Goal: Transaction & Acquisition: Obtain resource

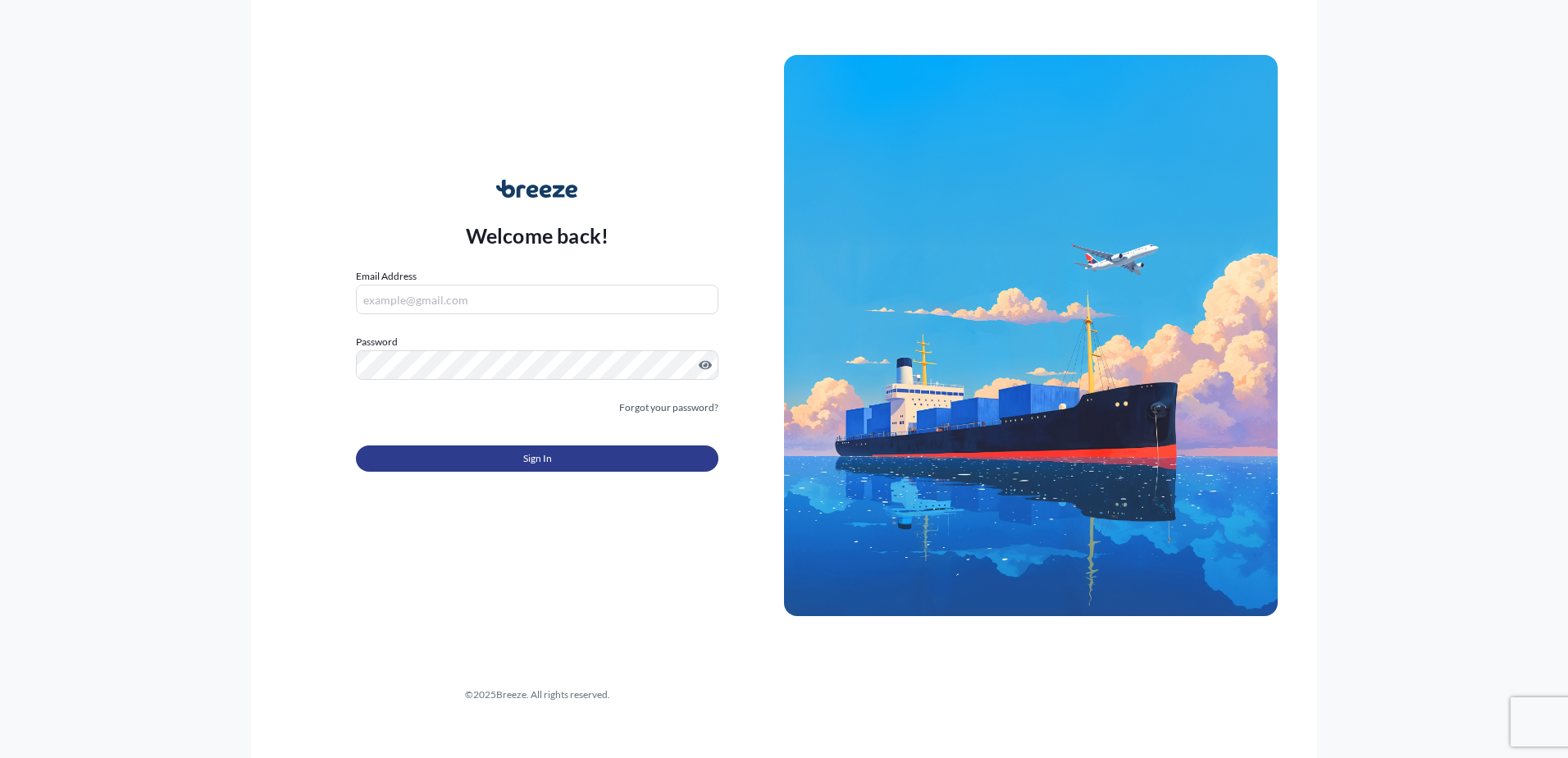
type input "[PERSON_NAME][EMAIL_ADDRESS][DOMAIN_NAME]"
click at [614, 459] on button "Sign In" at bounding box center [537, 458] width 363 height 27
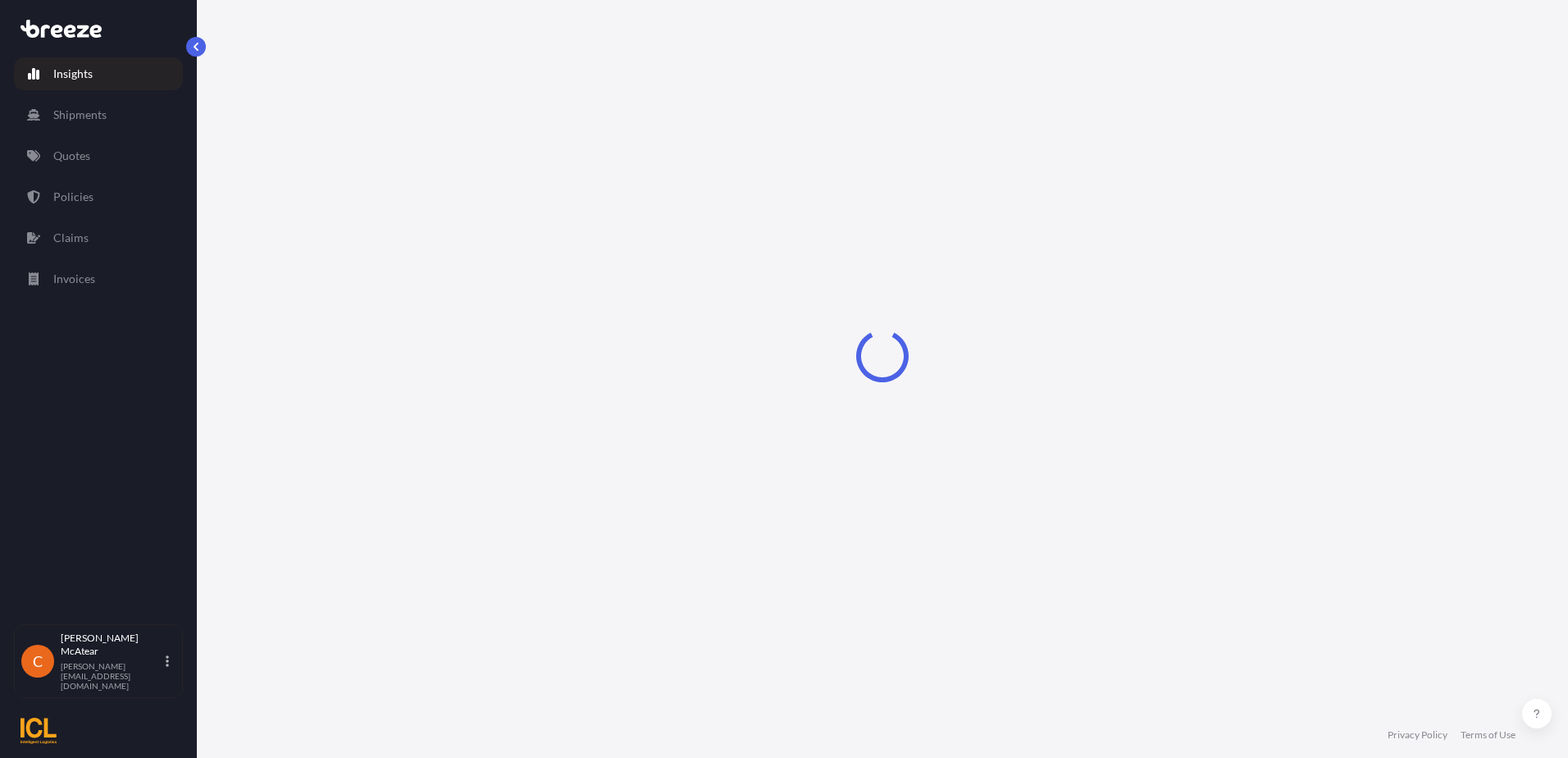
select select "2025"
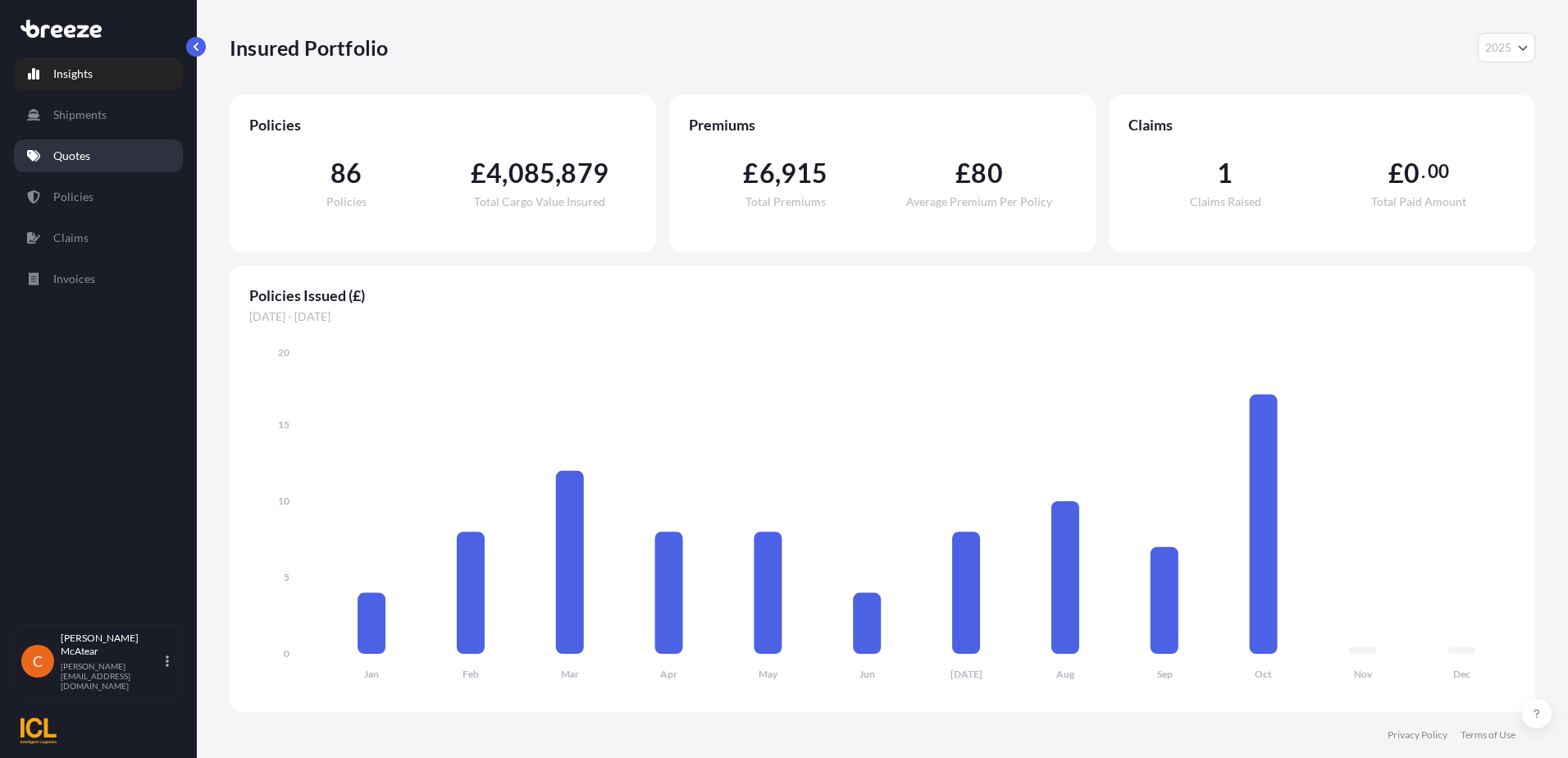
click at [129, 160] on link "Quotes" at bounding box center [98, 156] width 169 height 33
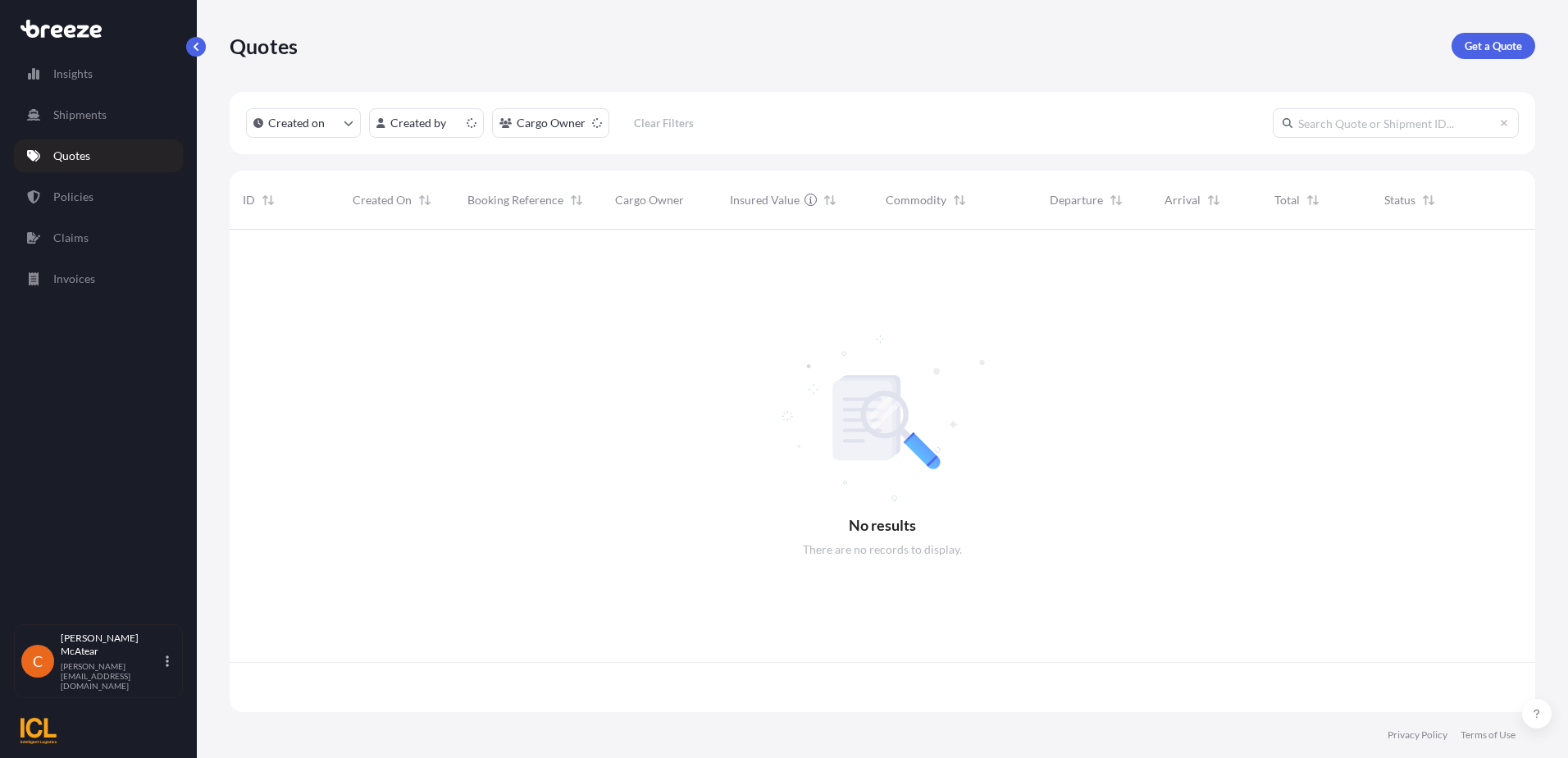
scroll to position [479, 1293]
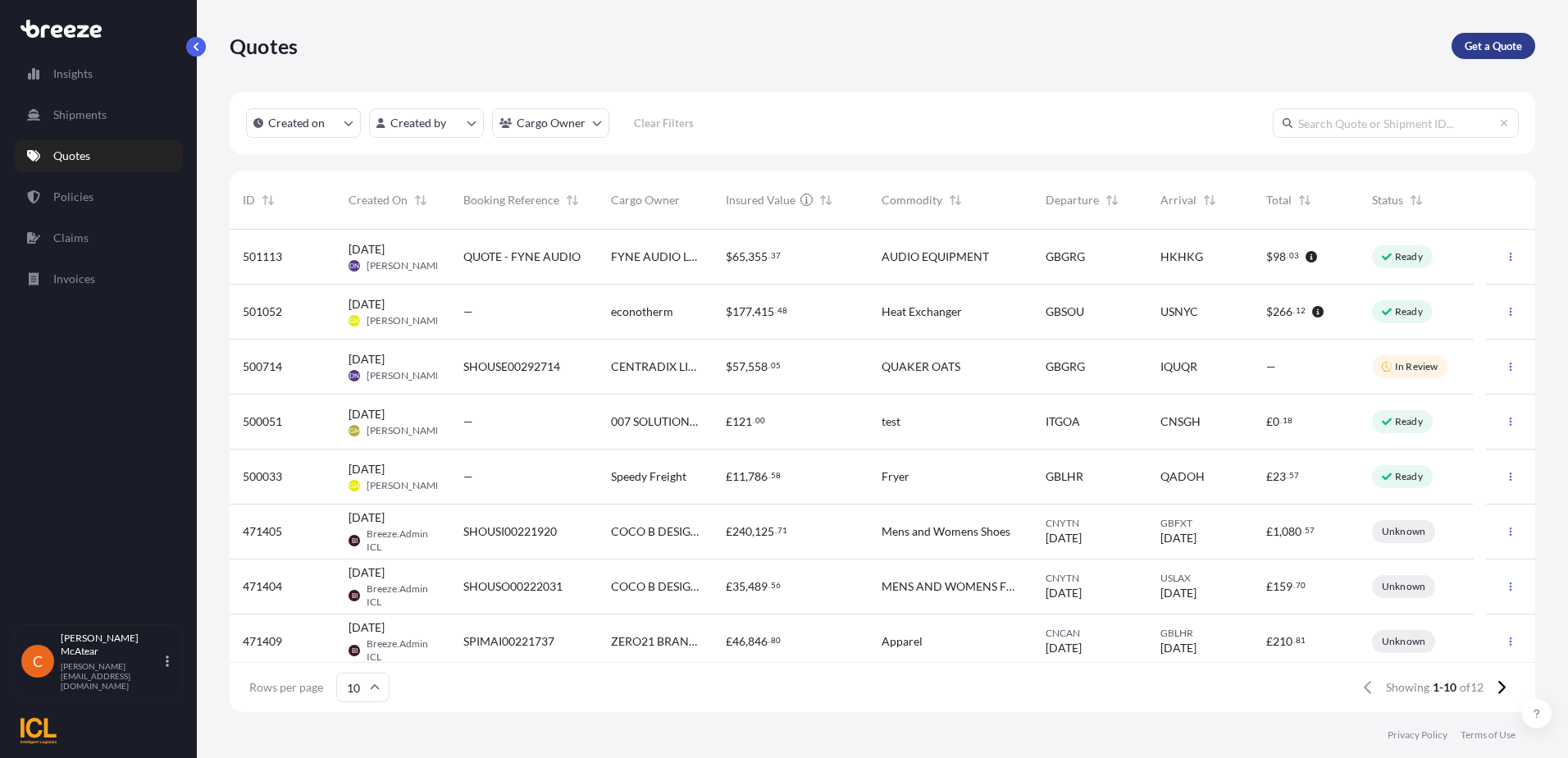
click at [1482, 48] on p "Get a Quote" at bounding box center [1493, 45] width 57 height 16
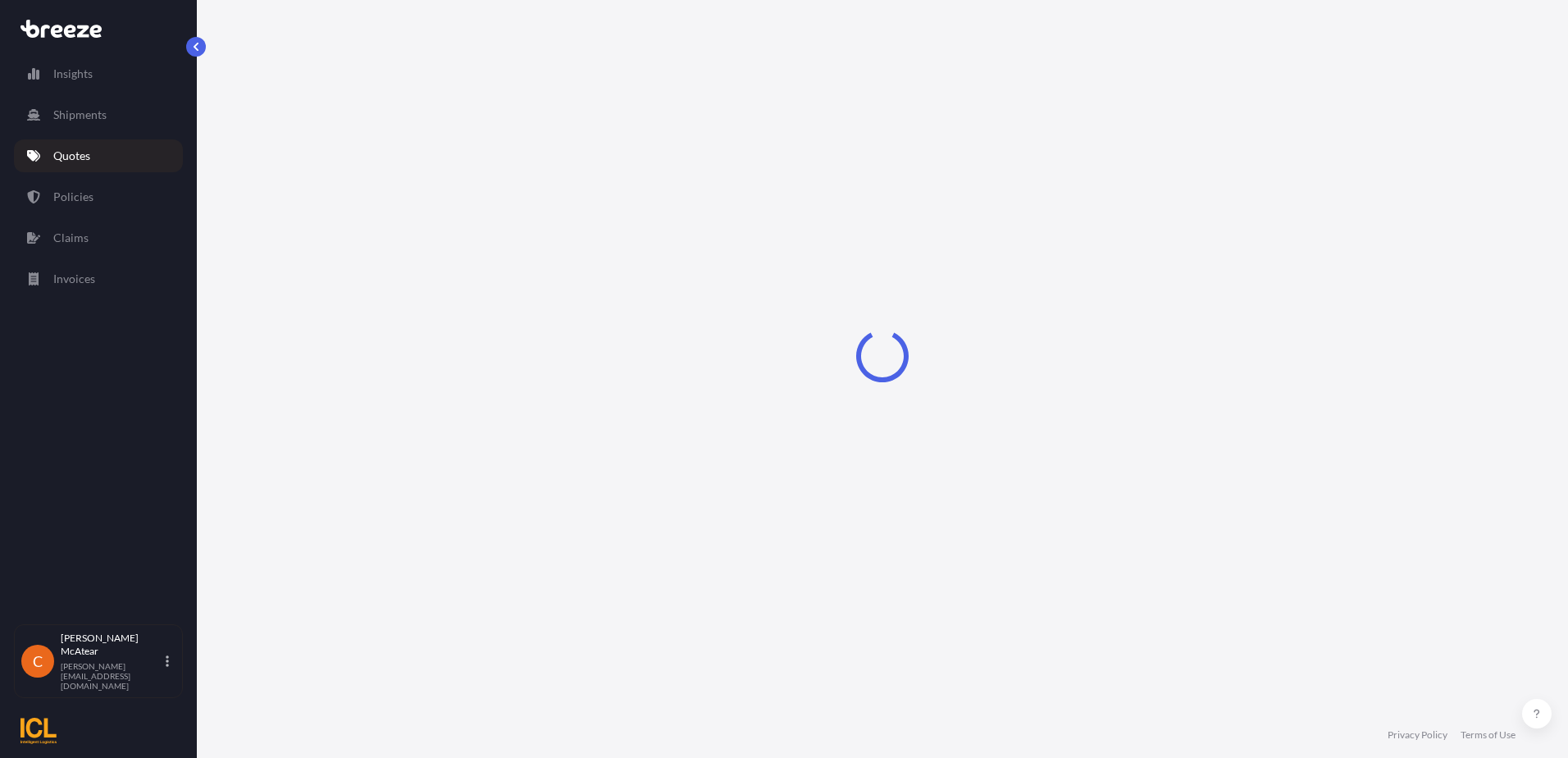
select select "Sea"
select select "1"
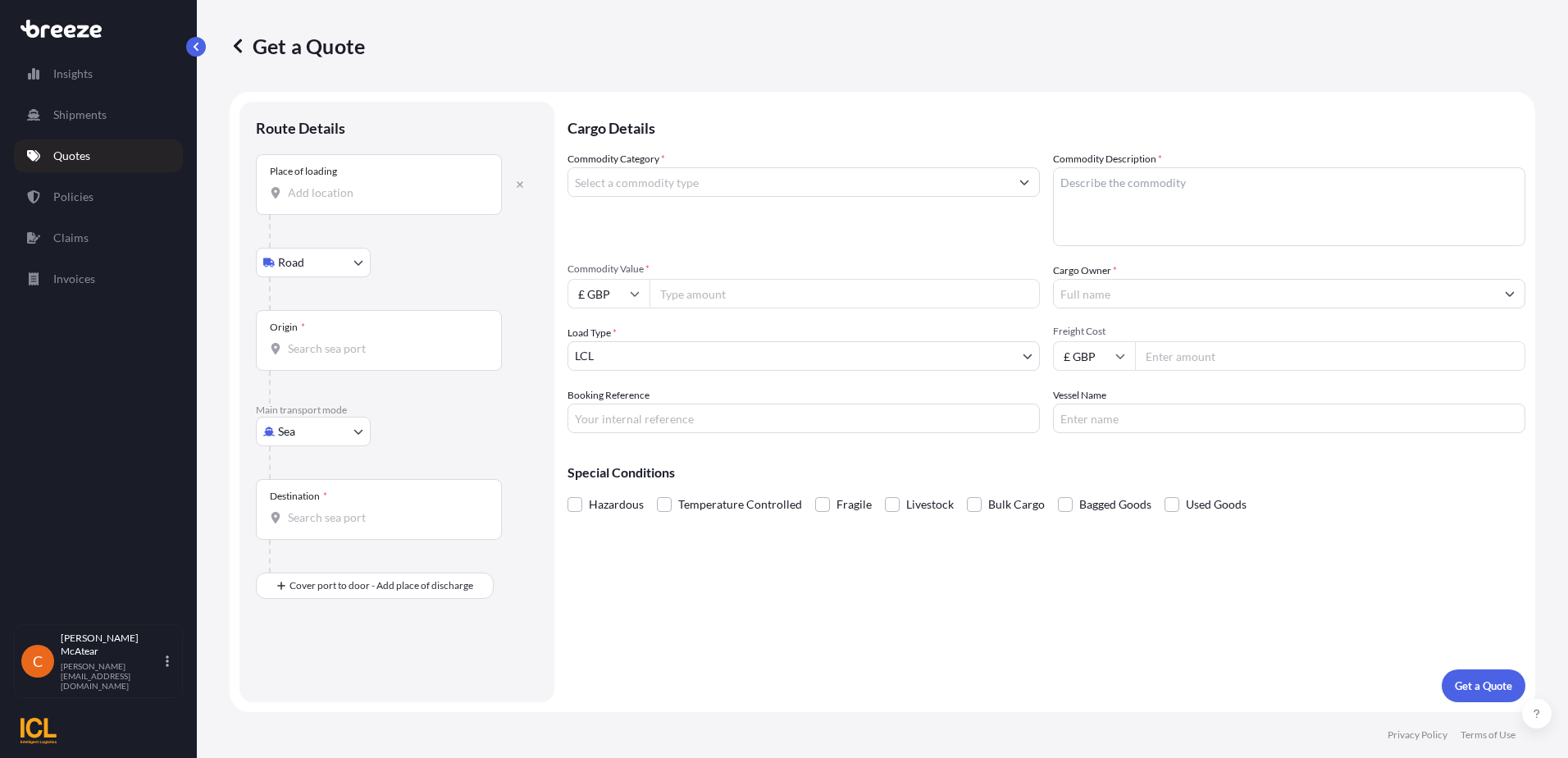
click at [326, 197] on input "Place of loading" at bounding box center [385, 192] width 194 height 16
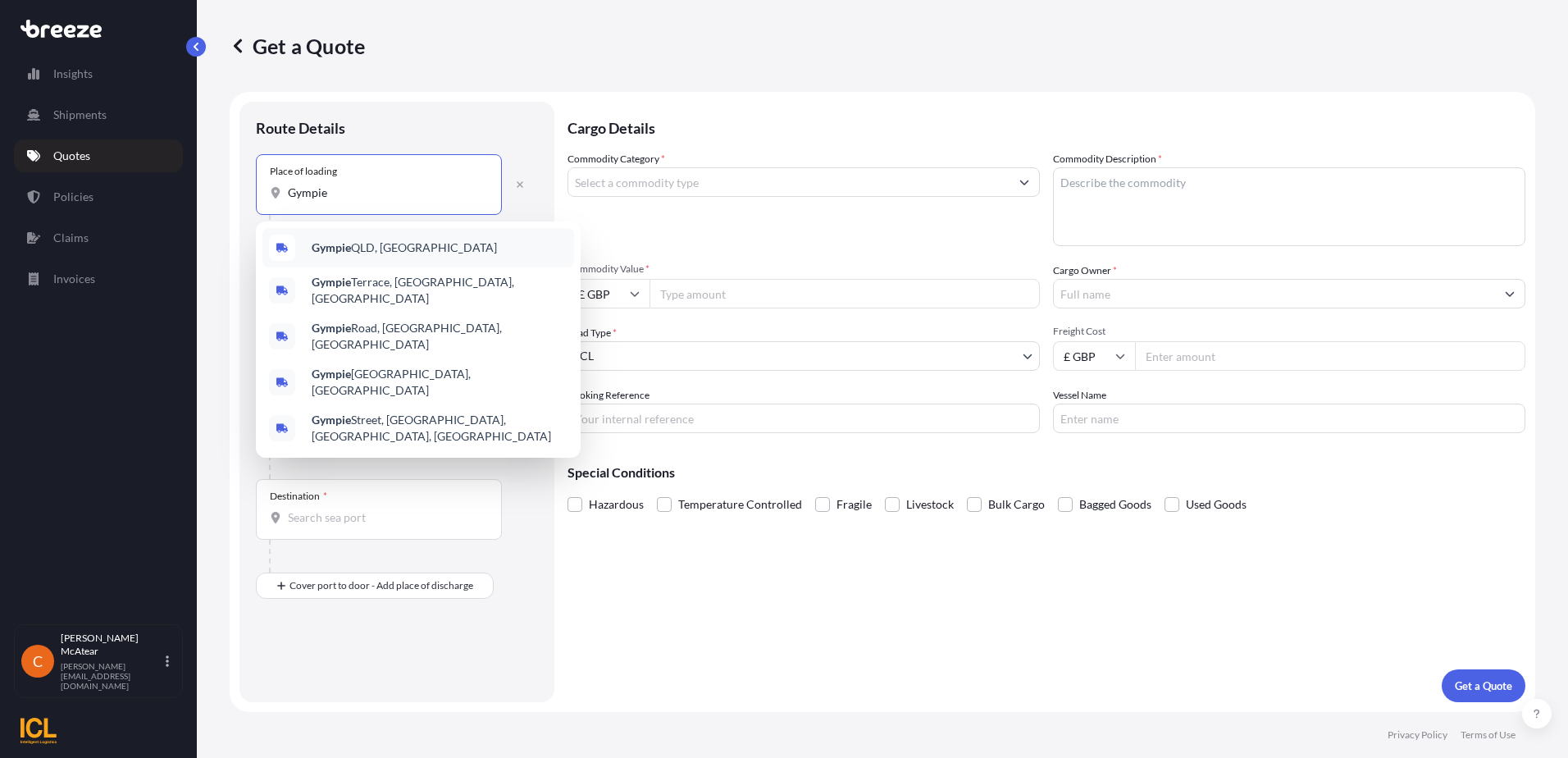
click at [418, 246] on span "Gympie QLD, [GEOGRAPHIC_DATA]" at bounding box center [404, 247] width 185 height 16
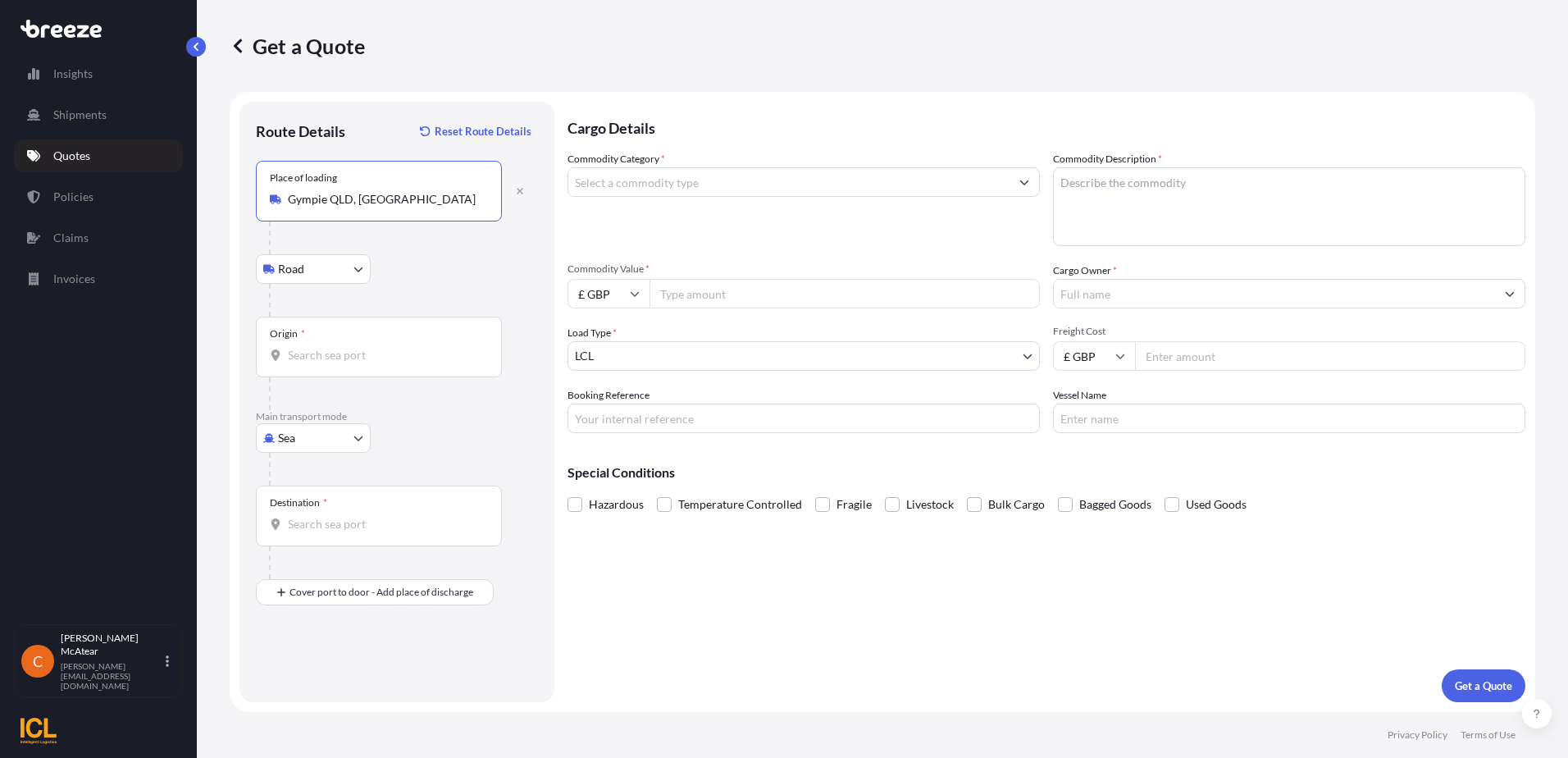
type input "Gympie QLD, [GEOGRAPHIC_DATA]"
click at [323, 352] on input "Origin *" at bounding box center [385, 355] width 194 height 16
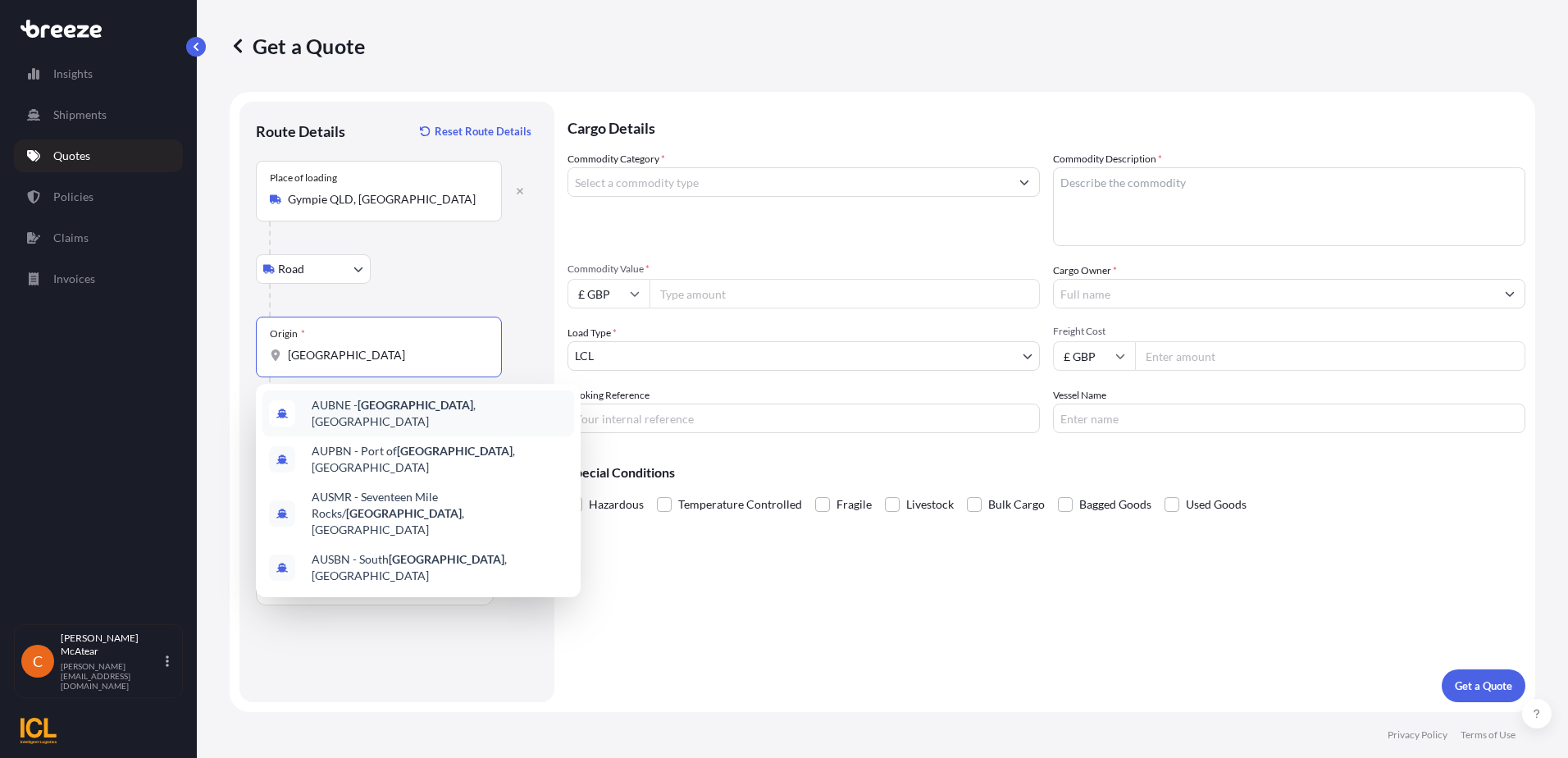
click at [442, 410] on span "AUBNE - [GEOGRAPHIC_DATA] , [GEOGRAPHIC_DATA]" at bounding box center [439, 413] width 255 height 33
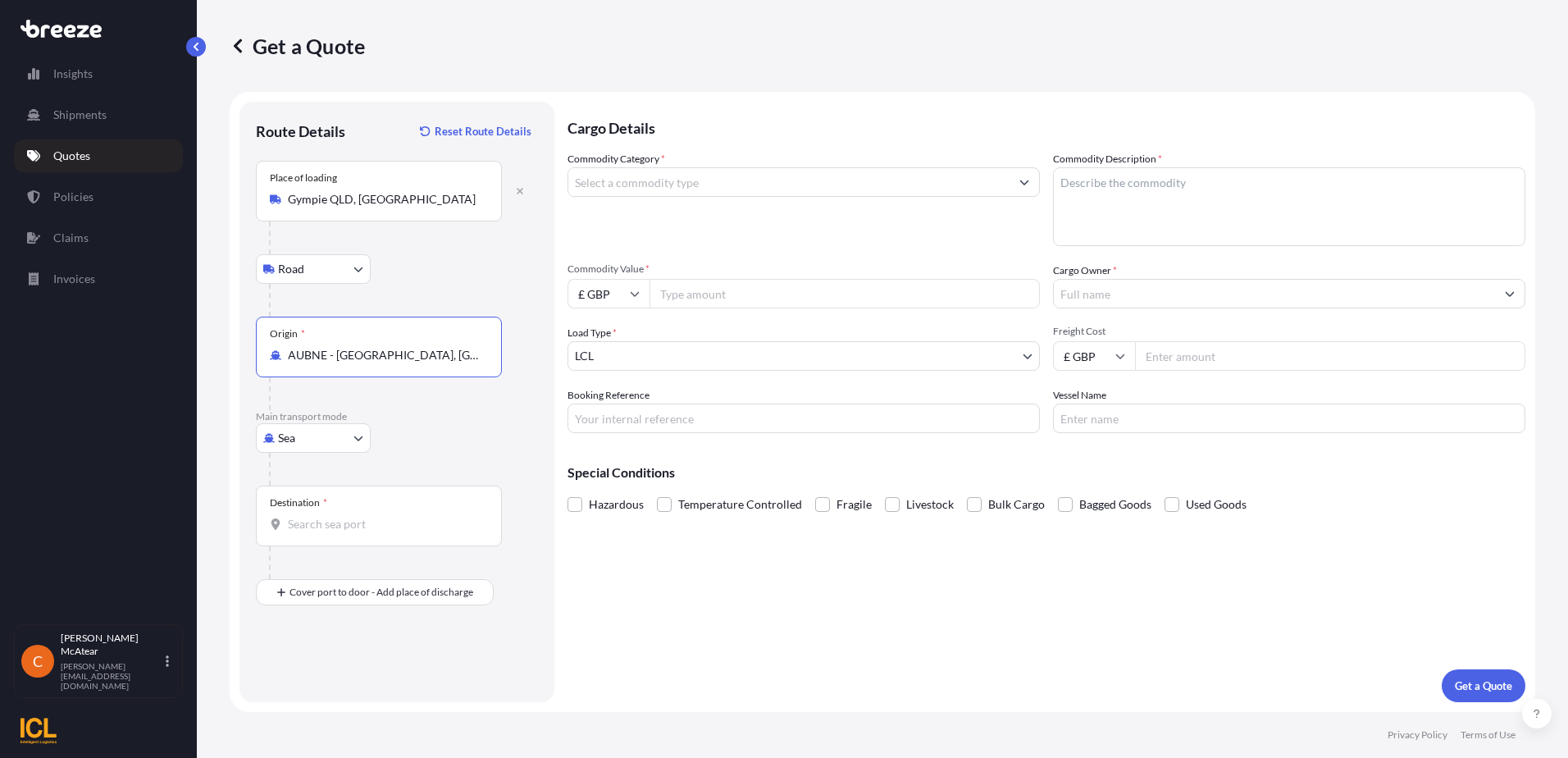
type input "AUBNE - [GEOGRAPHIC_DATA], [GEOGRAPHIC_DATA]"
click at [325, 521] on input "Destination *" at bounding box center [385, 524] width 194 height 16
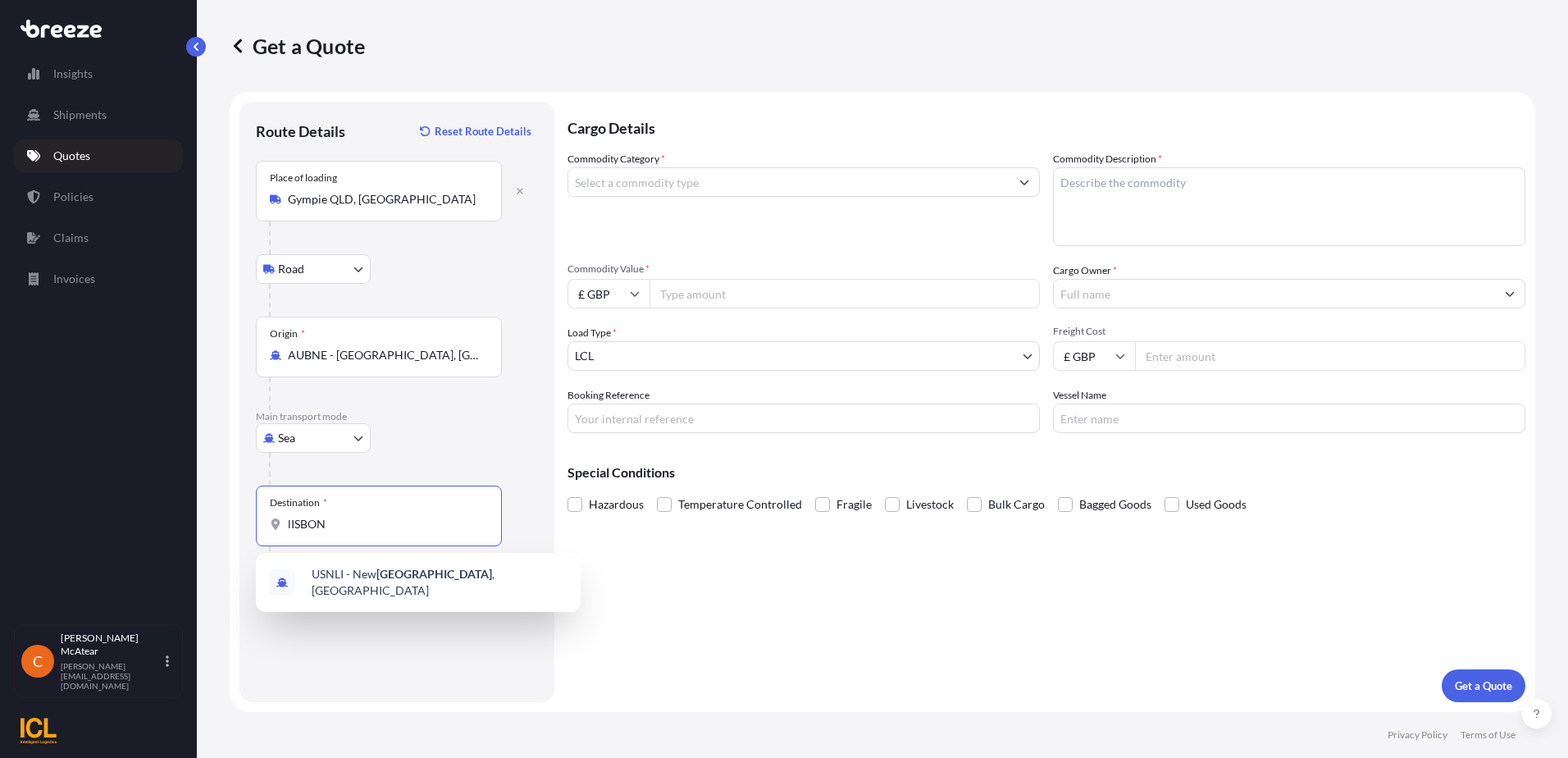
drag, startPoint x: 357, startPoint y: 518, endPoint x: 244, endPoint y: 518, distance: 113.0
click at [244, 518] on div "Route Details Reset Route Details Place of loading [GEOGRAPHIC_DATA] Road Rail …" at bounding box center [396, 402] width 315 height 600
type input "[GEOGRAPHIC_DATA]"
click at [742, 719] on footer "Privacy Policy Terms of Use" at bounding box center [882, 735] width 1371 height 46
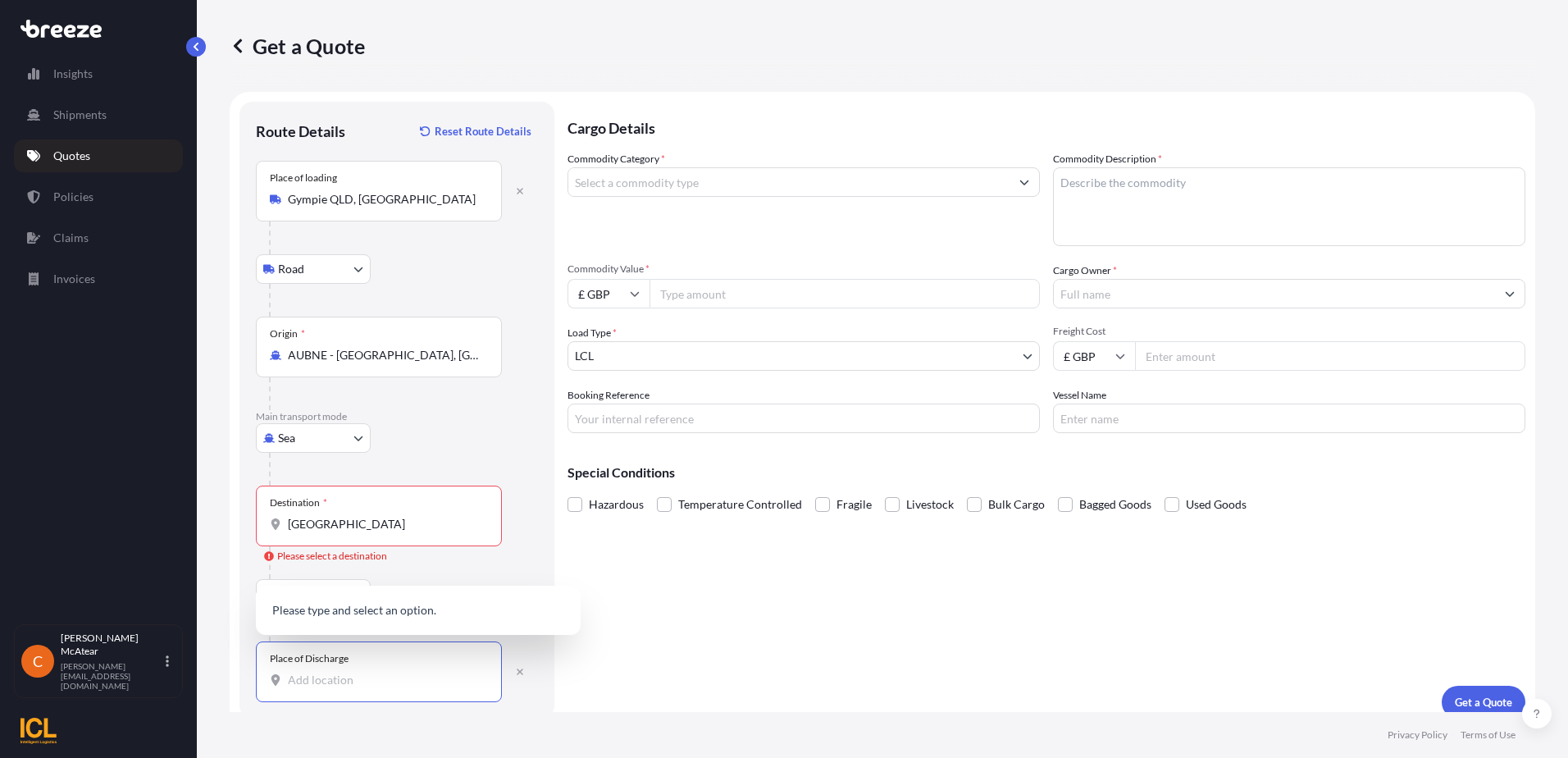
click at [371, 678] on input "Place of Discharge" at bounding box center [385, 679] width 194 height 16
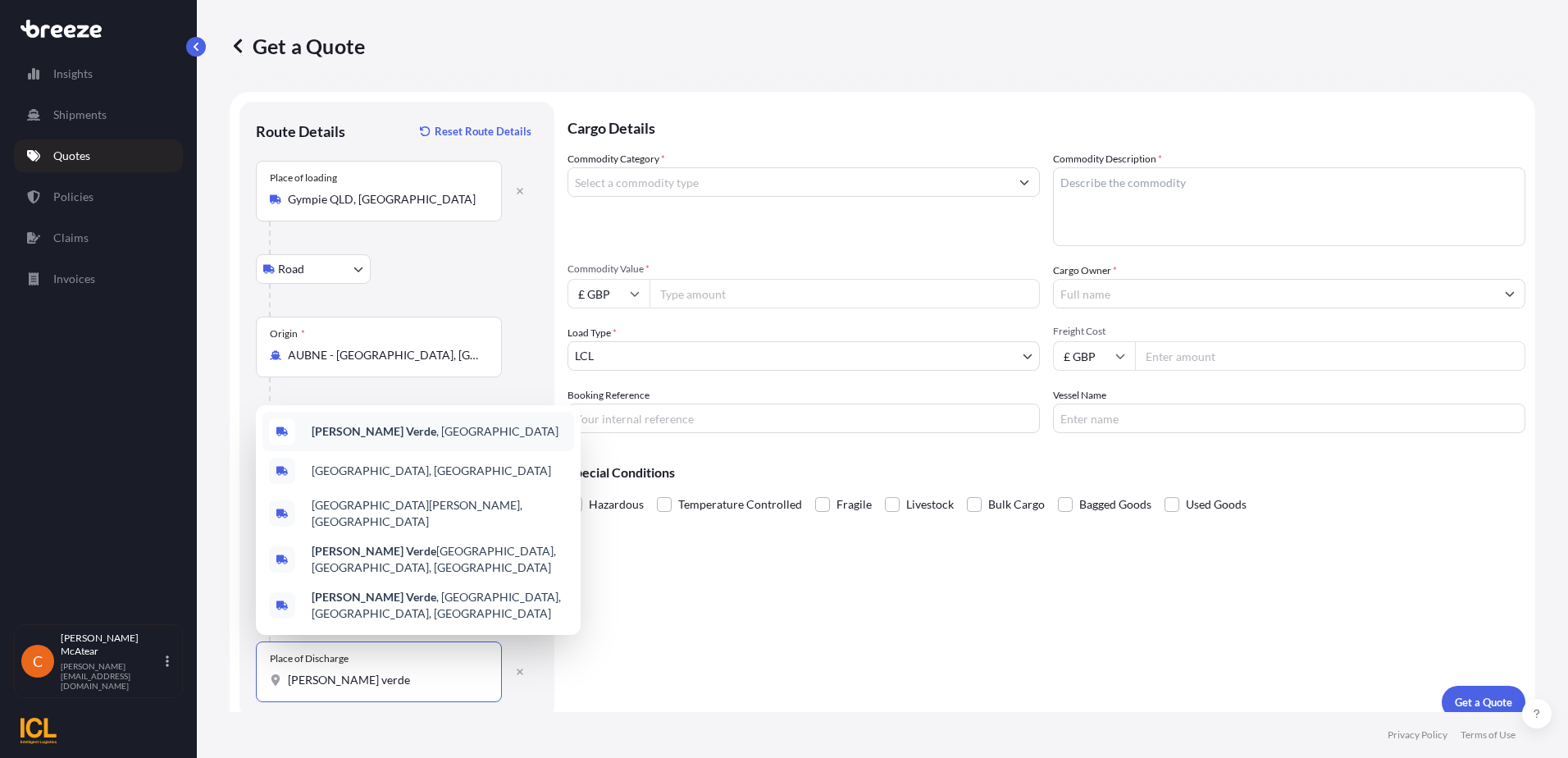
click at [392, 451] on div "[PERSON_NAME][GEOGRAPHIC_DATA] , [GEOGRAPHIC_DATA]" at bounding box center [418, 431] width 311 height 39
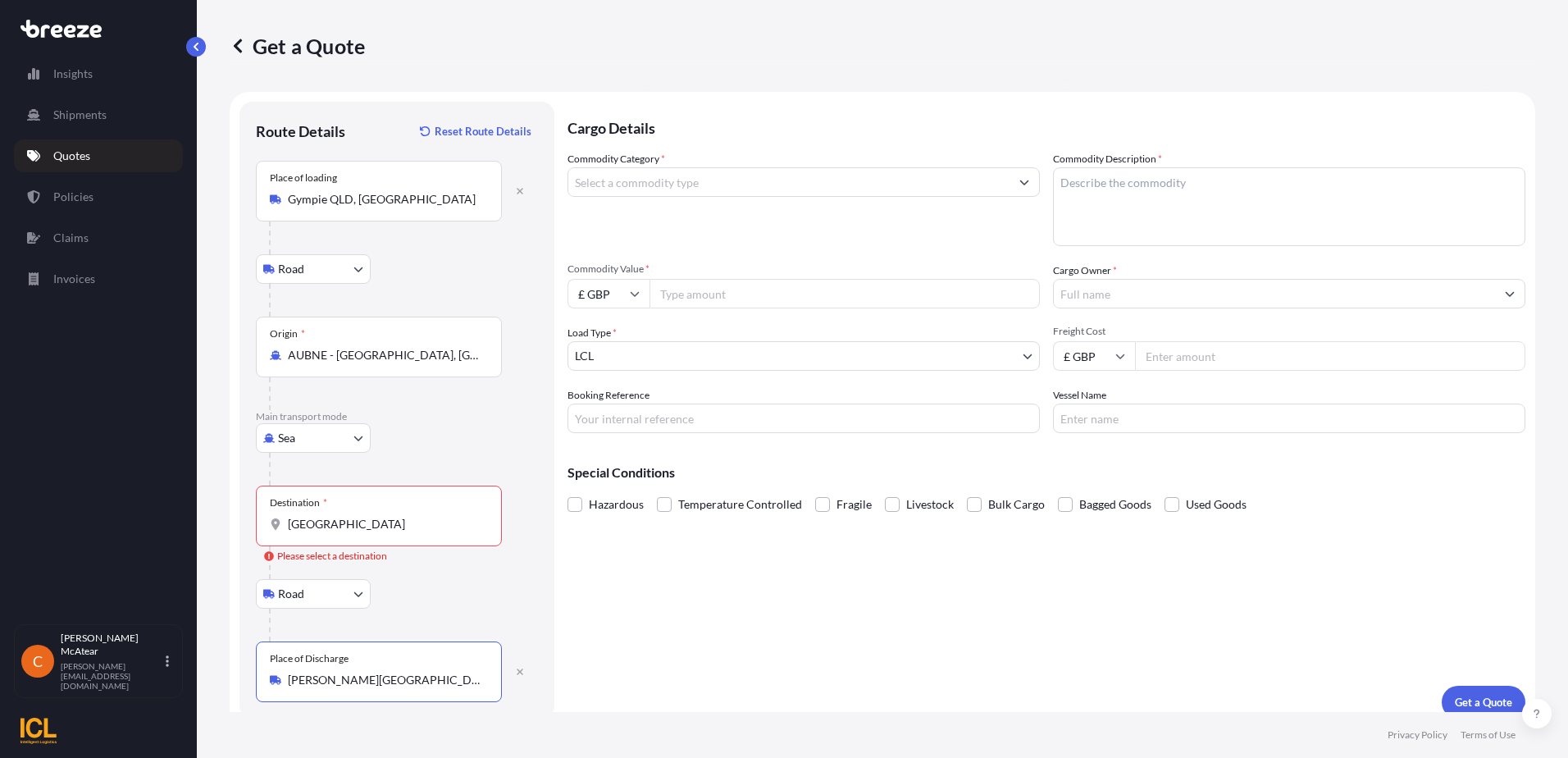
type input "[PERSON_NAME][GEOGRAPHIC_DATA], [GEOGRAPHIC_DATA]"
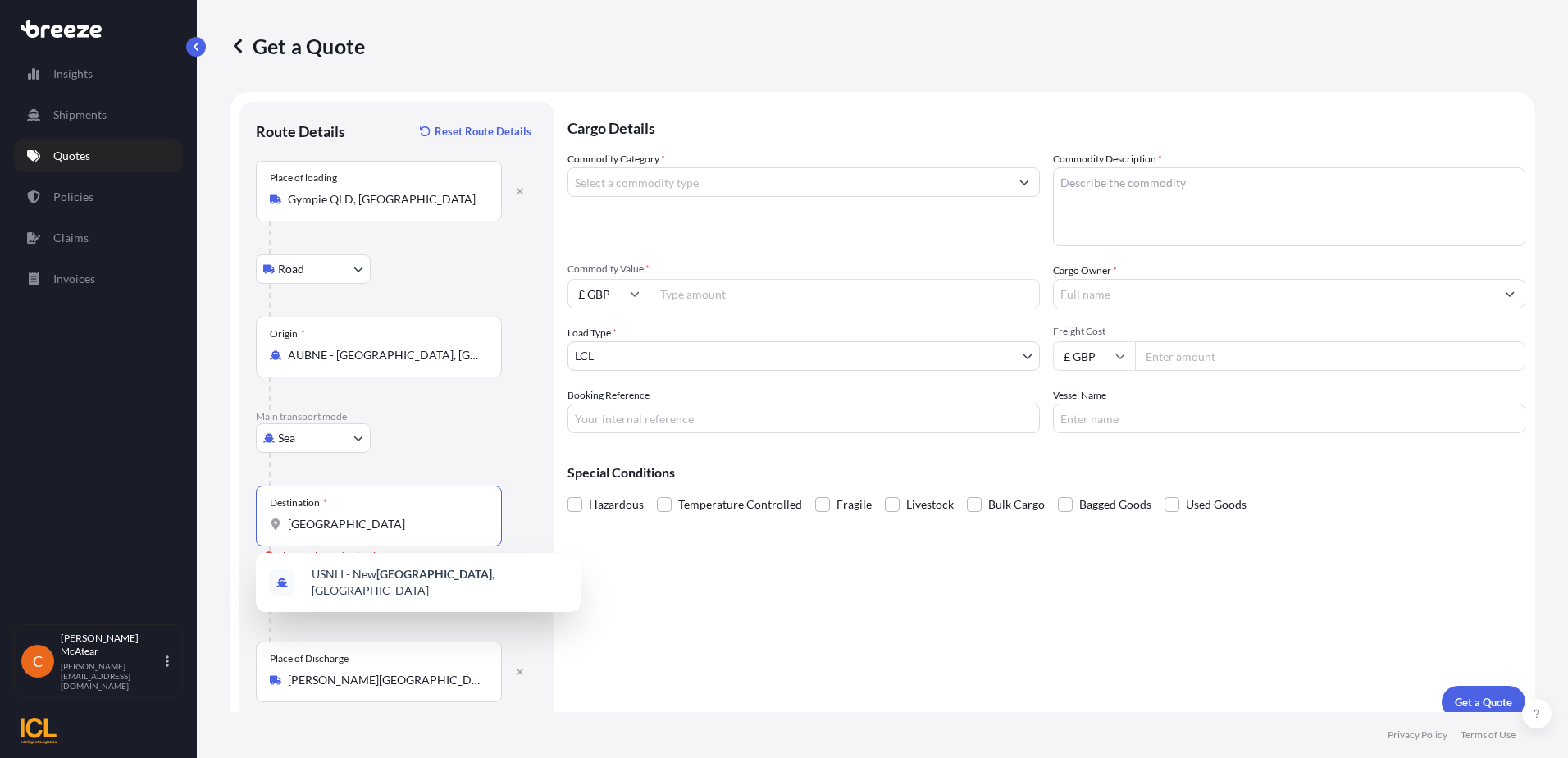
drag, startPoint x: 326, startPoint y: 523, endPoint x: 232, endPoint y: 520, distance: 94.0
click at [232, 520] on form "Route Details Reset Route Details Place of loading Gympie [GEOGRAPHIC_DATA], [G…" at bounding box center [882, 410] width 1306 height 636
type input "p"
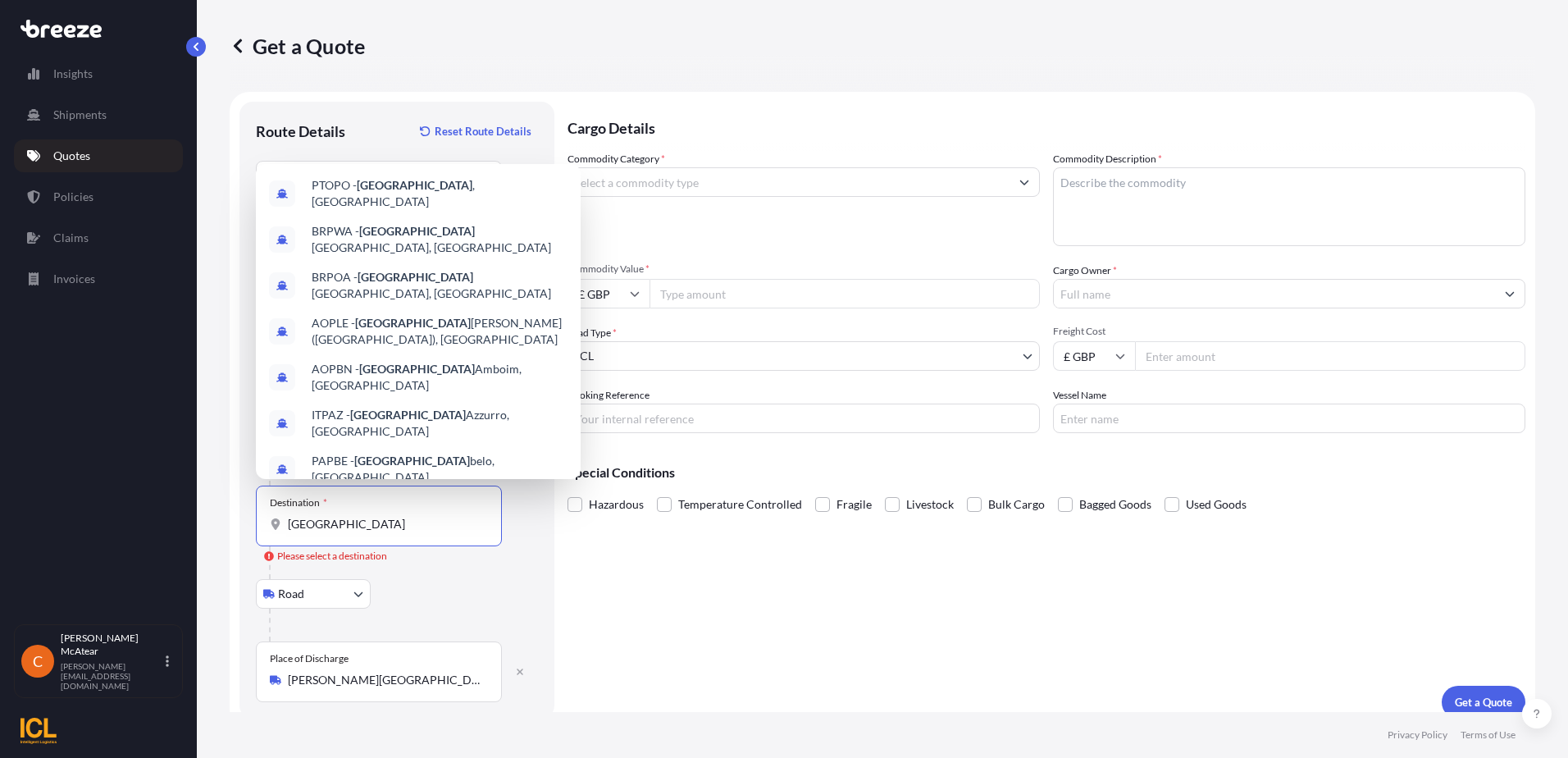
click at [374, 525] on input "[GEOGRAPHIC_DATA]" at bounding box center [385, 524] width 194 height 16
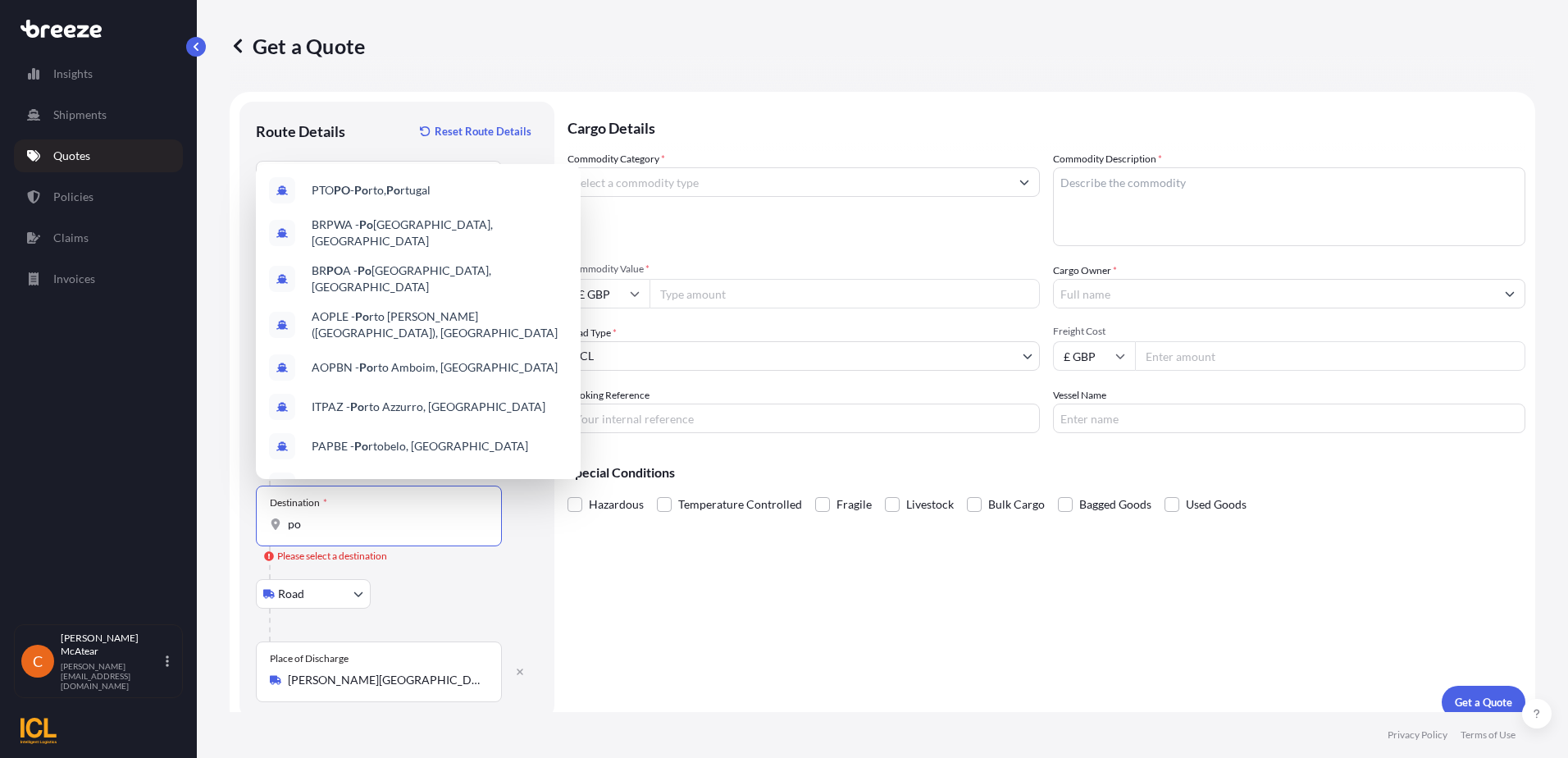
type input "p"
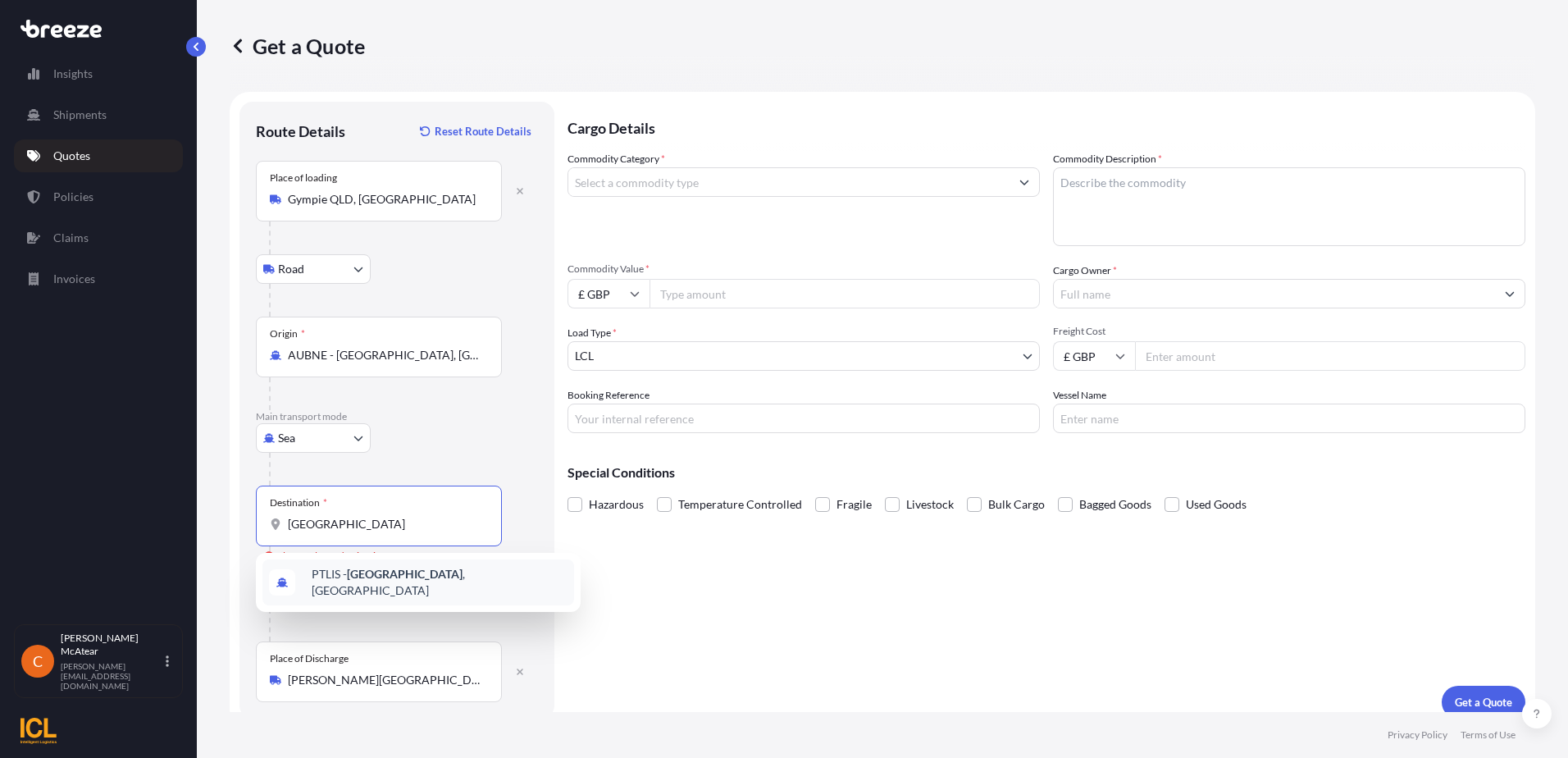
click at [362, 587] on div "PTLIS - [GEOGRAPHIC_DATA] , [GEOGRAPHIC_DATA]" at bounding box center [418, 582] width 311 height 46
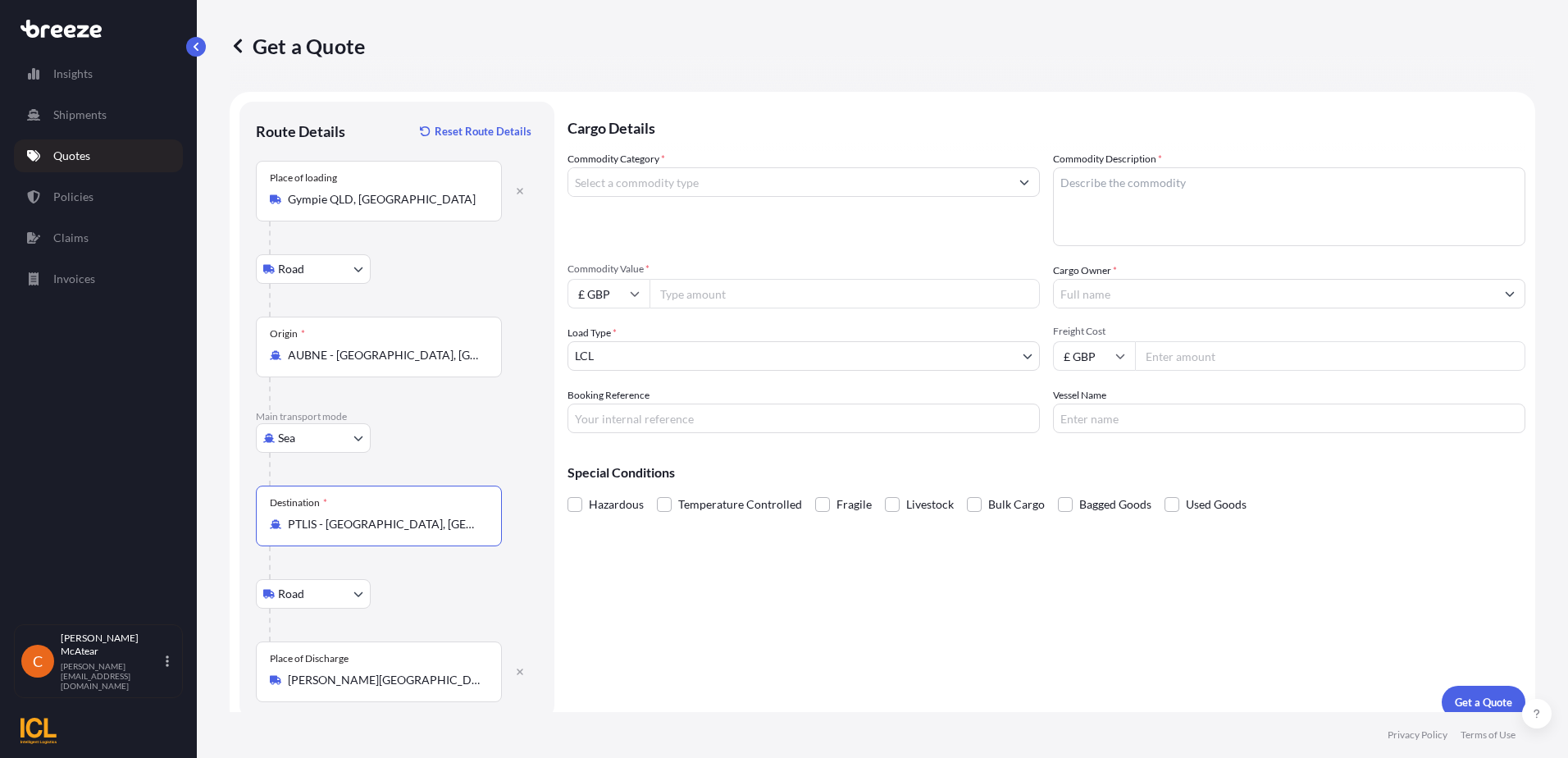
type input "PTLIS - [GEOGRAPHIC_DATA], [GEOGRAPHIC_DATA]"
click at [670, 179] on input "Commodity Category *" at bounding box center [789, 182] width 442 height 29
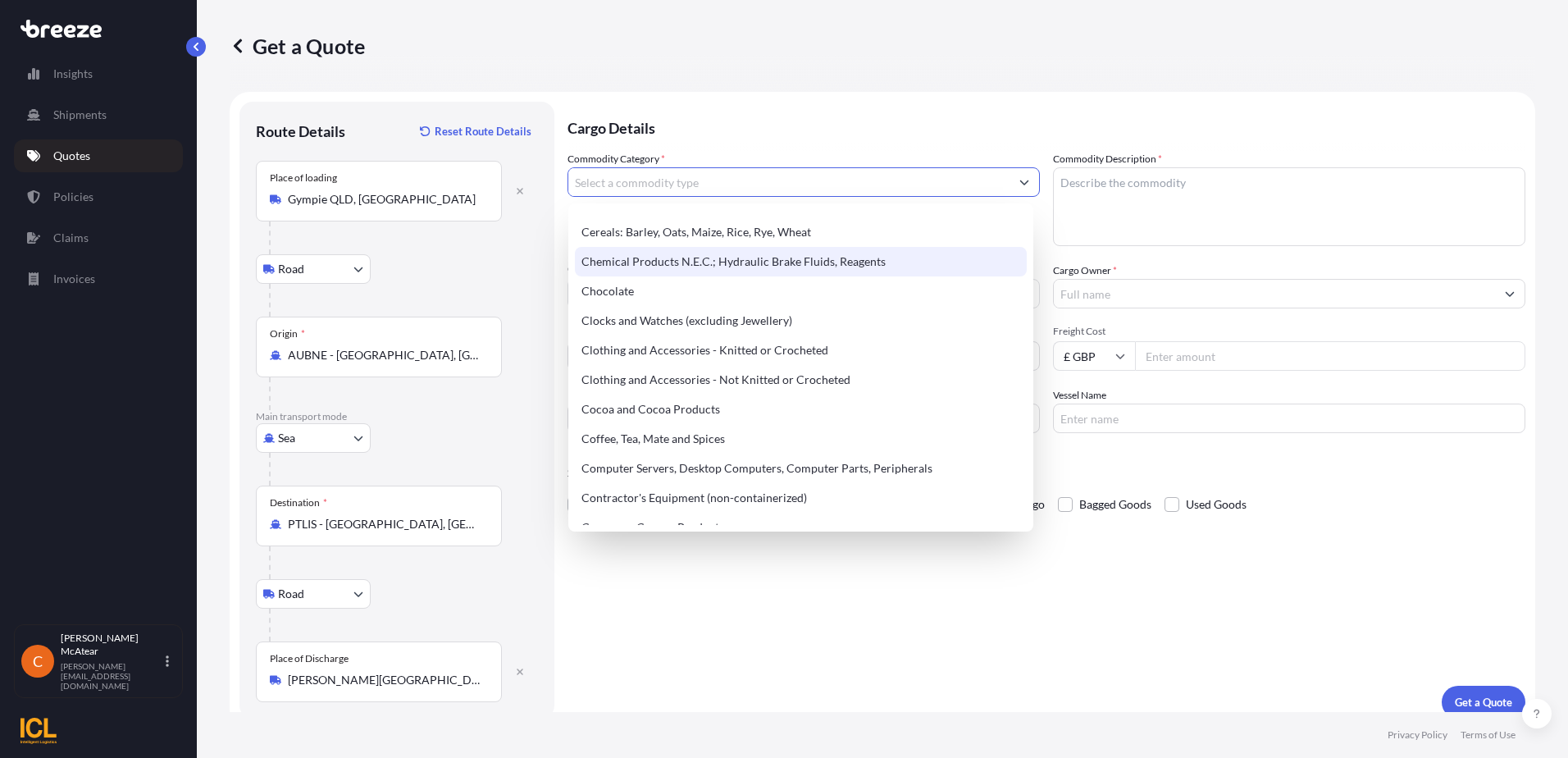
scroll to position [492, 0]
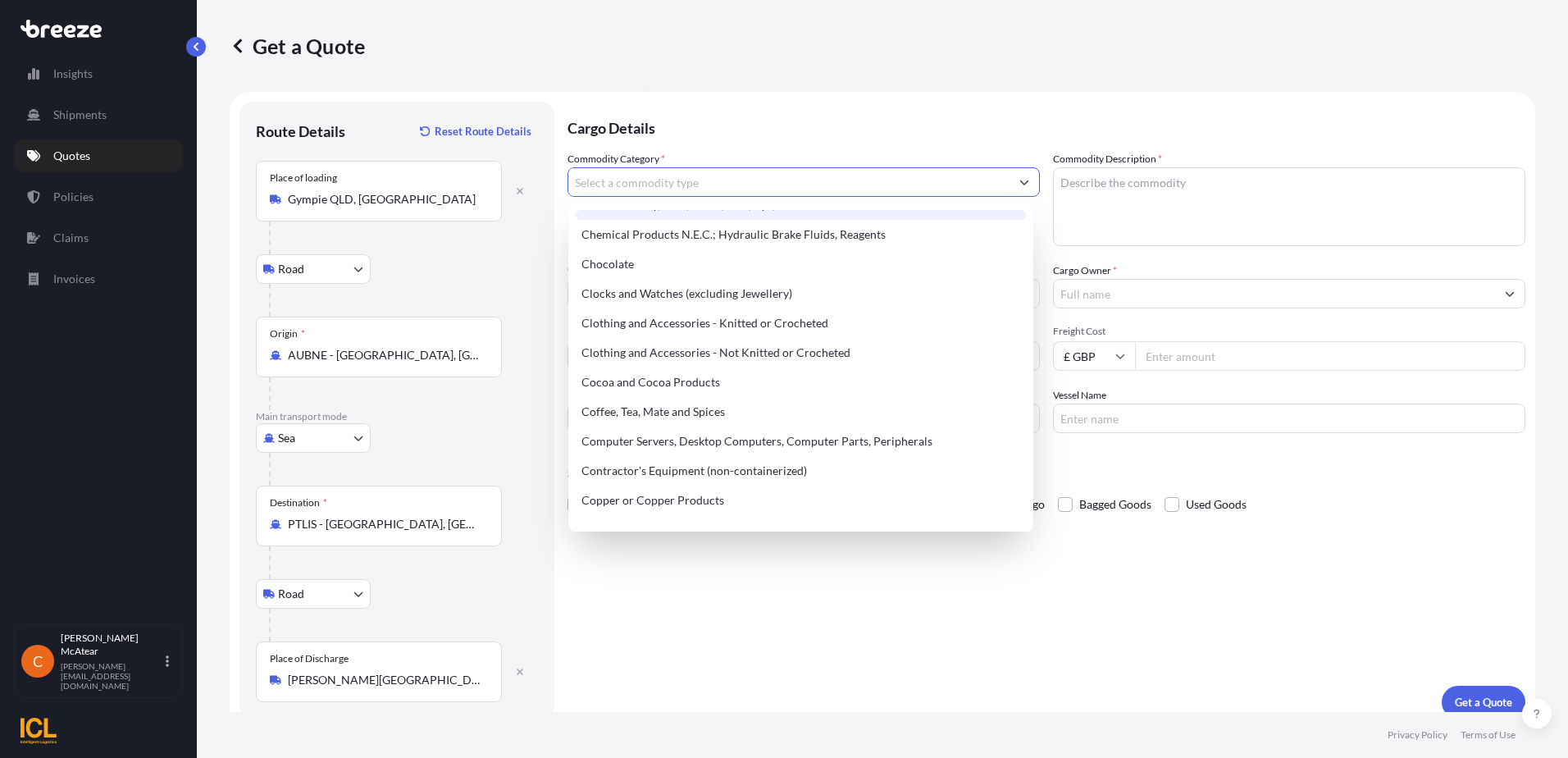
click at [684, 179] on input "Commodity Category *" at bounding box center [789, 182] width 442 height 29
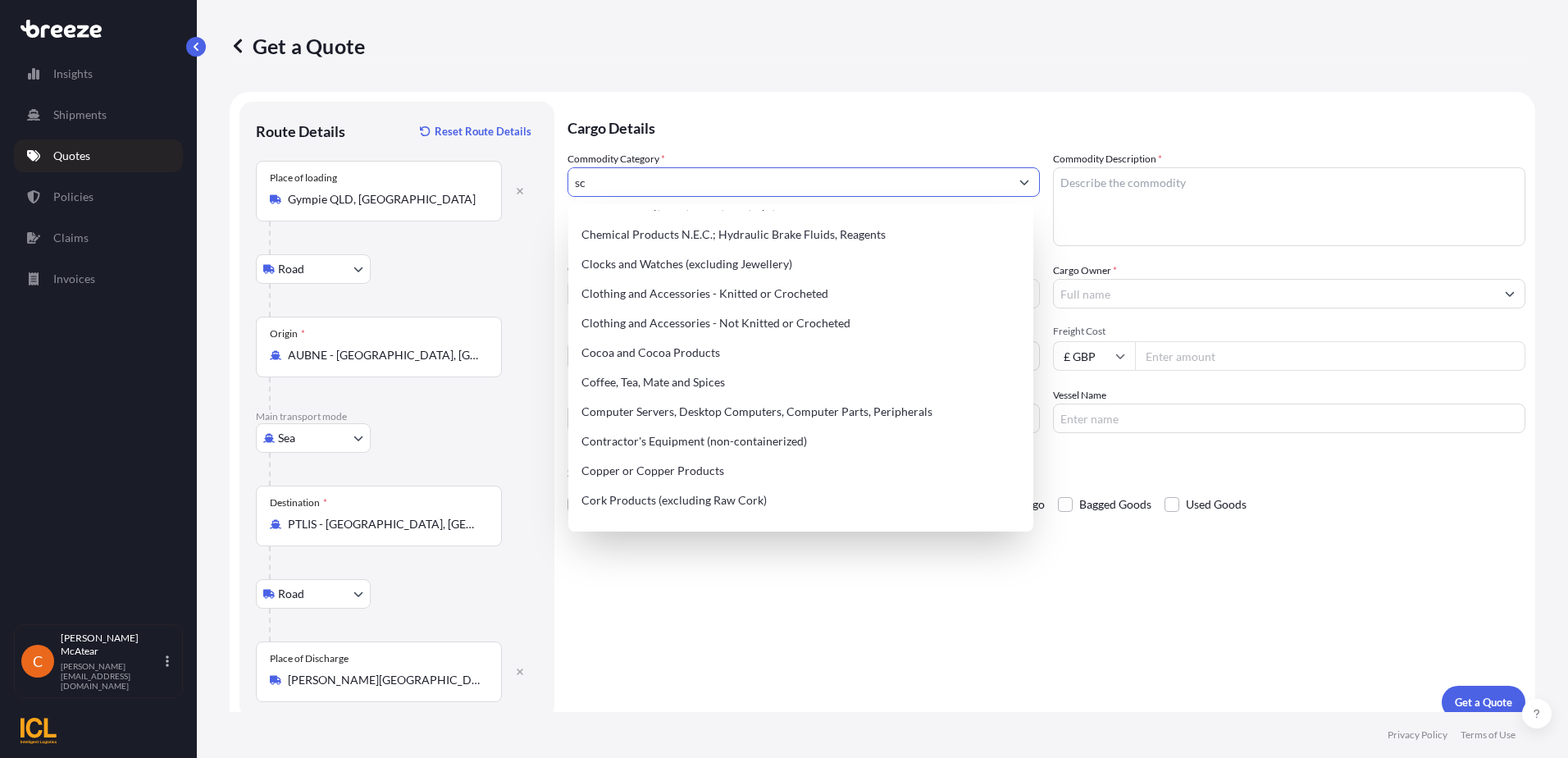
scroll to position [0, 0]
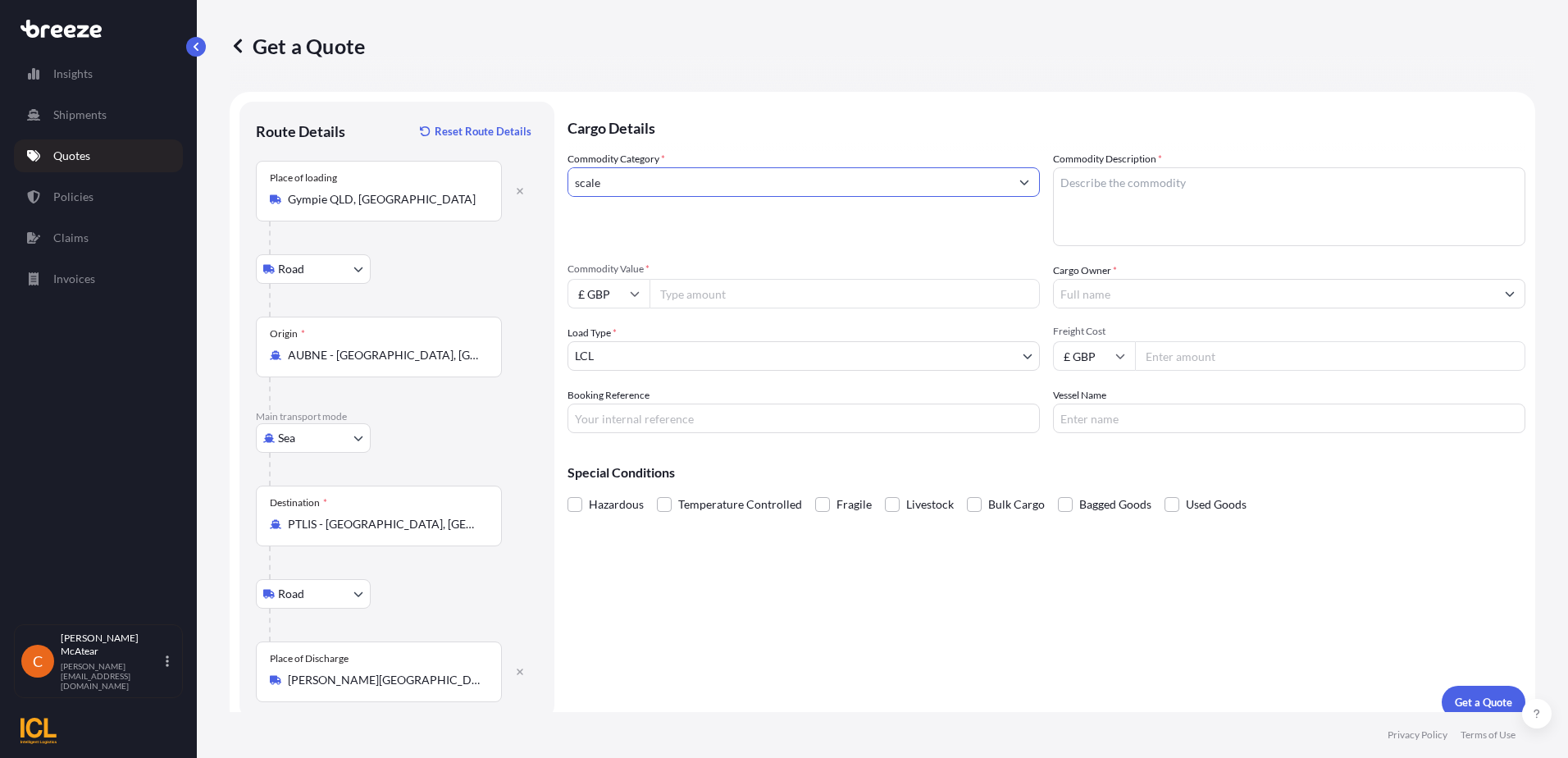
click at [748, 183] on input "scale" at bounding box center [789, 182] width 442 height 29
click at [1019, 177] on icon "Show suggestions" at bounding box center [1024, 182] width 9 height 9
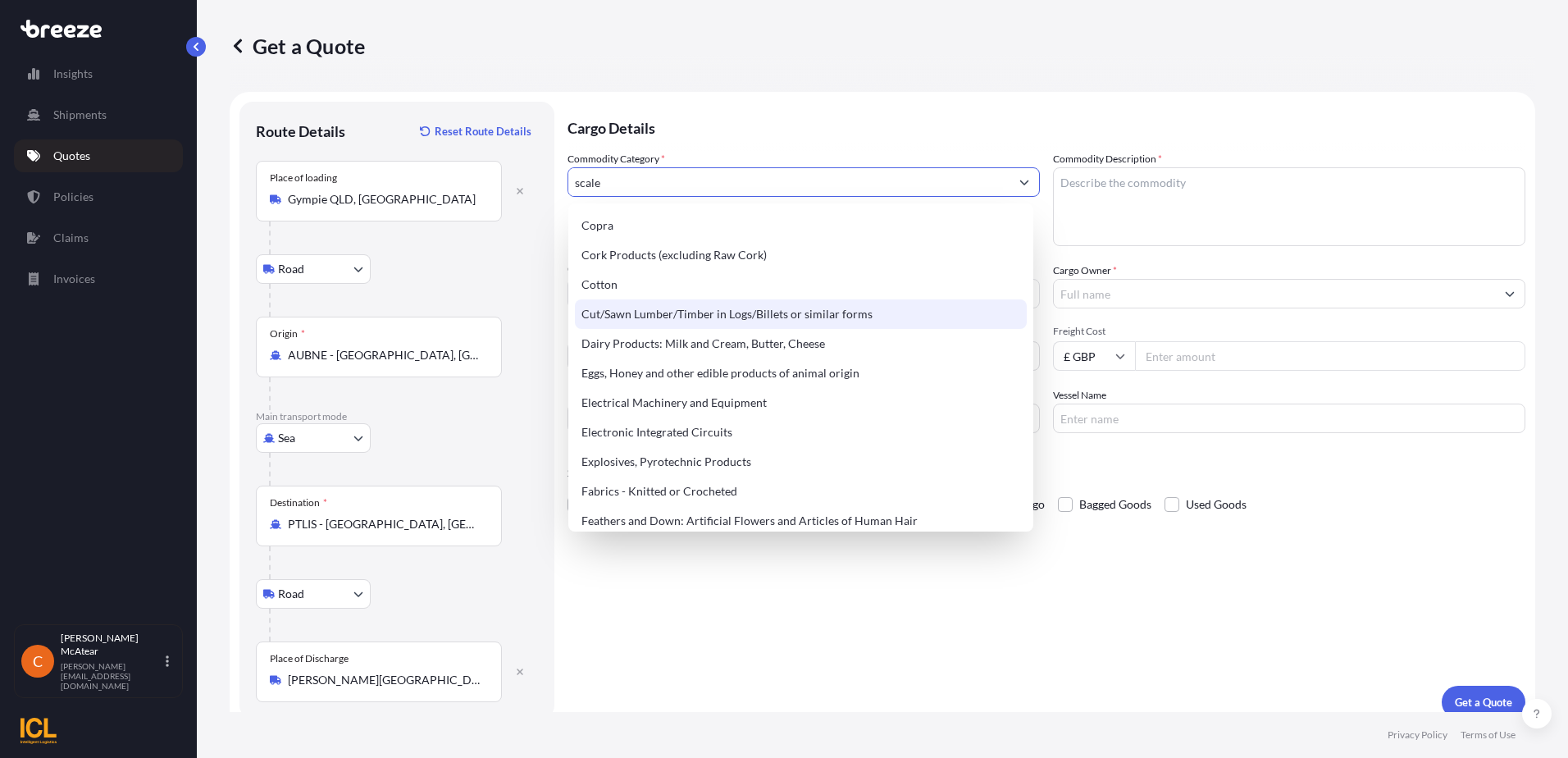
scroll to position [821, 0]
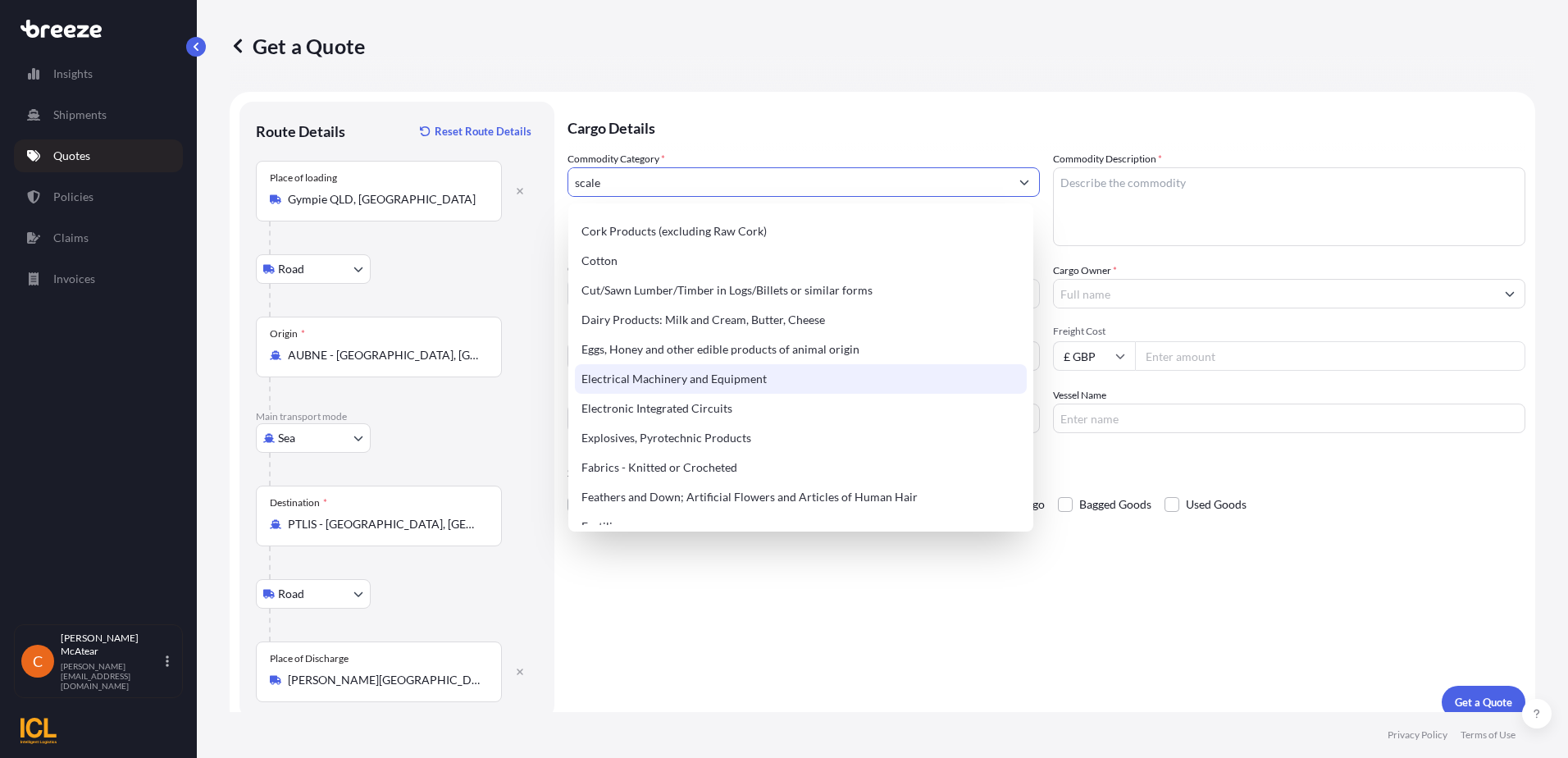
click at [724, 380] on div "Electrical Machinery and Equipment" at bounding box center [801, 379] width 452 height 29
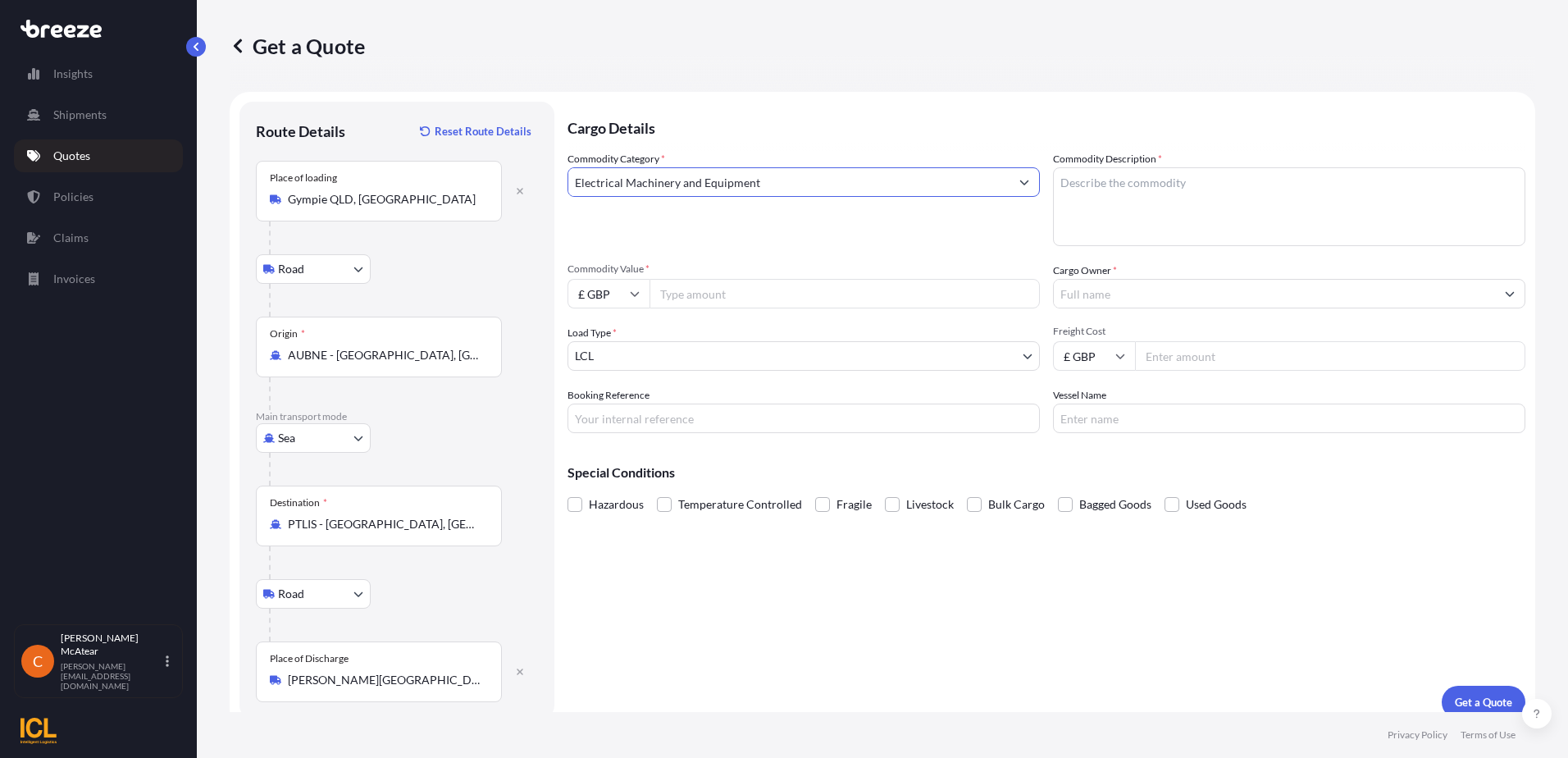
type input "Electrical Machinery and Equipment"
click at [1102, 190] on textarea "Commodity Description *" at bounding box center [1289, 207] width 472 height 79
type textarea "Weighing Scales"
click at [722, 285] on input "Commodity Value *" at bounding box center [844, 293] width 390 height 29
type input "12000"
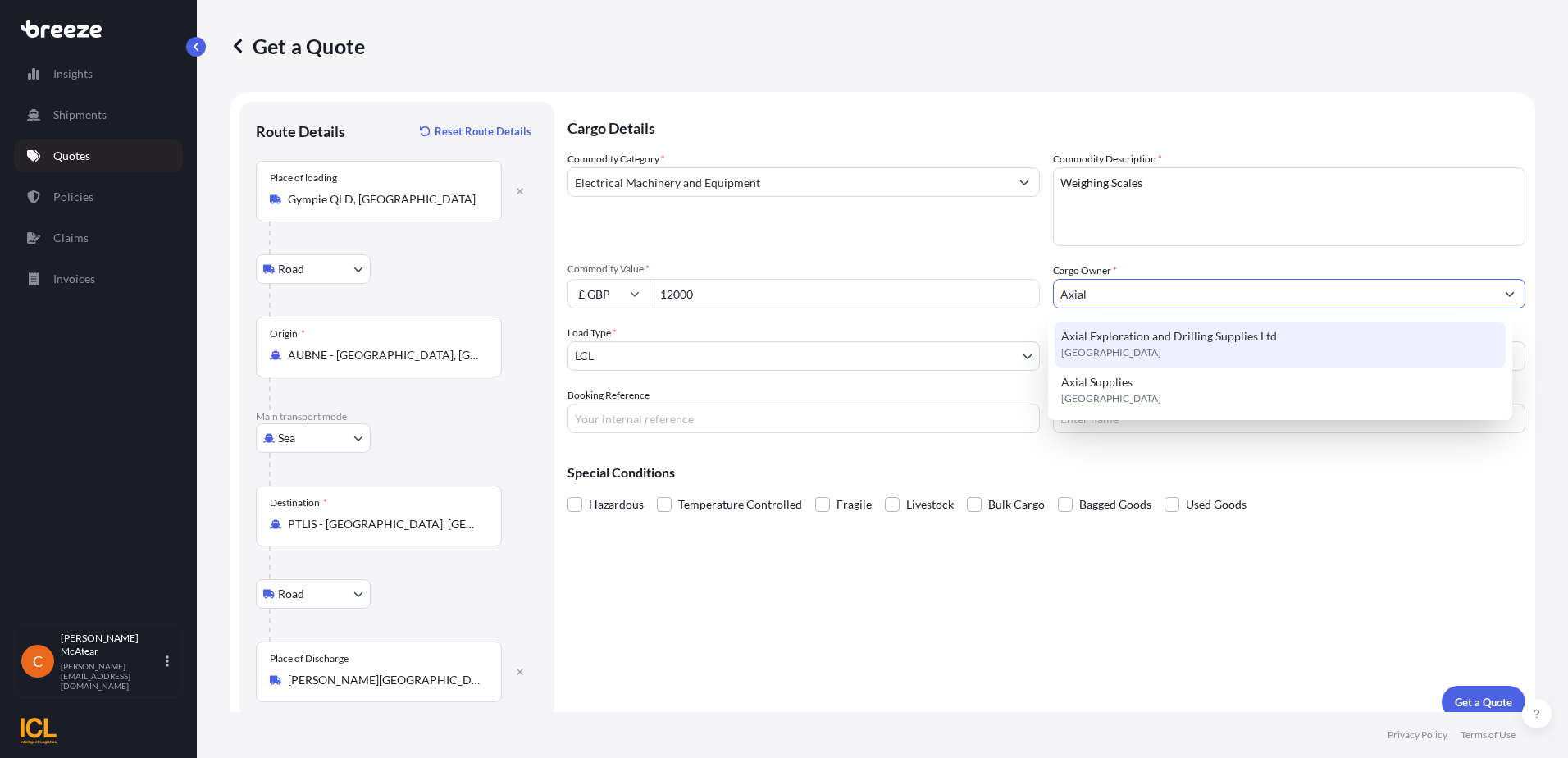
click at [1129, 341] on span "Axial Exploration and Drilling Supplies Ltd" at bounding box center [1169, 336] width 216 height 16
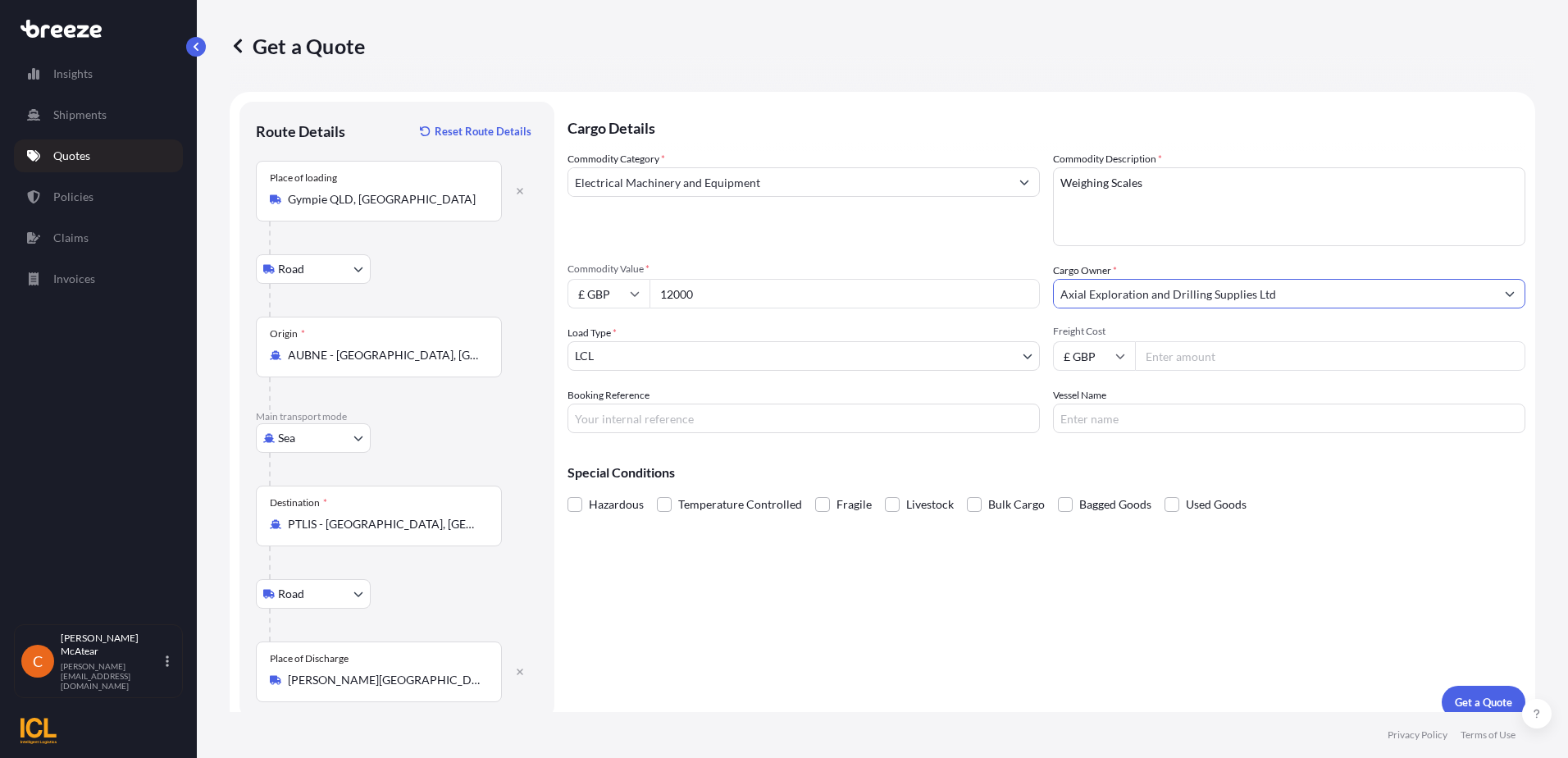
scroll to position [16, 0]
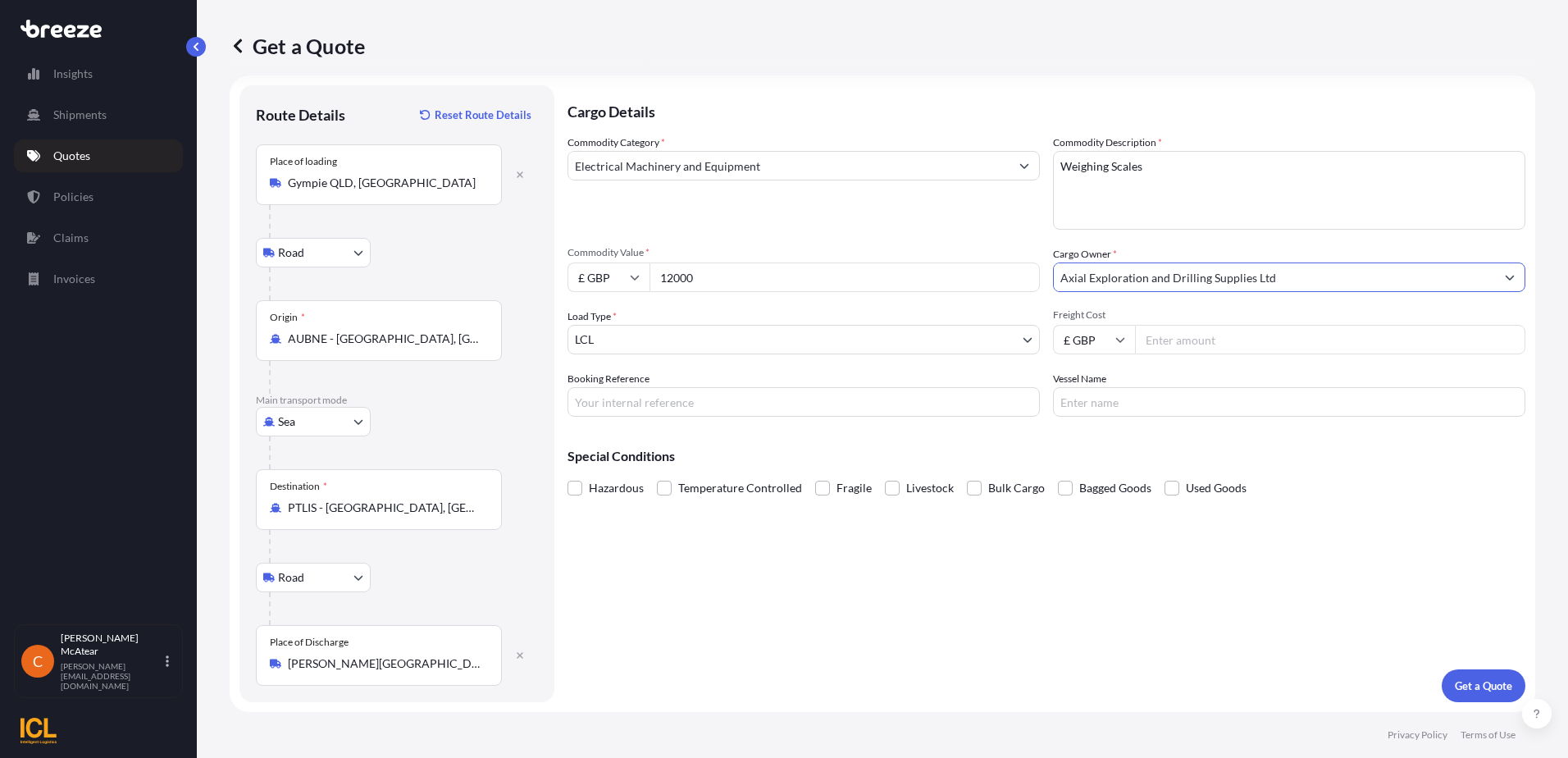
type input "Axial Exploration and Drilling Supplies Ltd"
click at [1244, 345] on input "Freight Cost" at bounding box center [1330, 340] width 390 height 29
type input "1950"
click at [1164, 624] on div "Cargo Details Commodity Category * Electrical Machinery and Equipment Commodity…" at bounding box center [1046, 393] width 958 height 617
click at [1455, 685] on p "Get a Quote" at bounding box center [1483, 685] width 57 height 16
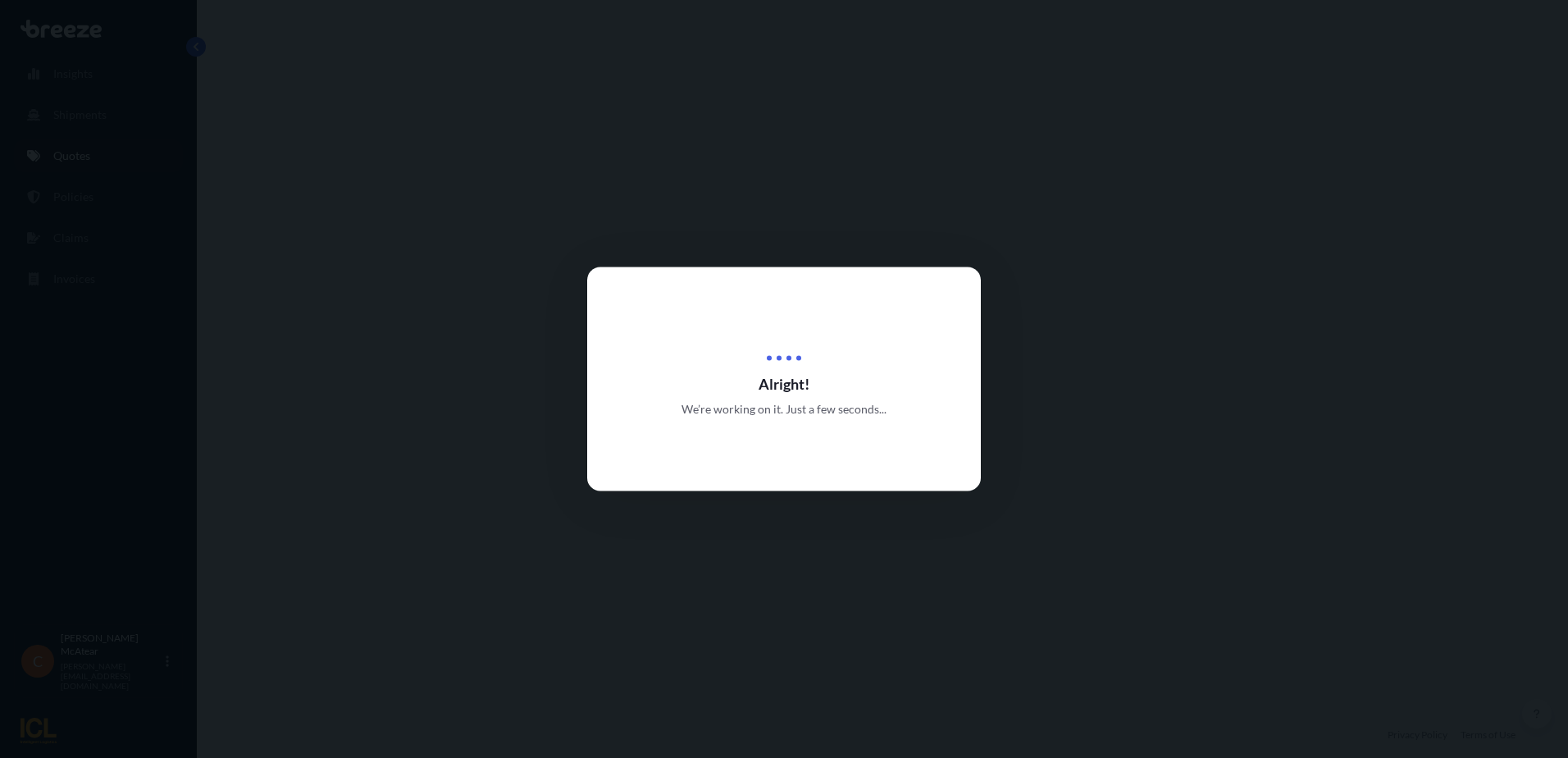
select select "Road"
select select "Sea"
select select "Road"
select select "1"
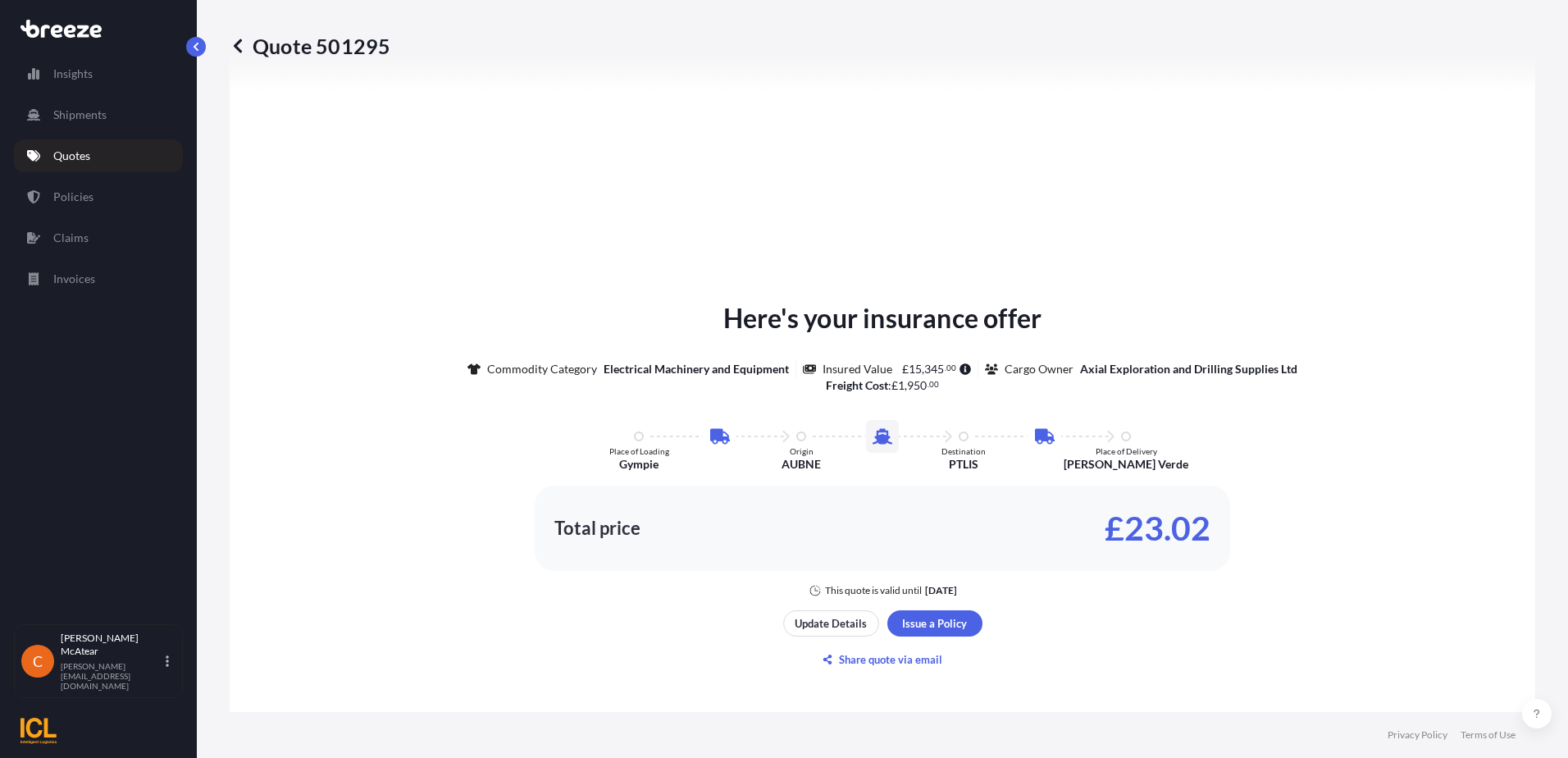
scroll to position [984, 0]
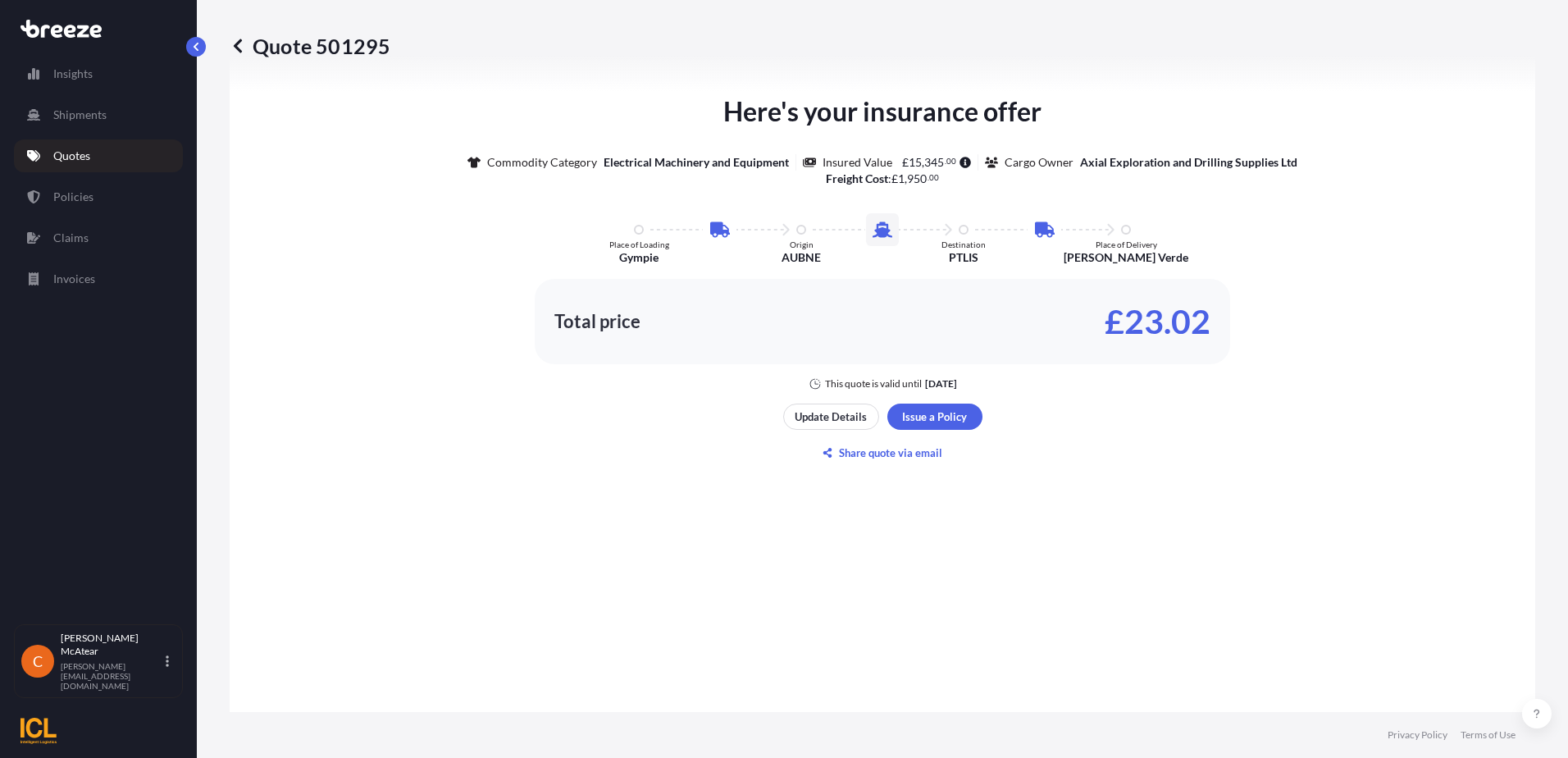
click at [91, 150] on link "Quotes" at bounding box center [98, 156] width 169 height 33
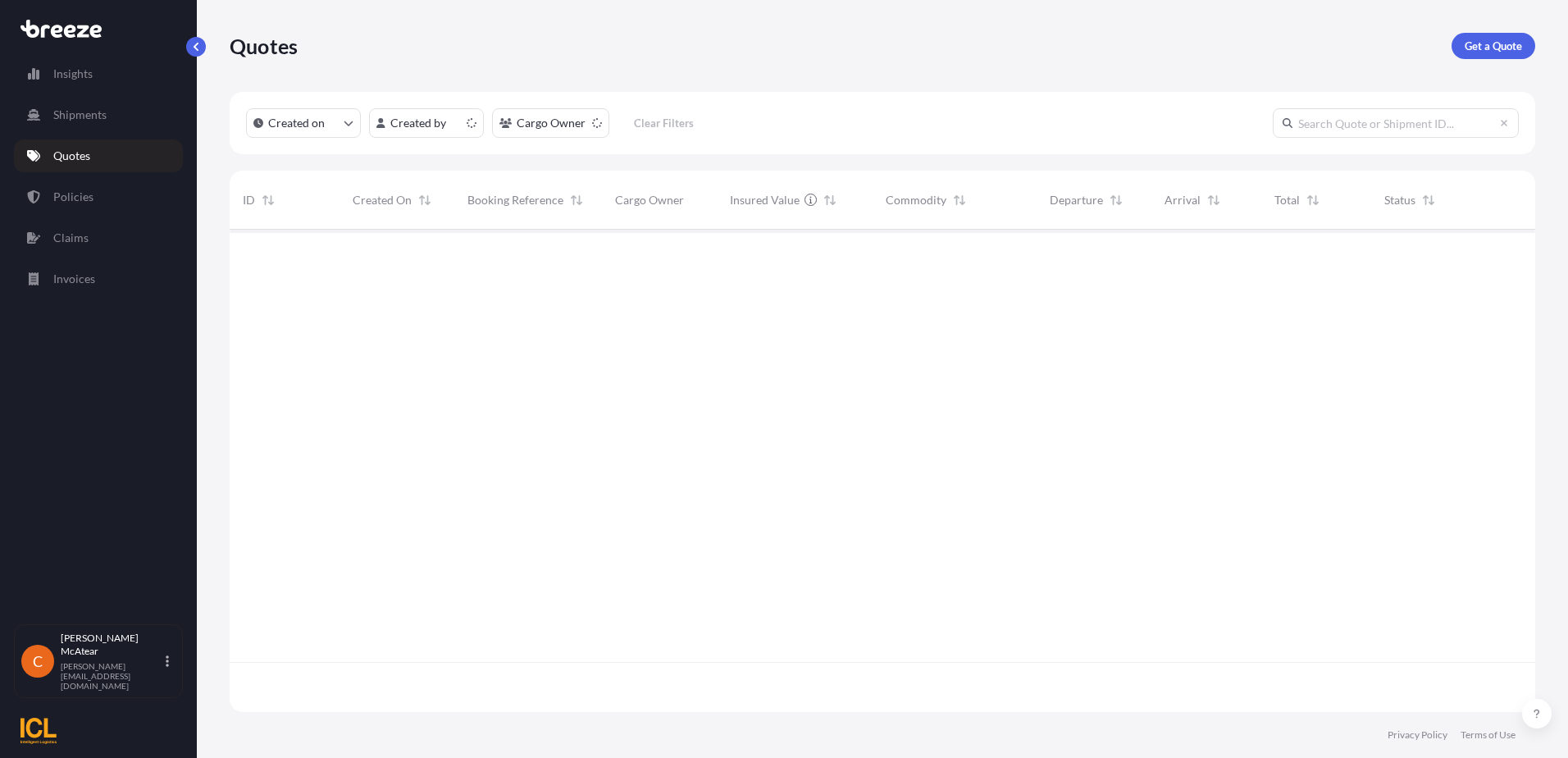
scroll to position [479, 1293]
click at [1475, 45] on p "Get a Quote" at bounding box center [1493, 45] width 57 height 16
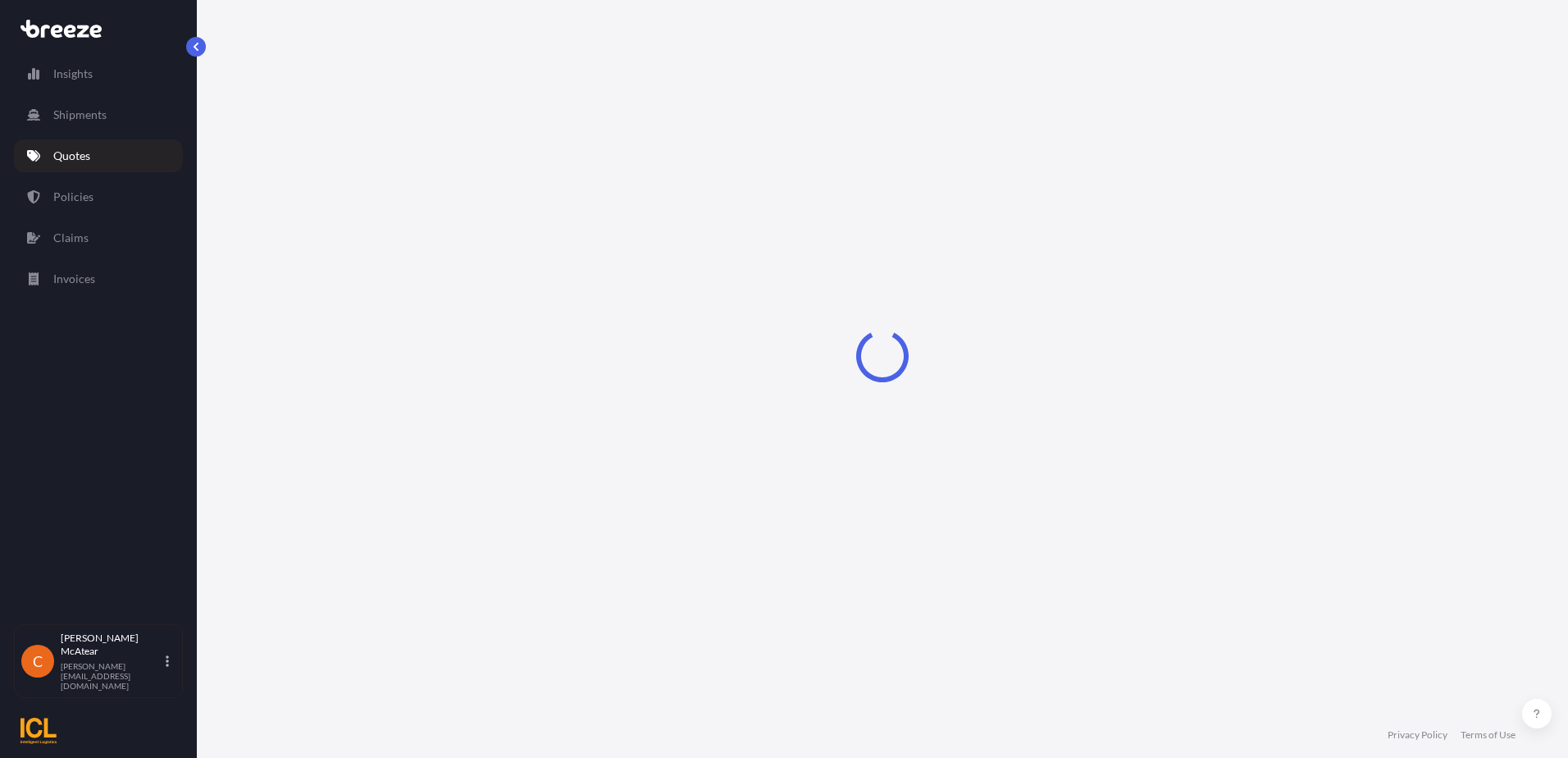
select select "Sea"
select select "1"
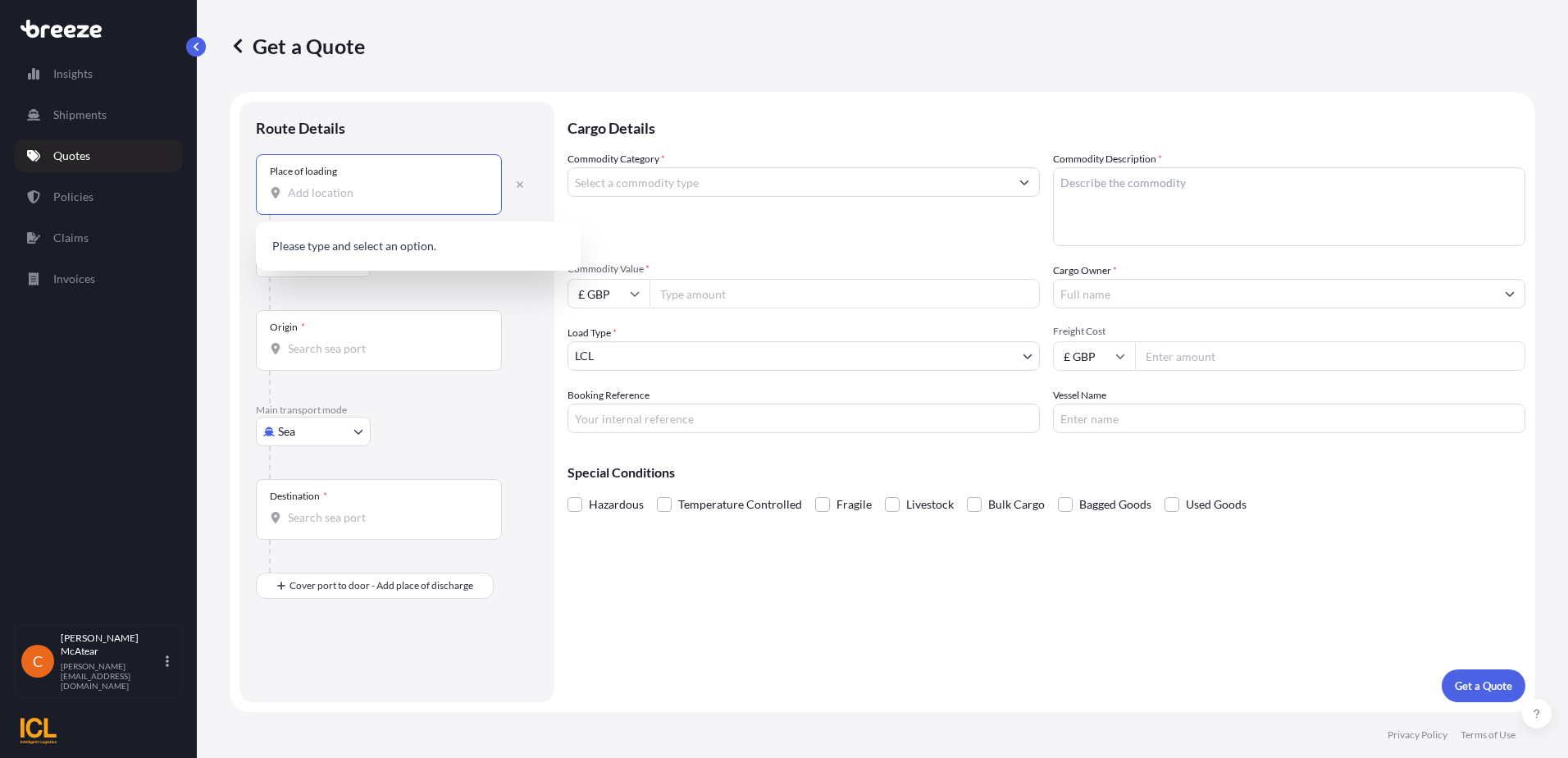
click at [320, 198] on input "Place of loading" at bounding box center [385, 192] width 194 height 16
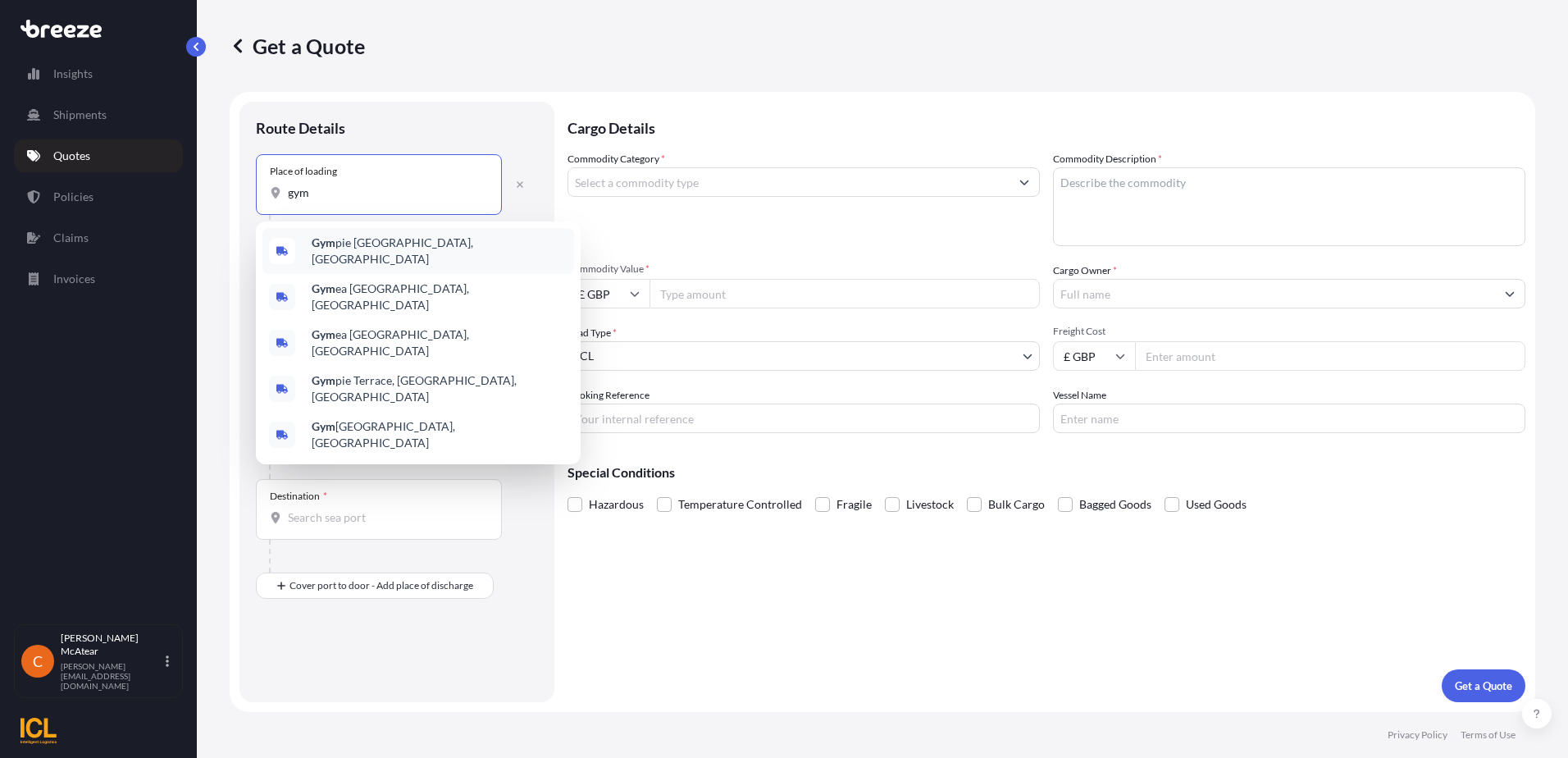
click at [352, 244] on span "Gym pie [GEOGRAPHIC_DATA], [GEOGRAPHIC_DATA]" at bounding box center [439, 251] width 255 height 33
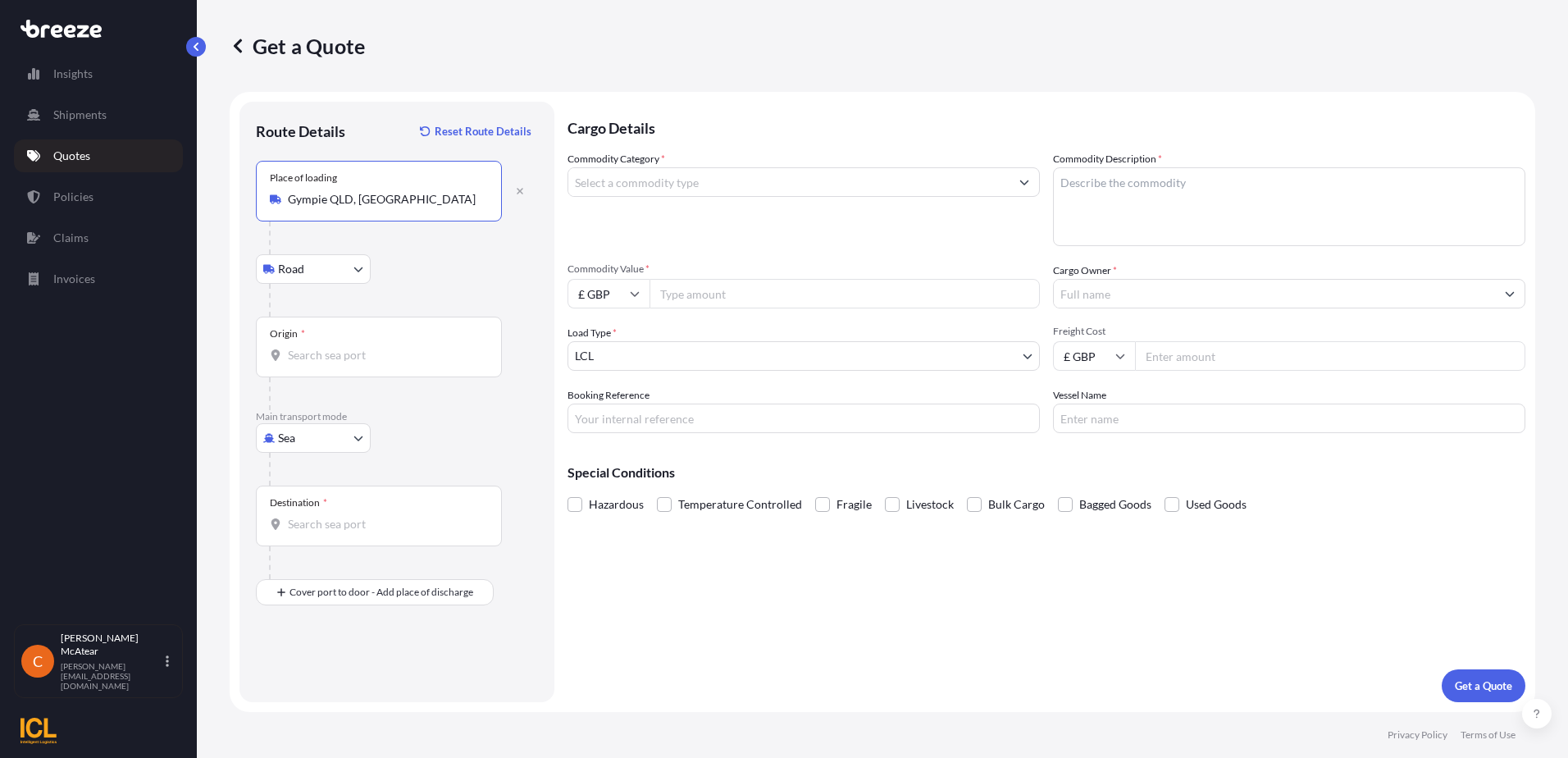
type input "Gympie QLD, [GEOGRAPHIC_DATA]"
click at [315, 358] on input "Origin *" at bounding box center [385, 355] width 194 height 16
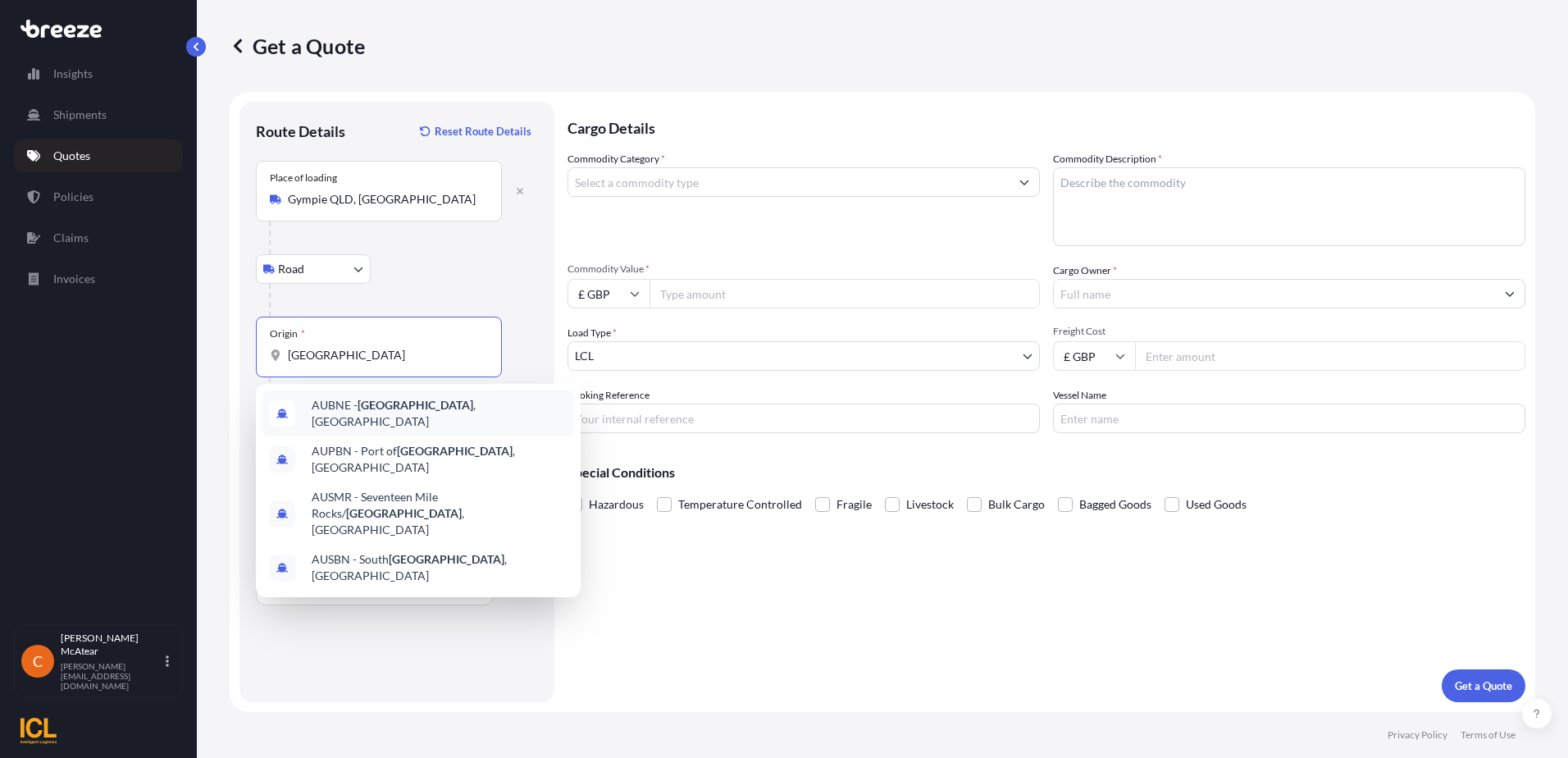
type input "[GEOGRAPHIC_DATA]"
click at [526, 330] on div "Origin * [GEOGRAPHIC_DATA]" at bounding box center [396, 363] width 282 height 93
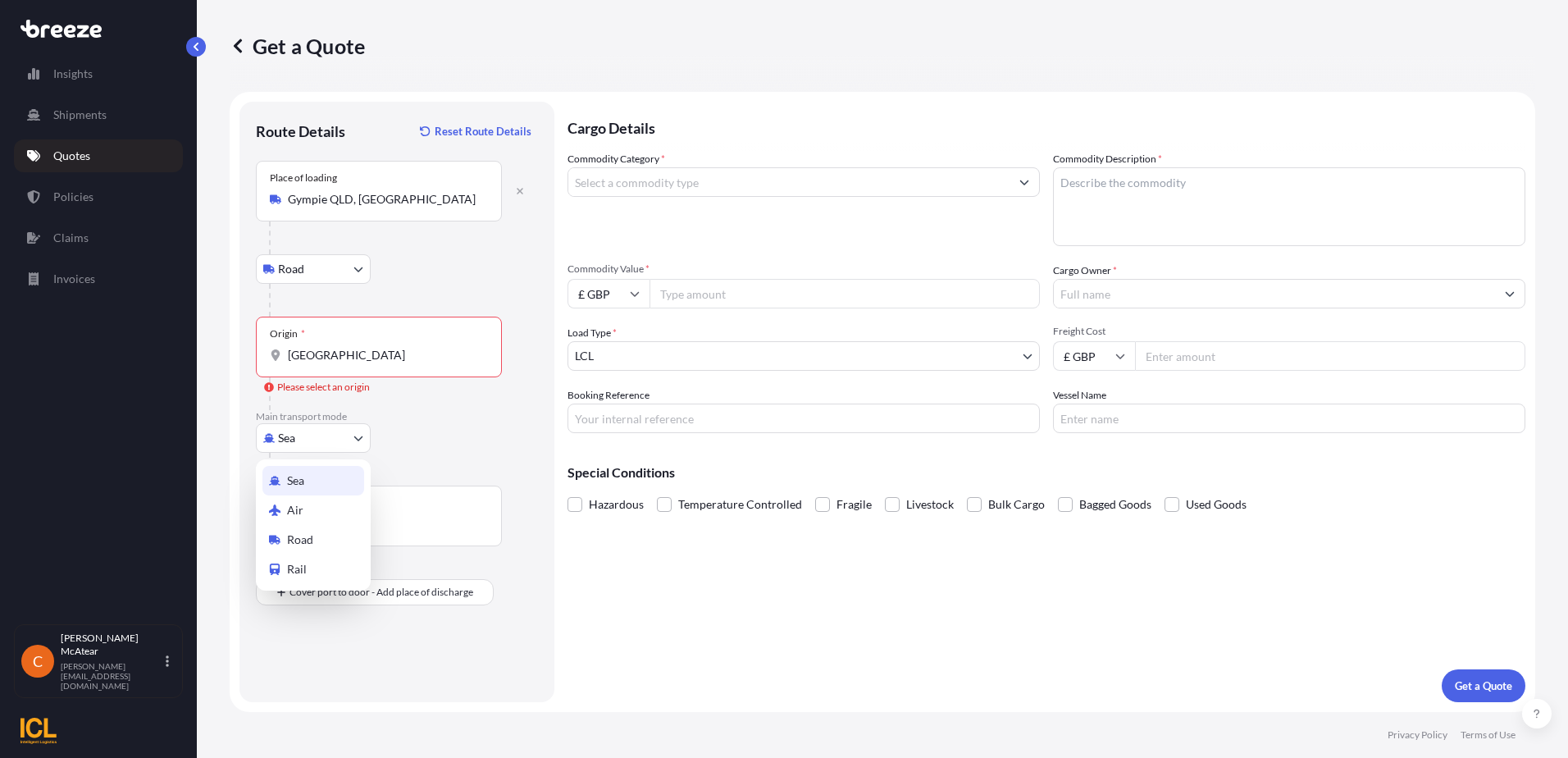
click at [280, 438] on body "9 options available. 4 options available. 0 options available. 4 options availa…" at bounding box center [784, 379] width 1568 height 758
click at [310, 513] on div "Air" at bounding box center [313, 510] width 102 height 29
select select "Air"
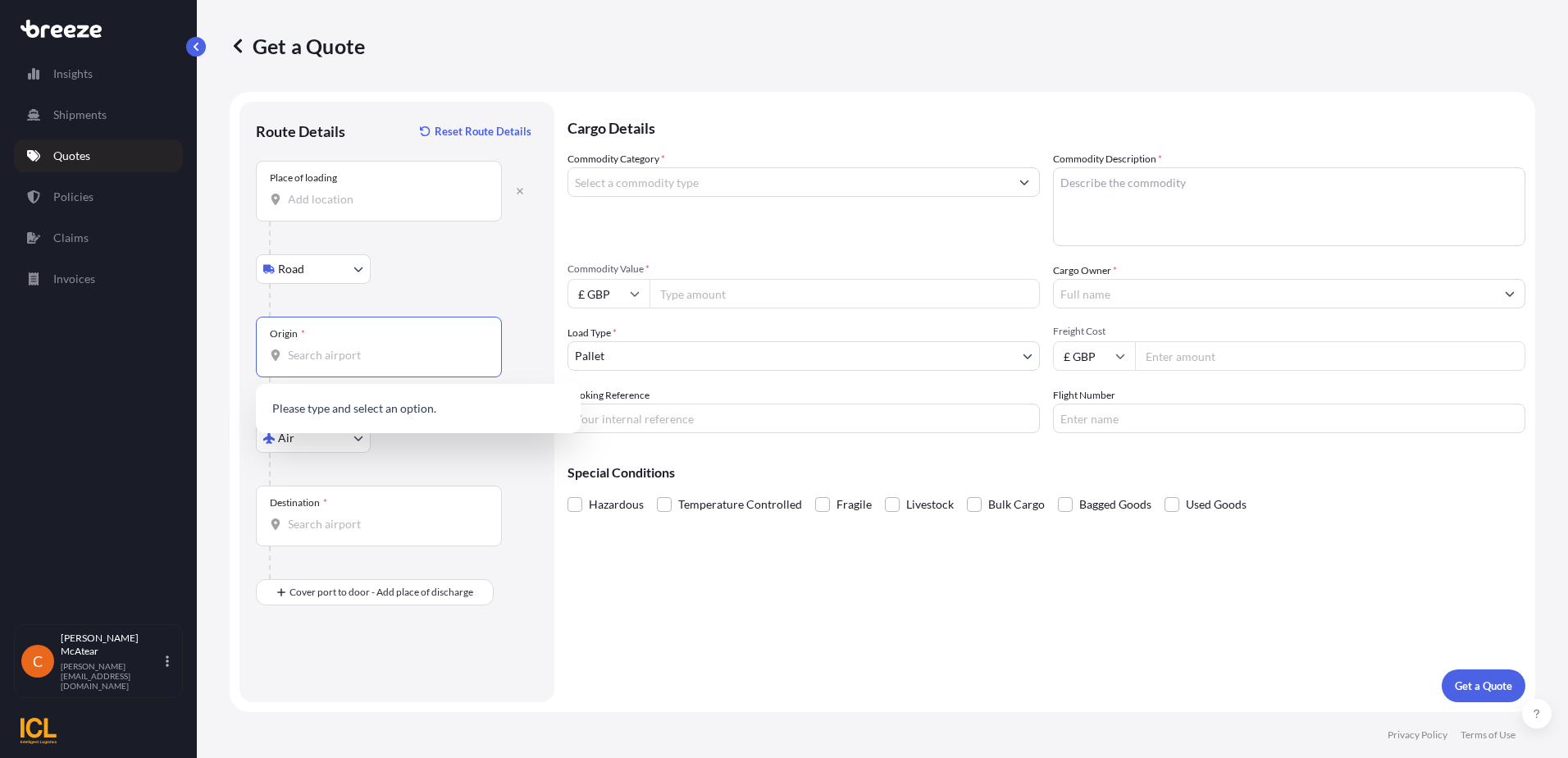
click at [345, 360] on input "Origin *" at bounding box center [385, 355] width 194 height 16
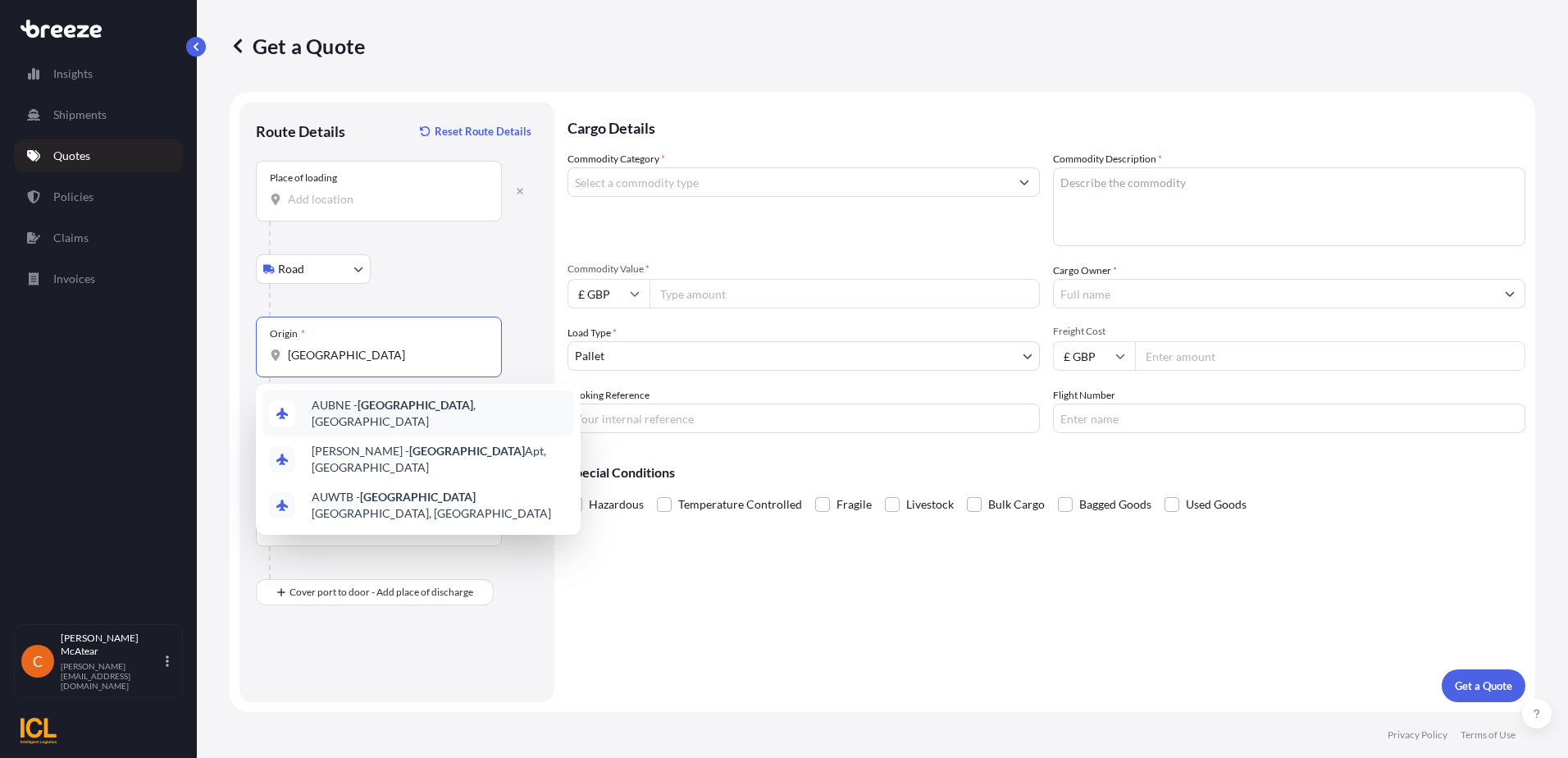
click at [467, 415] on div "AUBNE - [GEOGRAPHIC_DATA] , [GEOGRAPHIC_DATA]" at bounding box center [418, 413] width 311 height 46
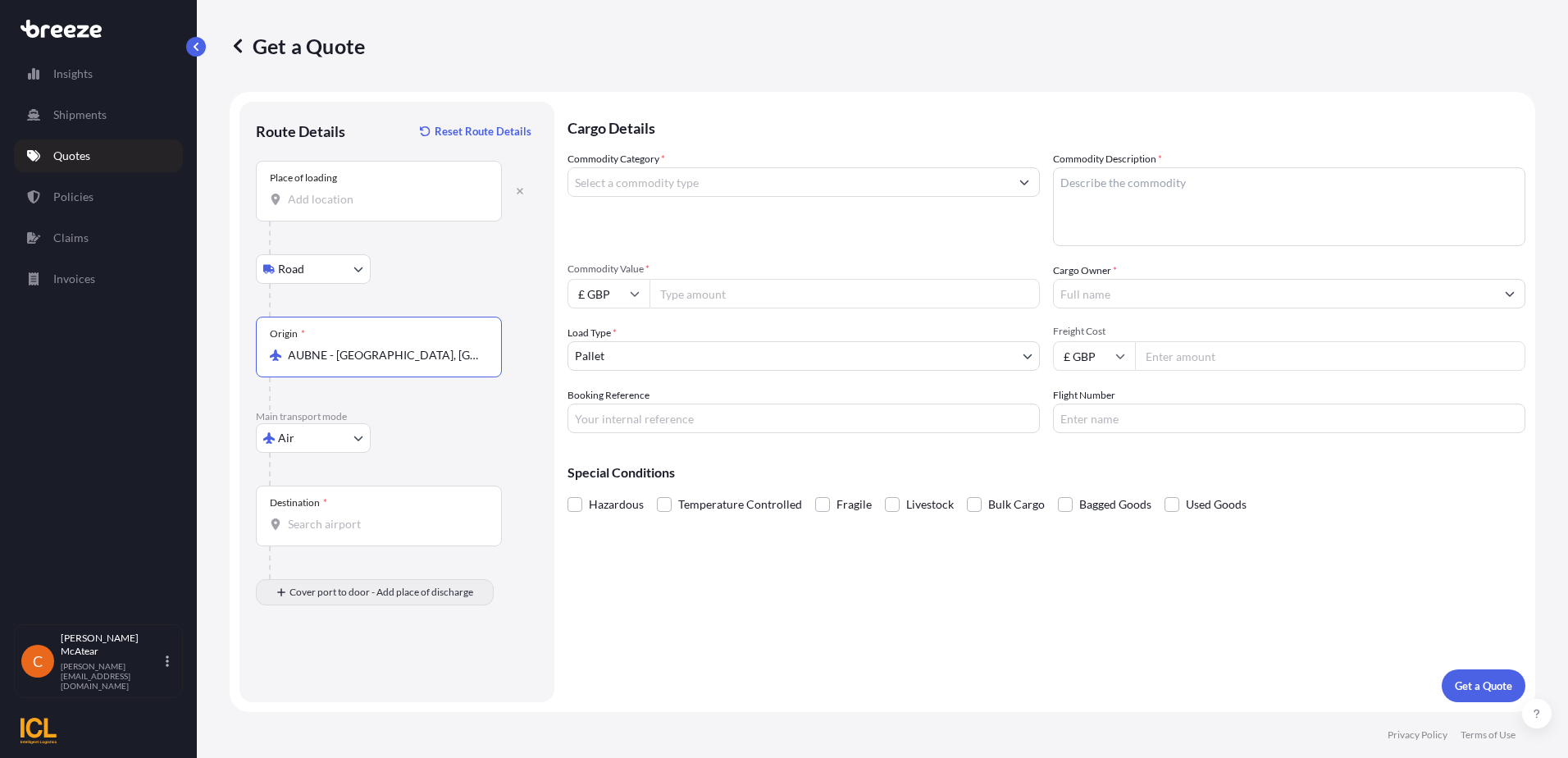
type input "AUBNE - [GEOGRAPHIC_DATA], [GEOGRAPHIC_DATA]"
click at [335, 679] on input "Place of Discharge" at bounding box center [385, 679] width 194 height 16
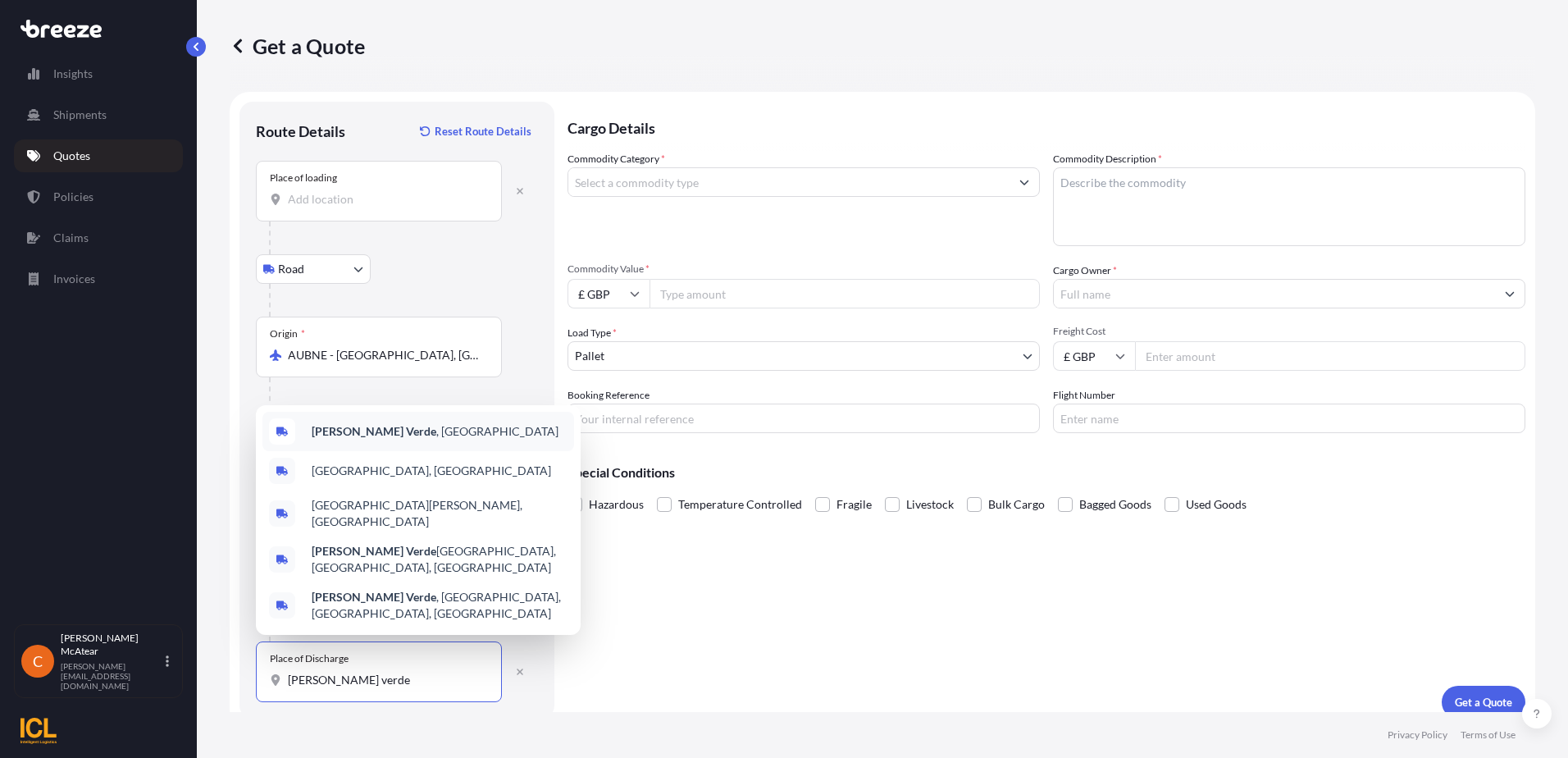
click at [444, 451] on div "[PERSON_NAME][GEOGRAPHIC_DATA] , [GEOGRAPHIC_DATA]" at bounding box center [418, 431] width 311 height 39
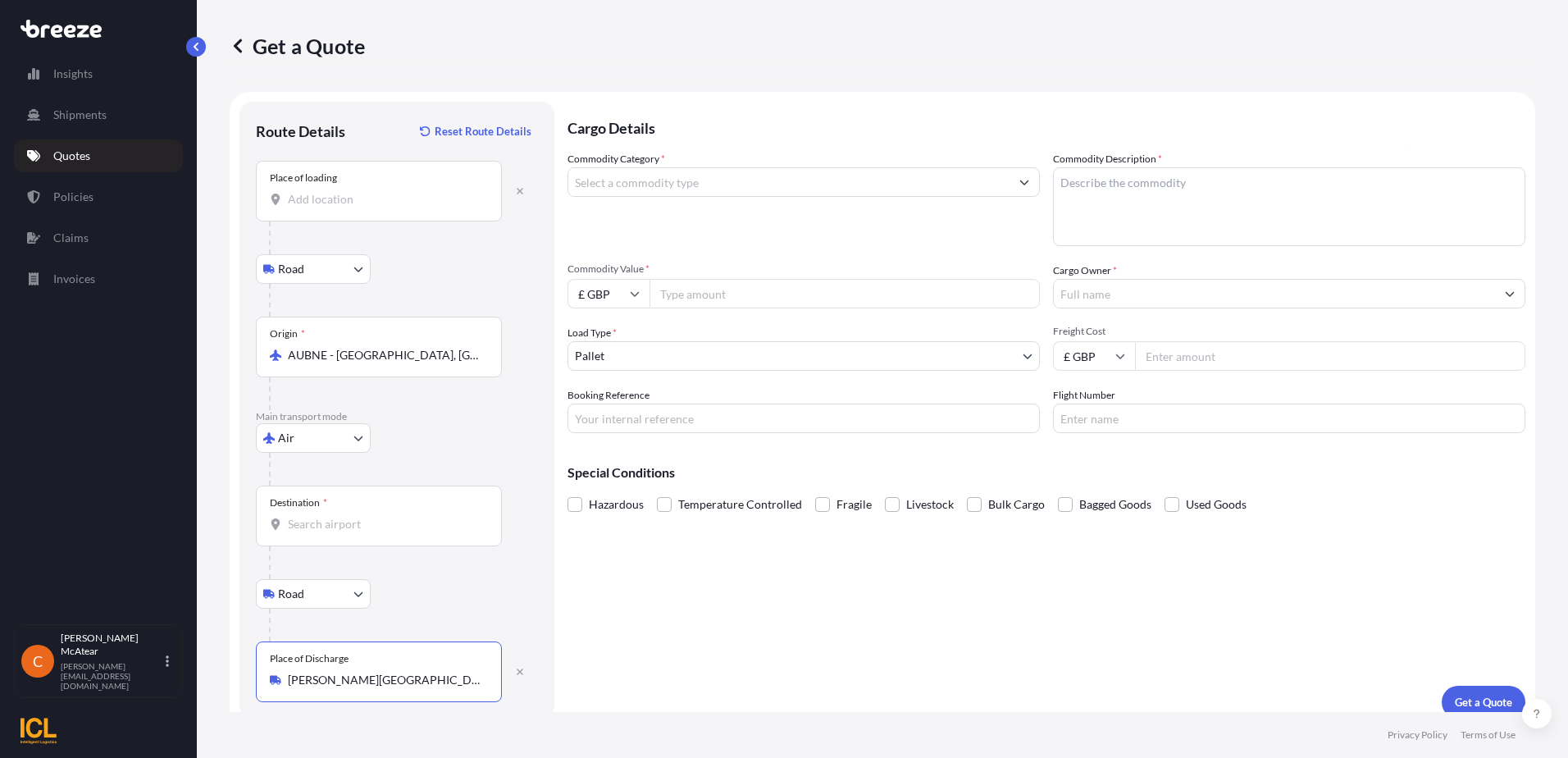
type input "[PERSON_NAME][GEOGRAPHIC_DATA], [GEOGRAPHIC_DATA]"
click at [333, 526] on input "Destination *" at bounding box center [385, 524] width 194 height 16
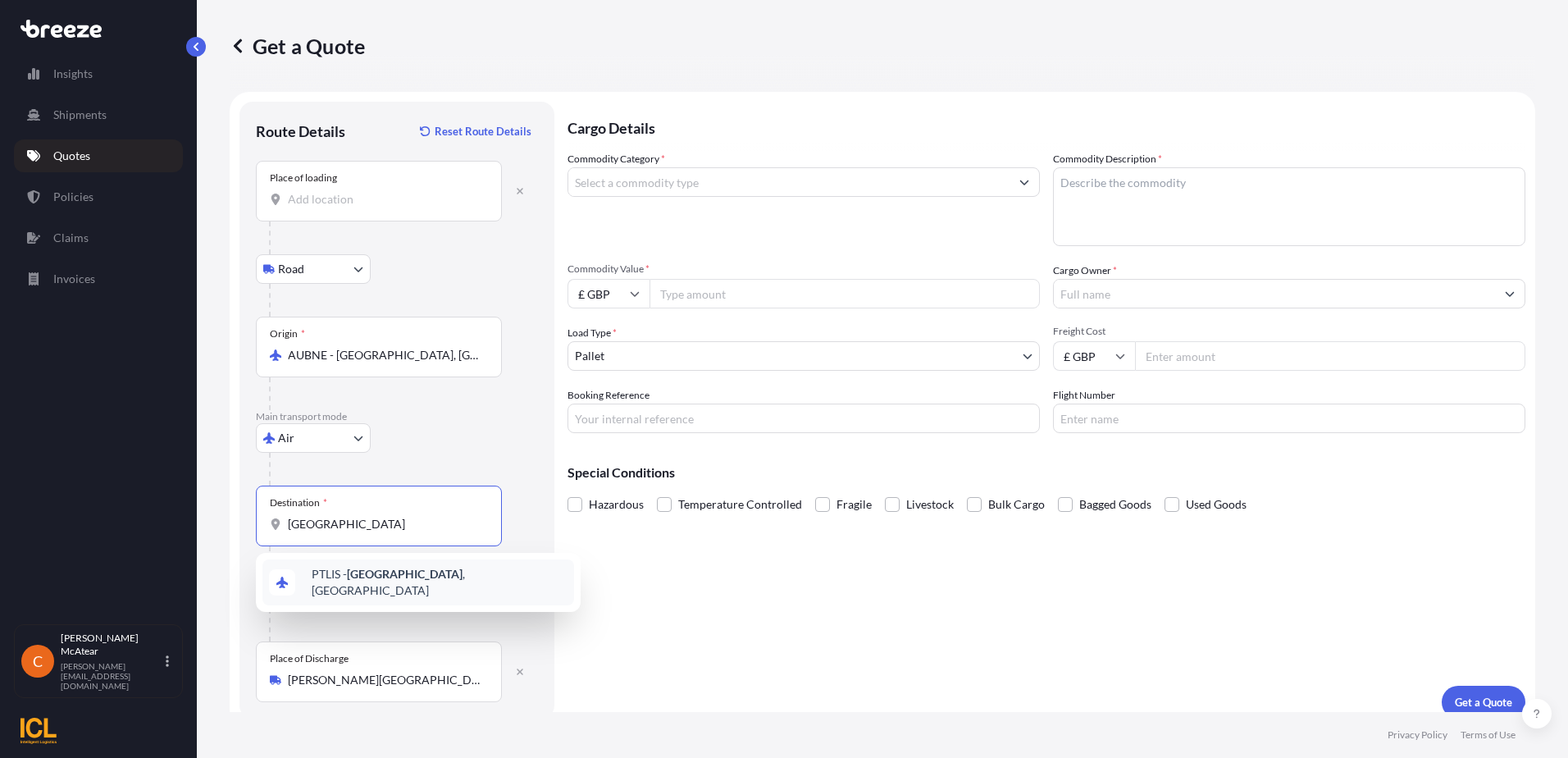
click at [400, 576] on span "PTLIS - [GEOGRAPHIC_DATA] , [GEOGRAPHIC_DATA]" at bounding box center [439, 582] width 255 height 33
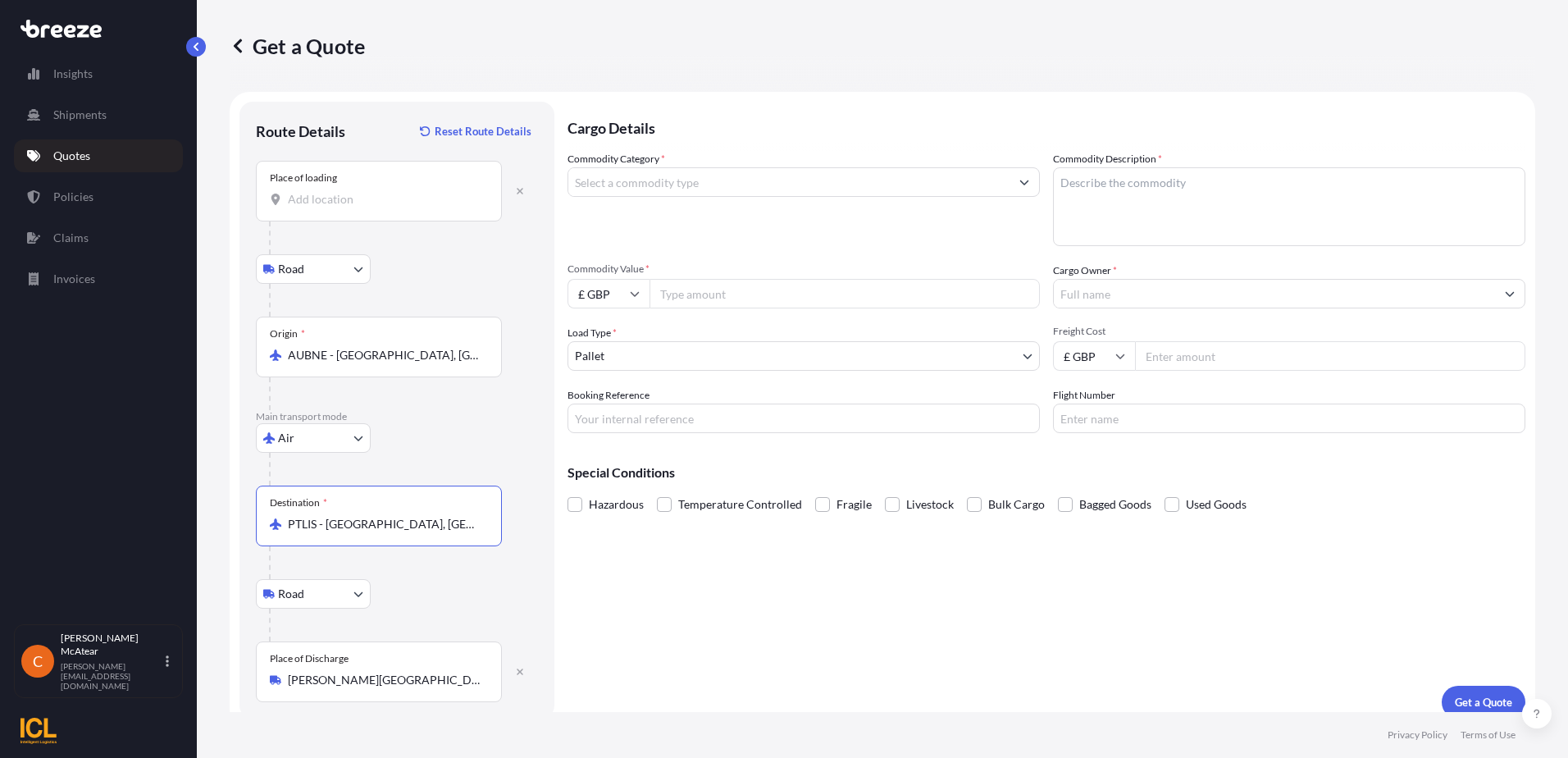
type input "PTLIS - [GEOGRAPHIC_DATA], [GEOGRAPHIC_DATA]"
click at [664, 182] on input "Commodity Category *" at bounding box center [789, 182] width 442 height 29
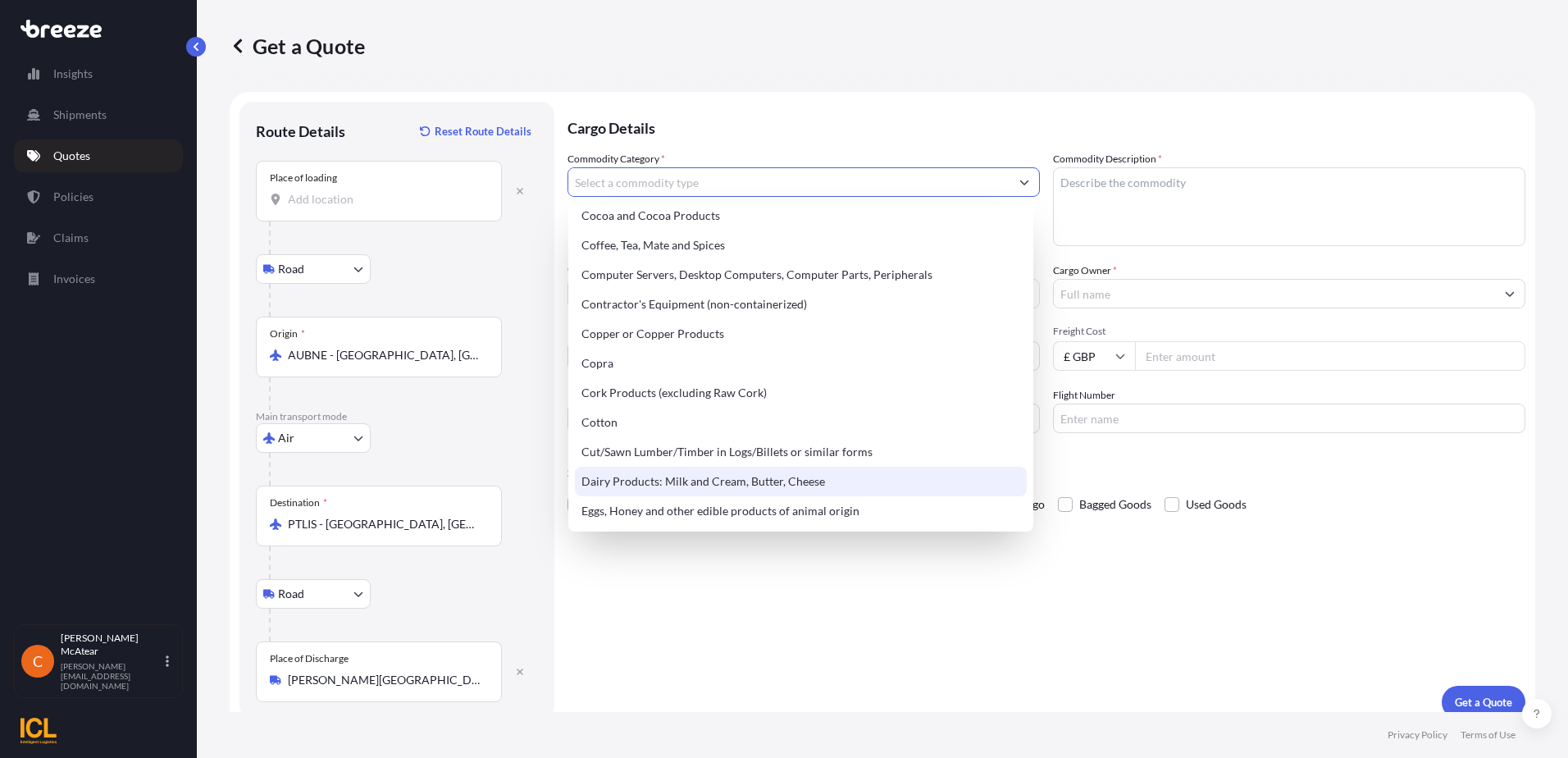
scroll to position [902, 0]
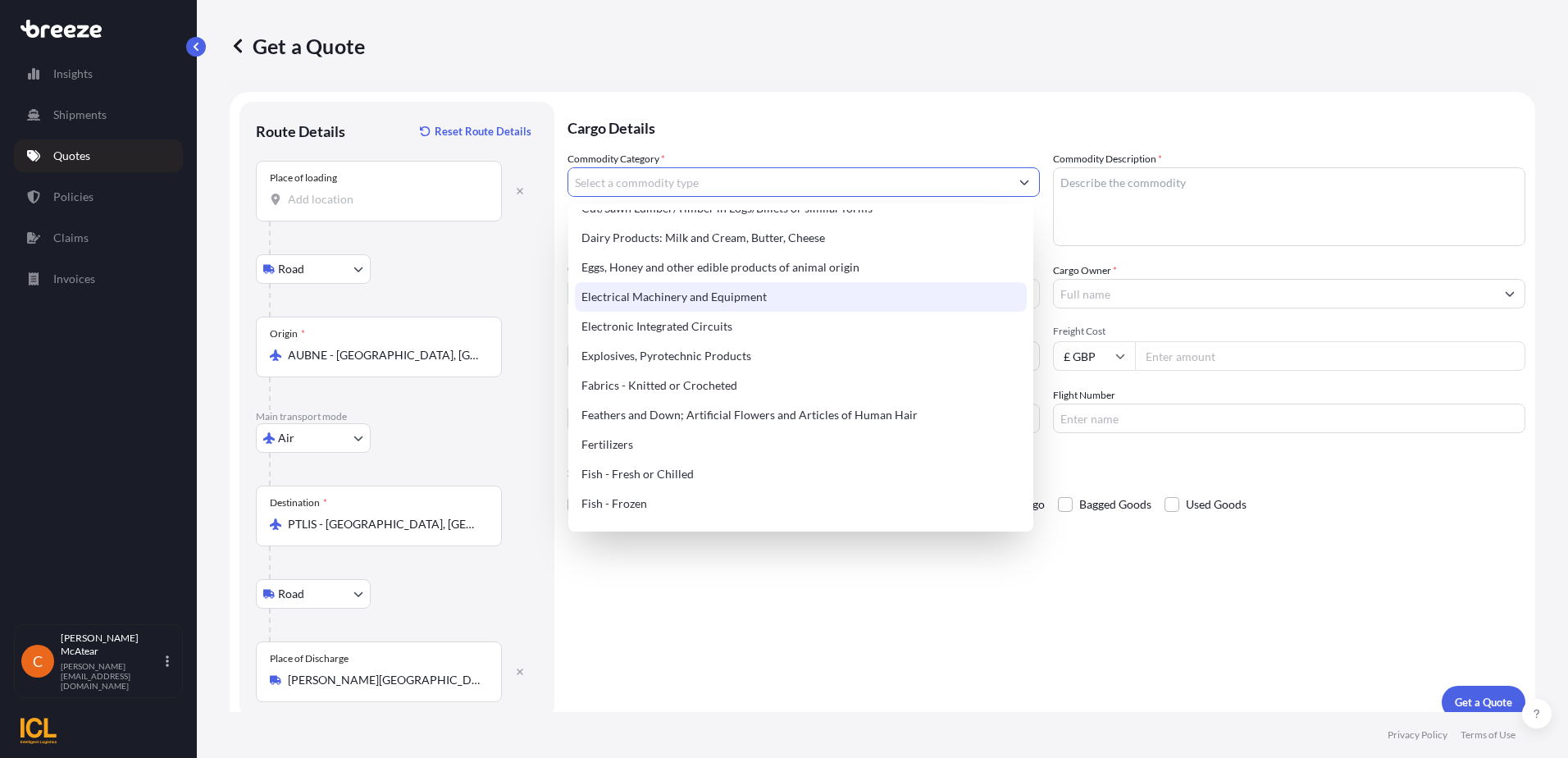
click at [749, 300] on div "Electrical Machinery and Equipment" at bounding box center [801, 297] width 452 height 29
type input "Electrical Machinery and Equipment"
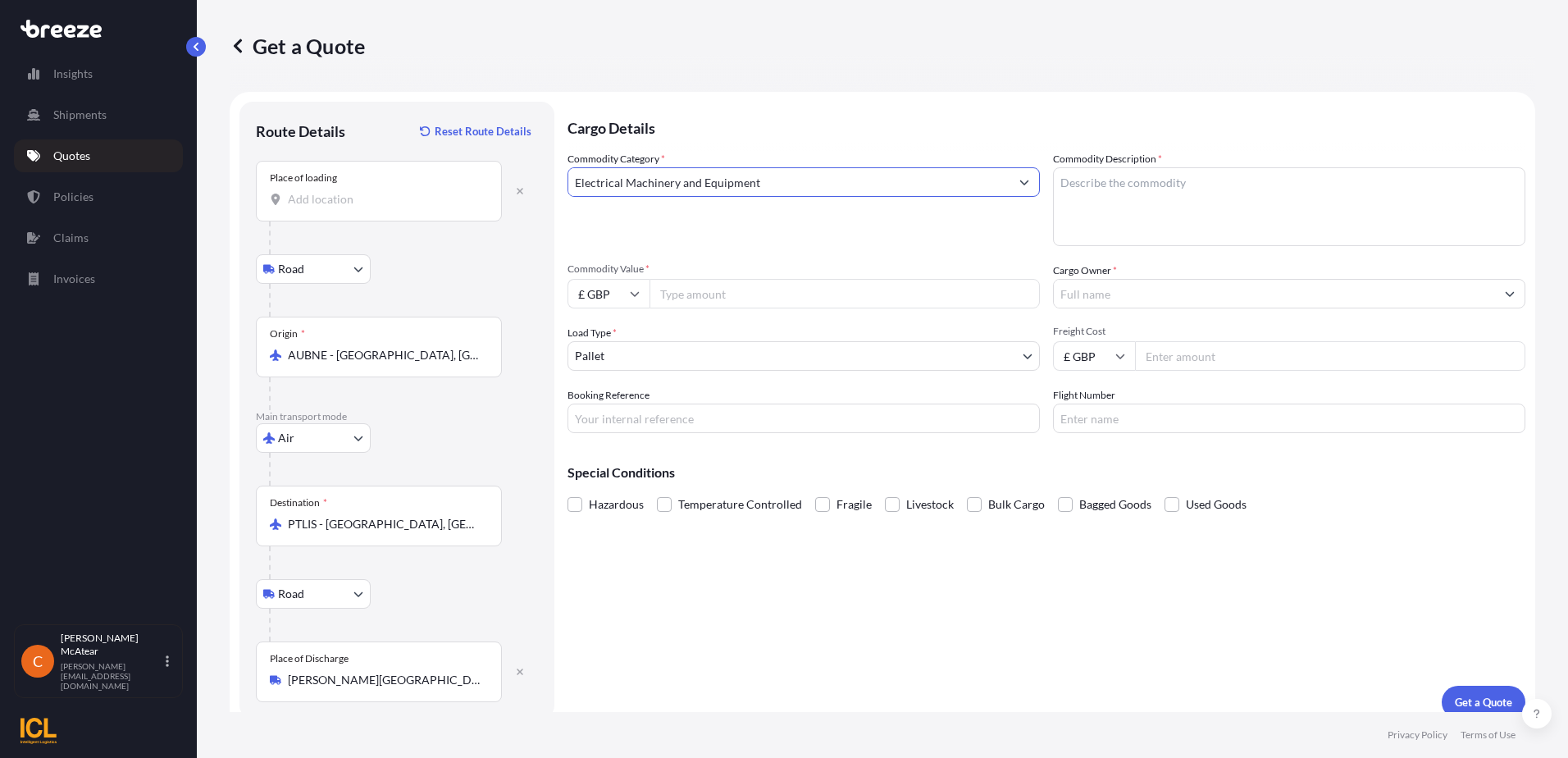
click at [703, 284] on input "Commodity Value *" at bounding box center [844, 293] width 390 height 29
type input "12000"
click at [1138, 184] on textarea "Commodity Description *" at bounding box center [1289, 207] width 472 height 79
type textarea "Weighing Scales"
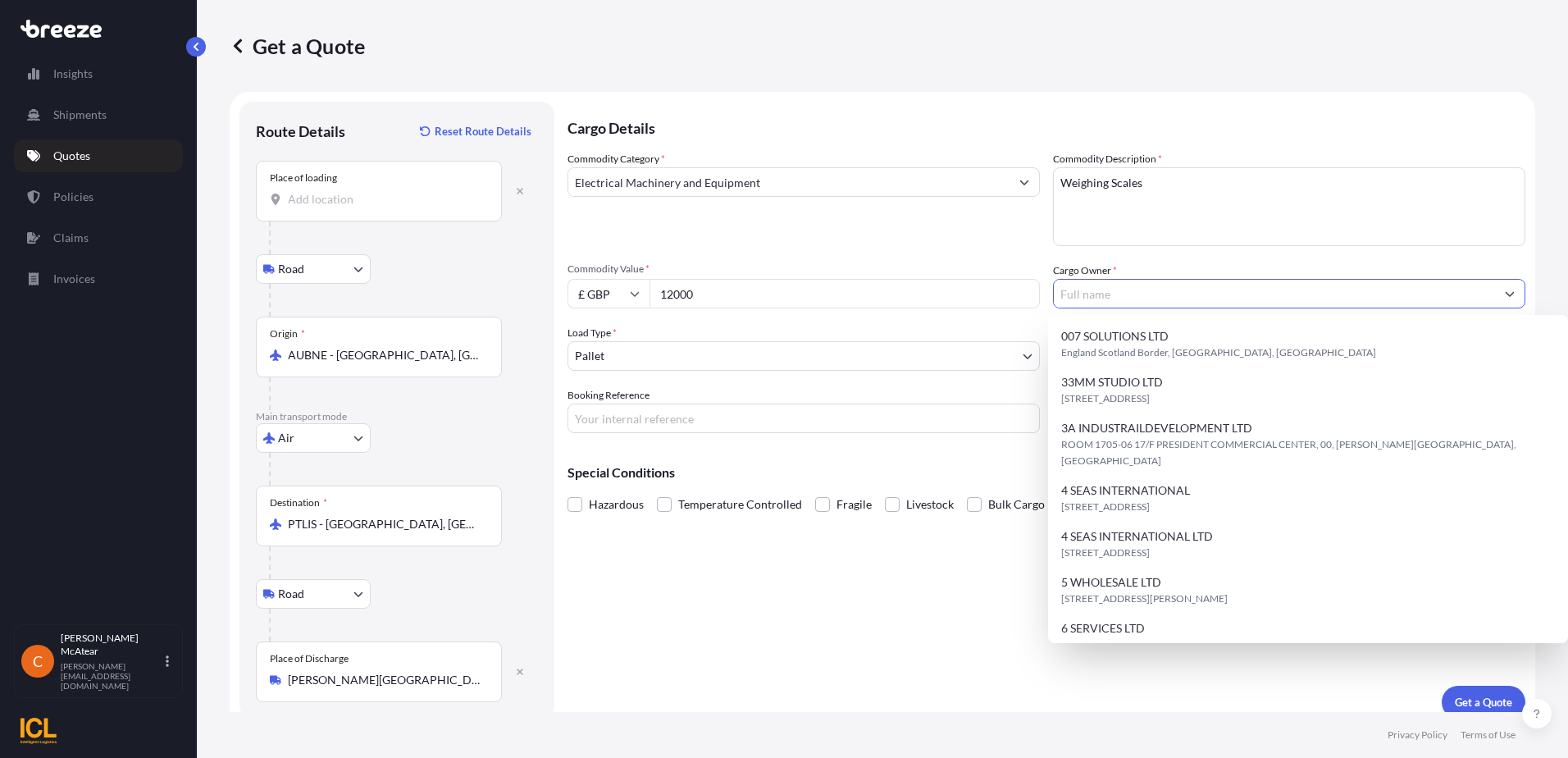
click at [1091, 298] on input "Cargo Owner *" at bounding box center [1274, 293] width 442 height 29
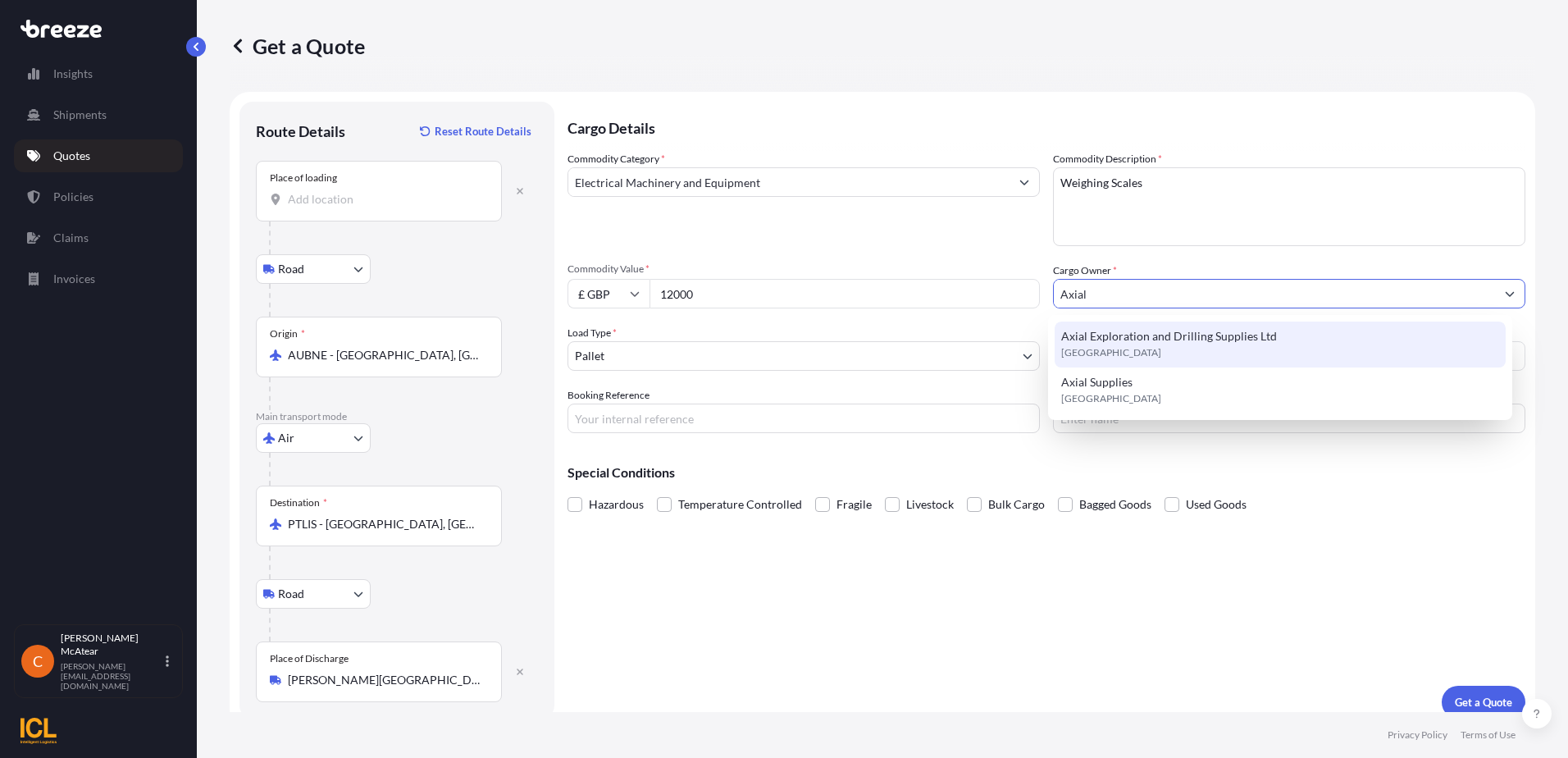
click at [1146, 333] on span "Axial Exploration and Drilling Supplies Ltd" at bounding box center [1169, 336] width 216 height 16
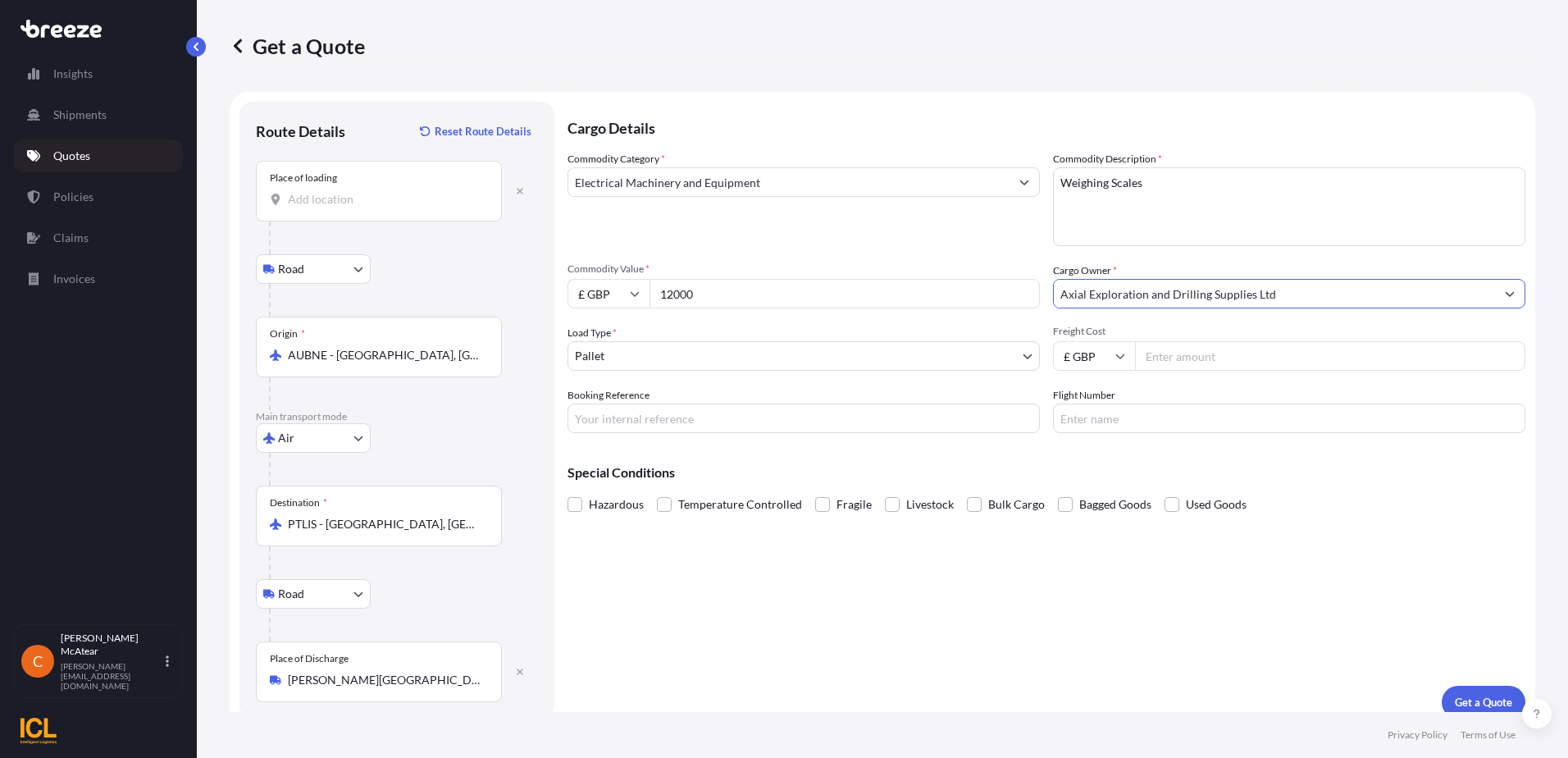
type input "Axial Exploration and Drilling Supplies Ltd"
click at [1191, 355] on input "Freight Cost" at bounding box center [1330, 356] width 390 height 29
click at [1183, 356] on input "Freight Cost" at bounding box center [1330, 356] width 390 height 29
type input "2815"
click at [1394, 590] on div "Cargo Details Commodity Category * Electrical Machinery and Equipment Commodity…" at bounding box center [1046, 410] width 958 height 617
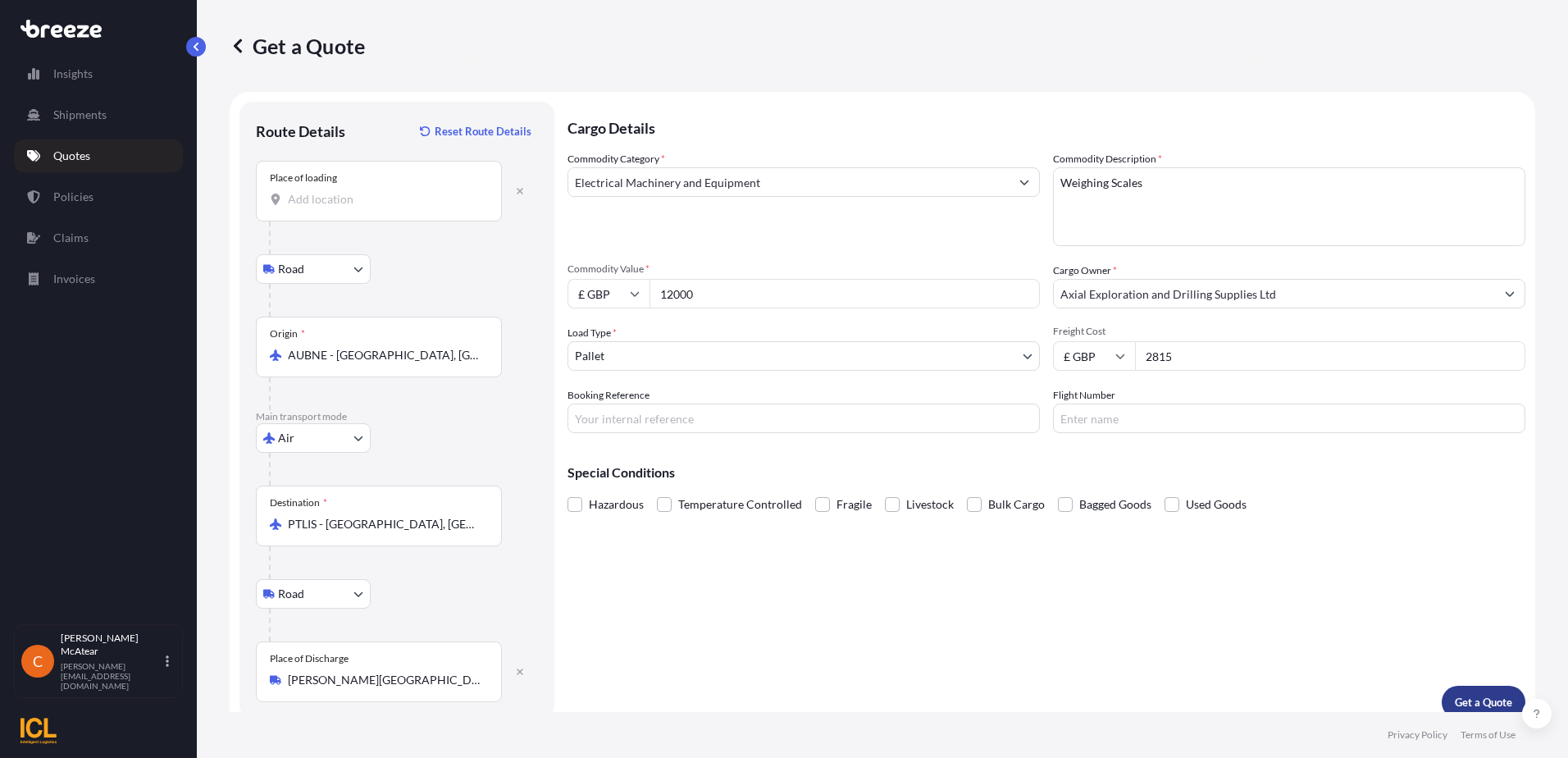
click at [1468, 695] on p "Get a Quote" at bounding box center [1483, 701] width 57 height 16
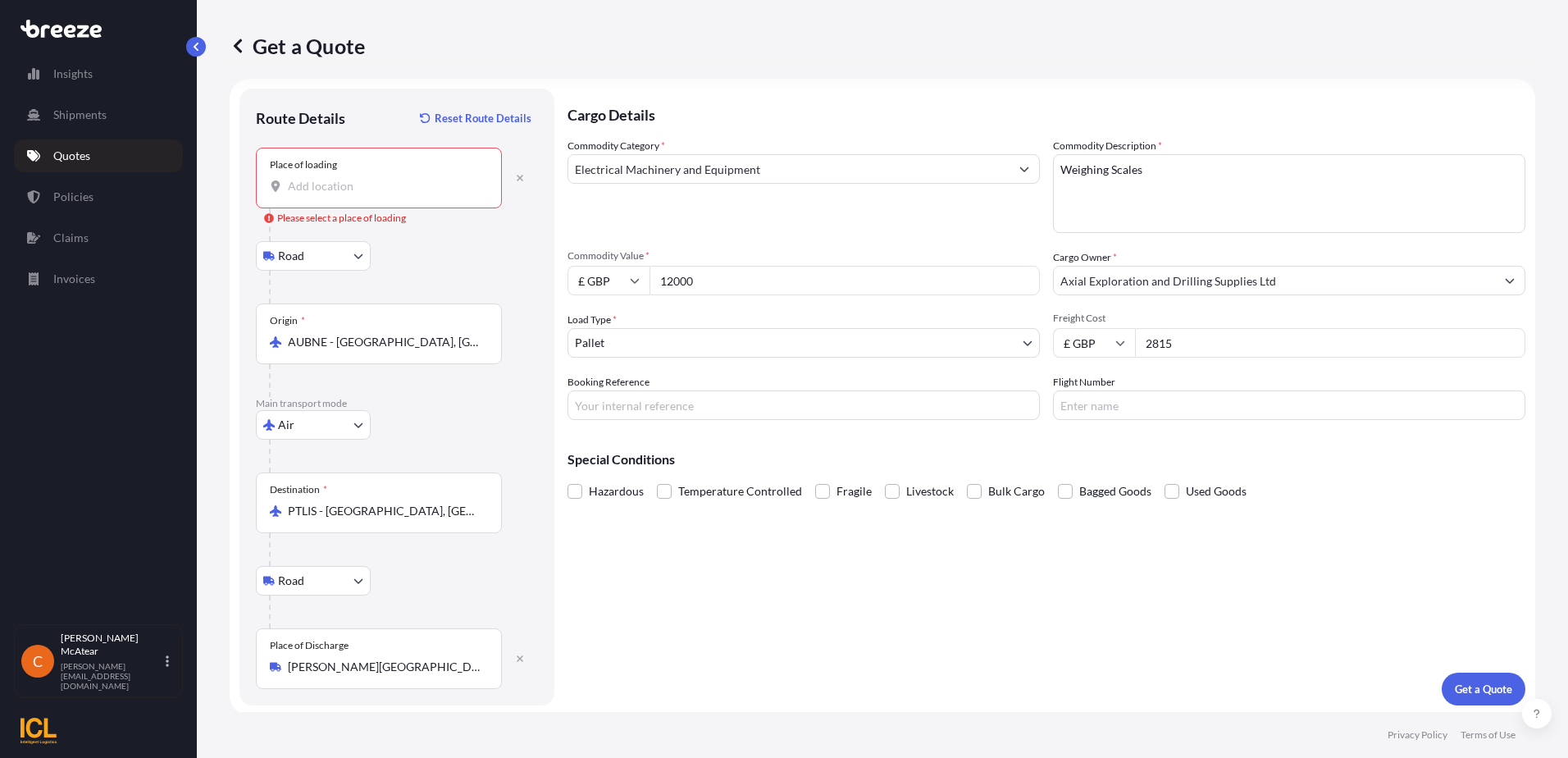
scroll to position [16, 0]
click at [325, 185] on input "Place of loading Please select a place of loading" at bounding box center [385, 183] width 194 height 16
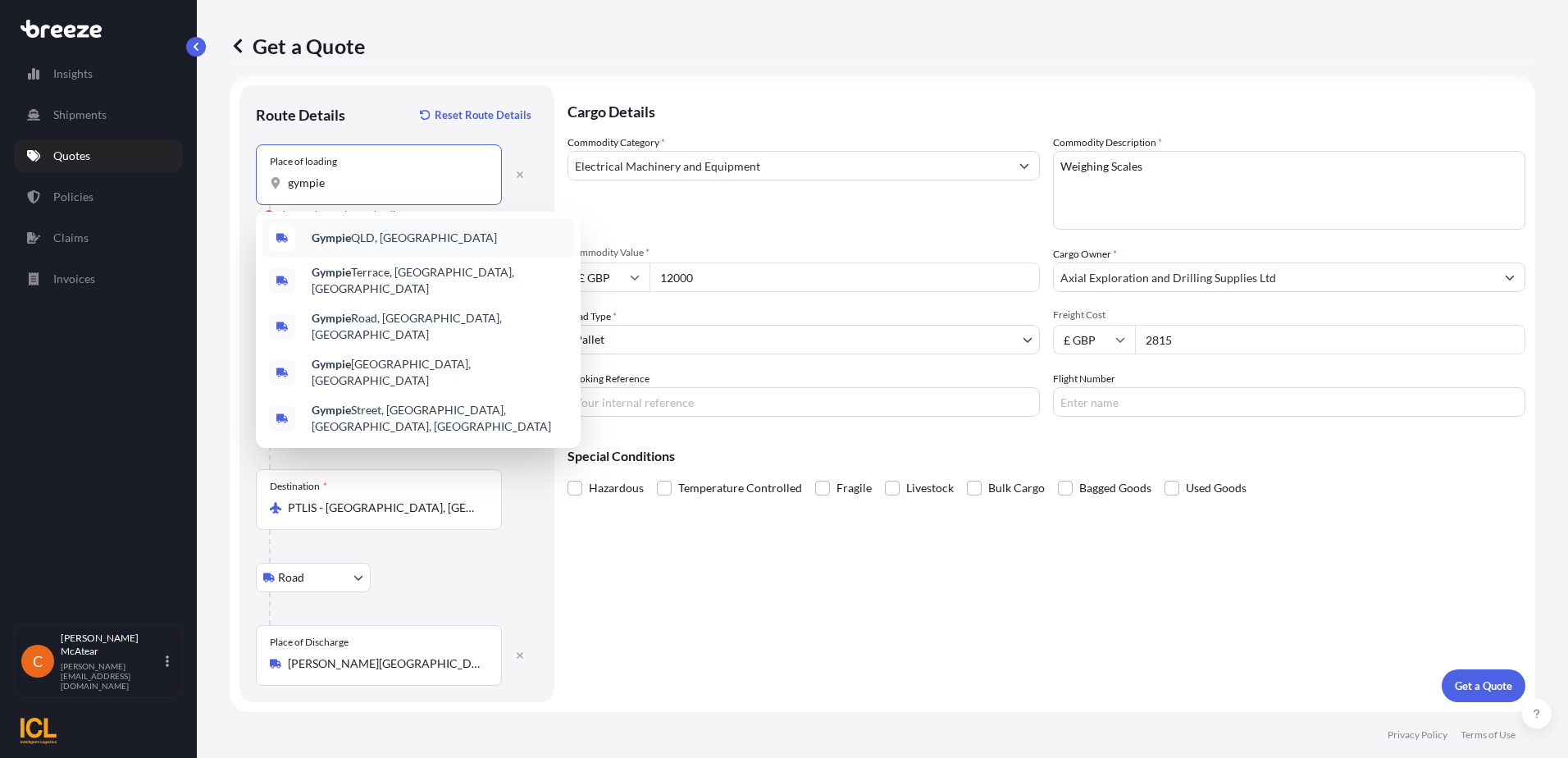
click at [374, 247] on div "Gympie QLD, [GEOGRAPHIC_DATA]" at bounding box center [418, 238] width 311 height 39
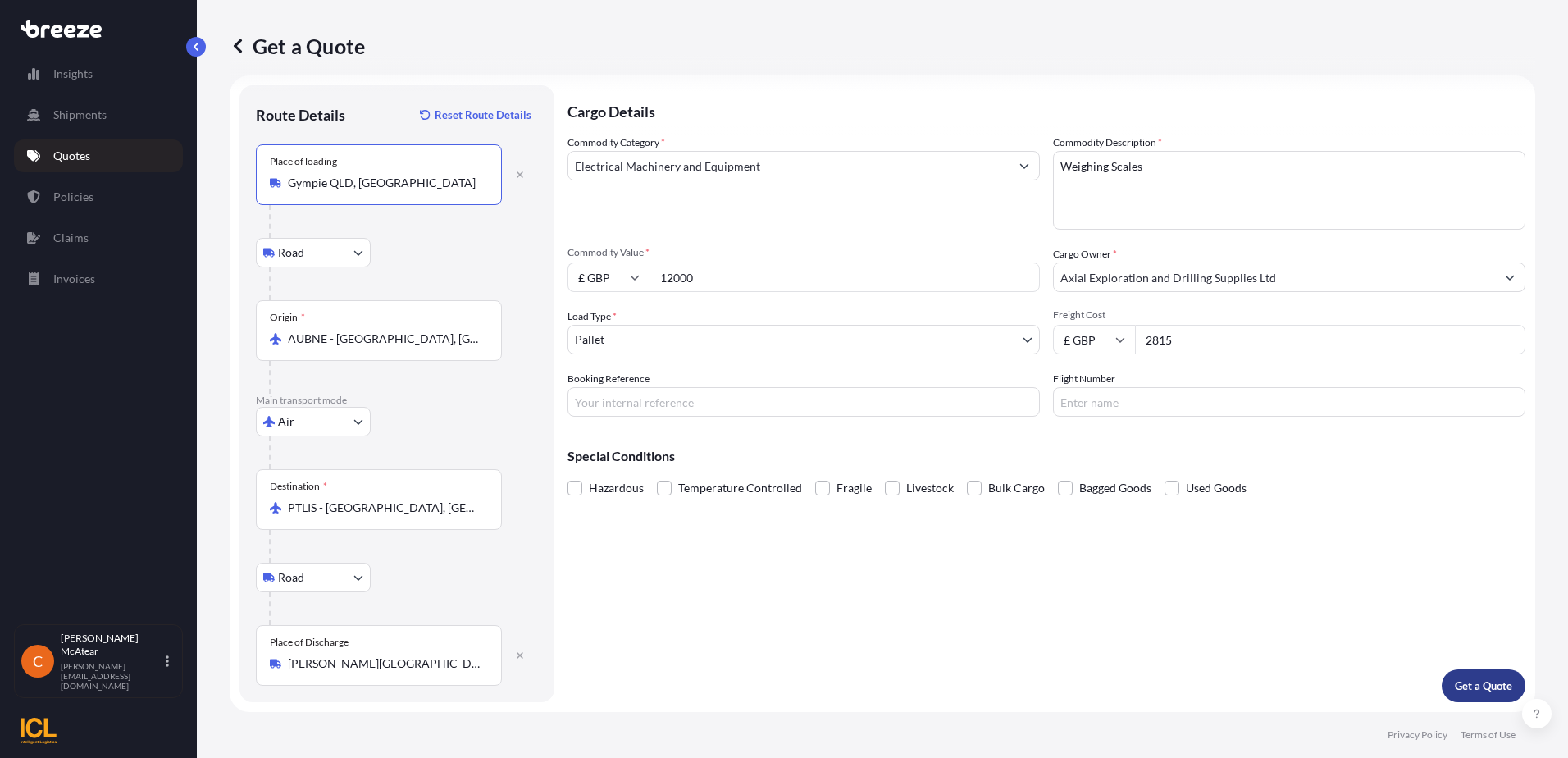
type input "Gympie QLD, [GEOGRAPHIC_DATA]"
click at [1463, 681] on p "Get a Quote" at bounding box center [1483, 685] width 57 height 16
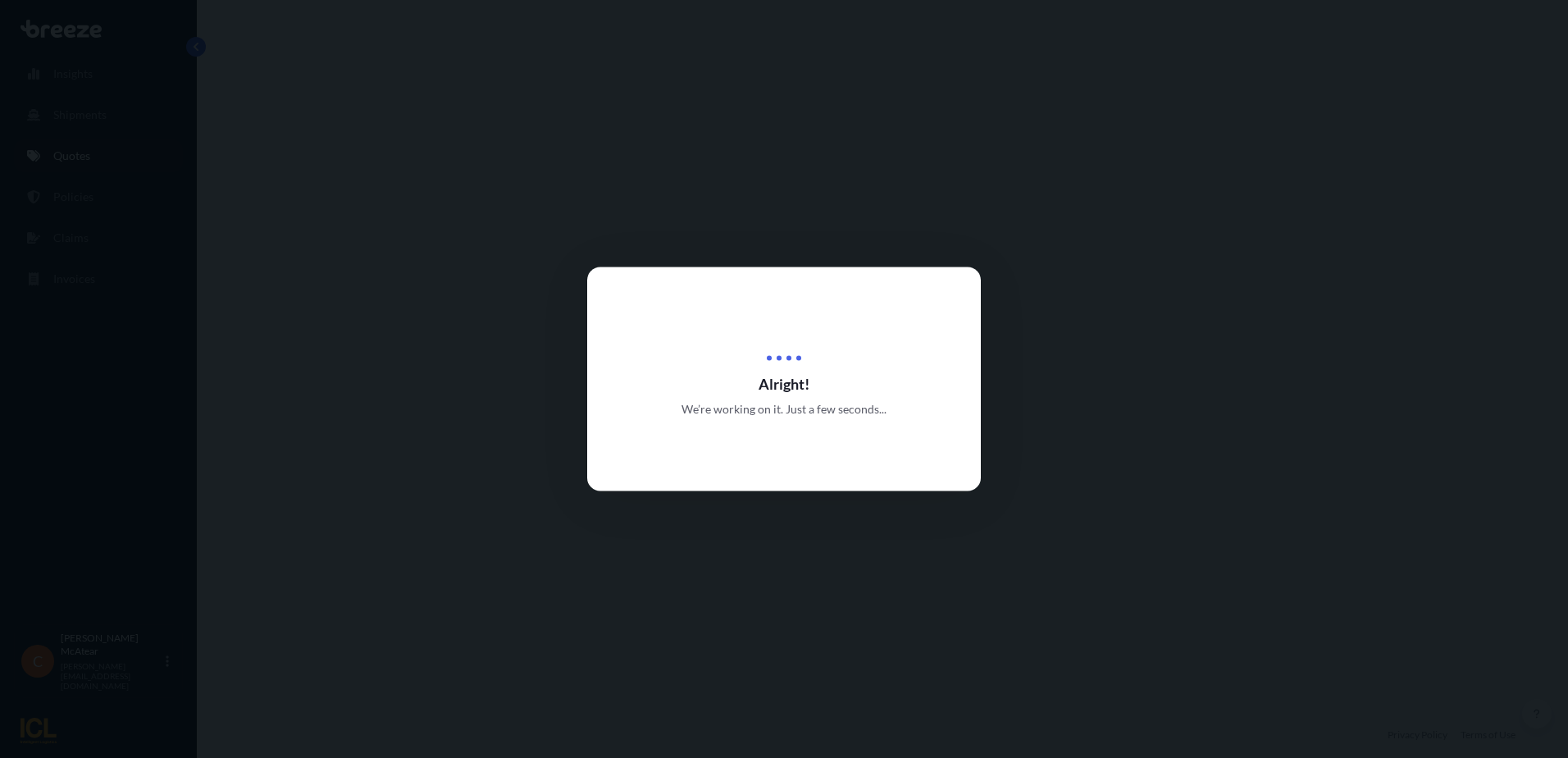
select select "Road"
select select "Air"
select select "Road"
select select "1"
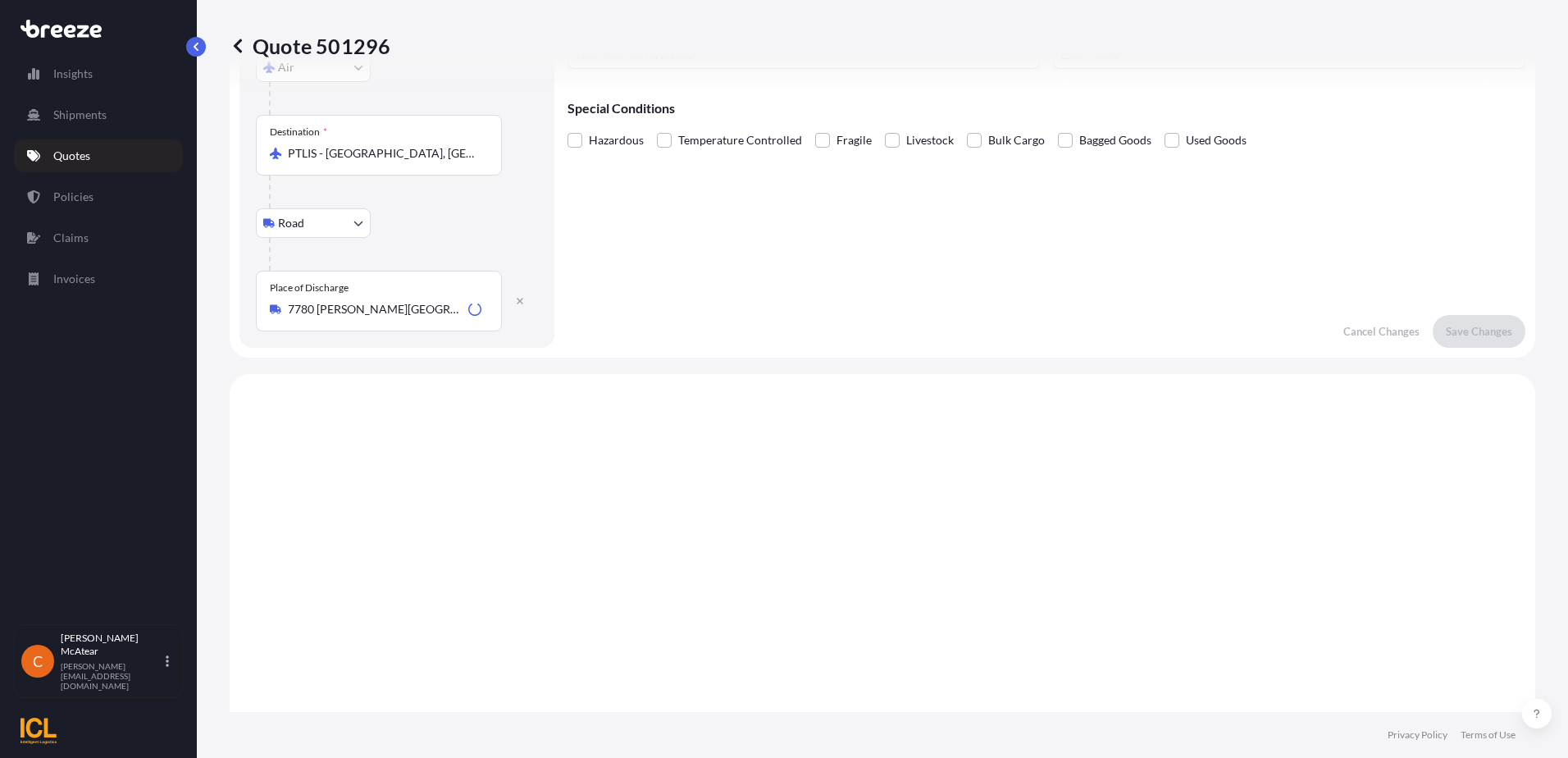
scroll to position [656, 0]
